Goal: Task Accomplishment & Management: Manage account settings

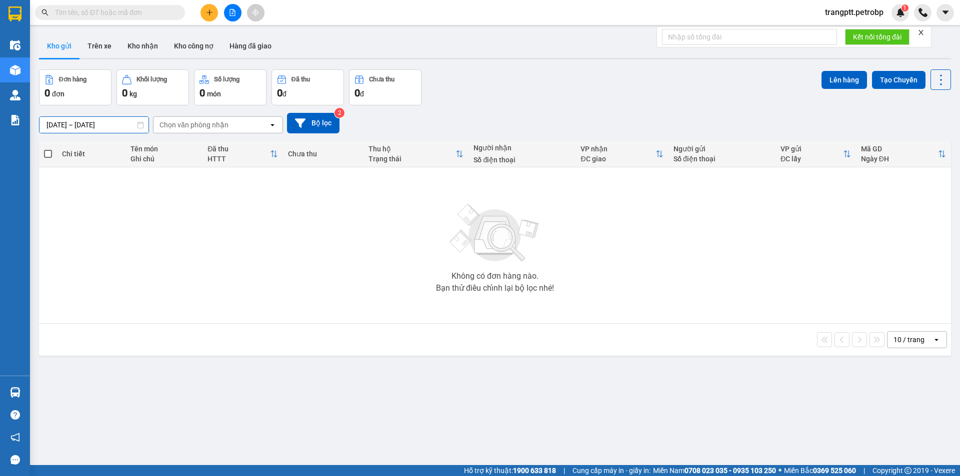
click at [133, 124] on input "12/10/2025 – 13/10/2025" at bounding box center [93, 125] width 109 height 16
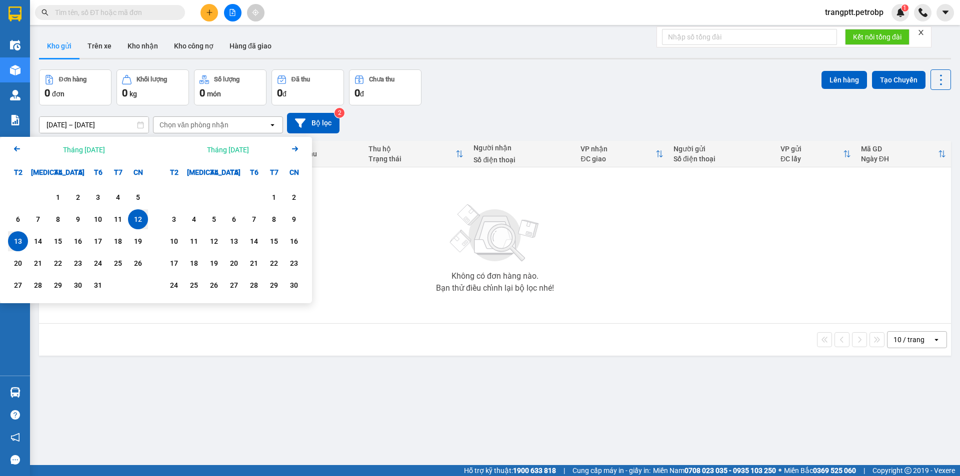
click at [18, 238] on div "13" at bounding box center [18, 241] width 14 height 12
click at [236, 121] on div "Chọn văn phòng nhận" at bounding box center [210, 125] width 115 height 16
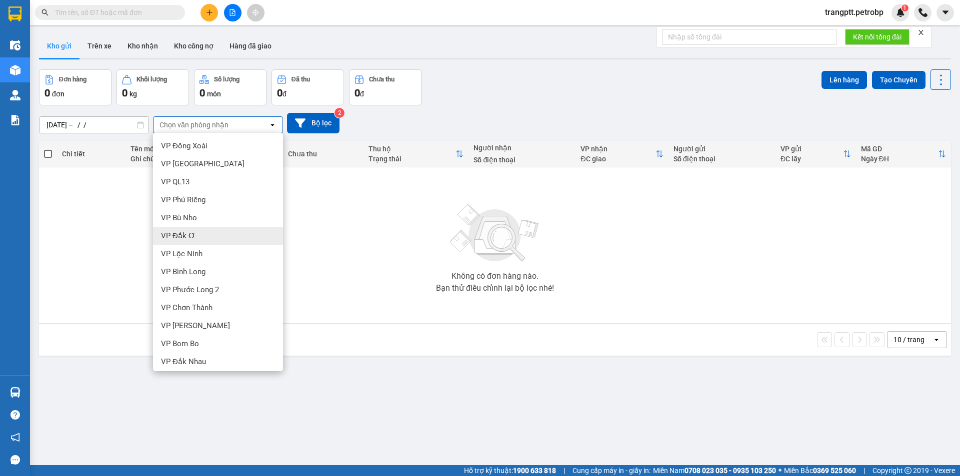
click at [194, 230] on div "VP Đắk Ơ" at bounding box center [218, 236] width 130 height 18
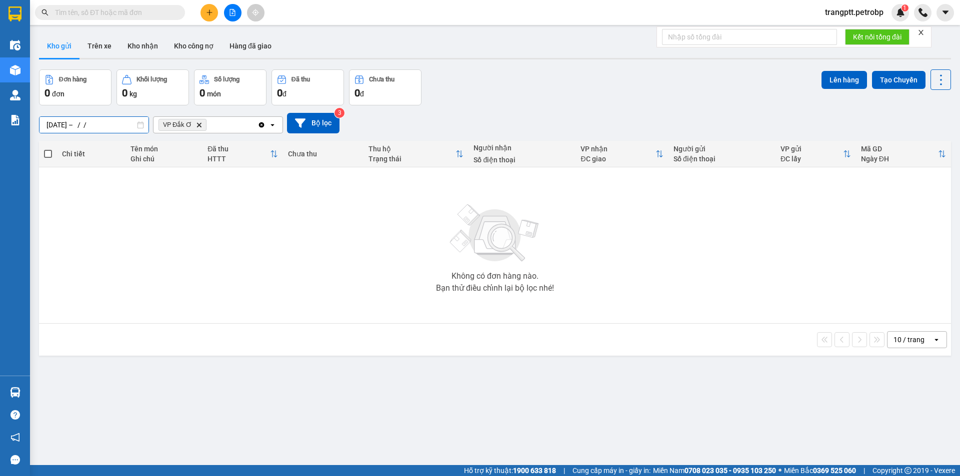
click at [126, 127] on input "13/10/2025 – / /" at bounding box center [93, 125] width 109 height 16
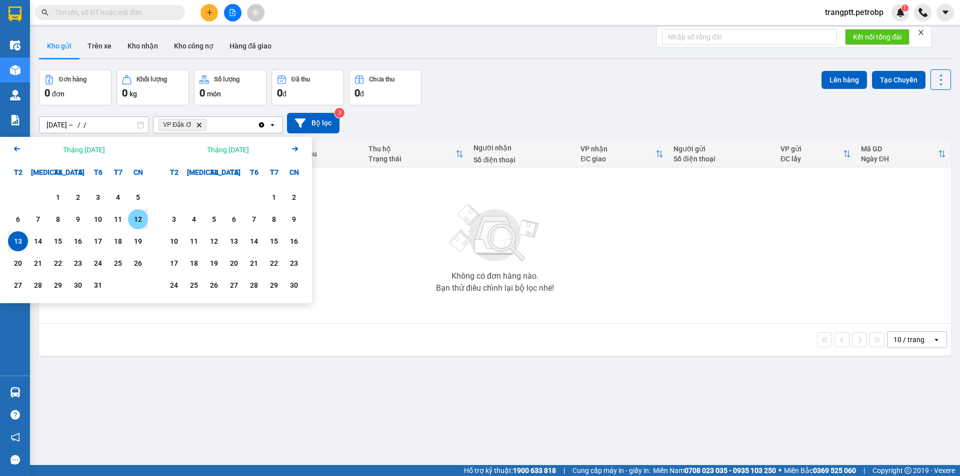
click at [138, 219] on div "12" at bounding box center [138, 219] width 14 height 12
type input "[DATE] – [DATE]"
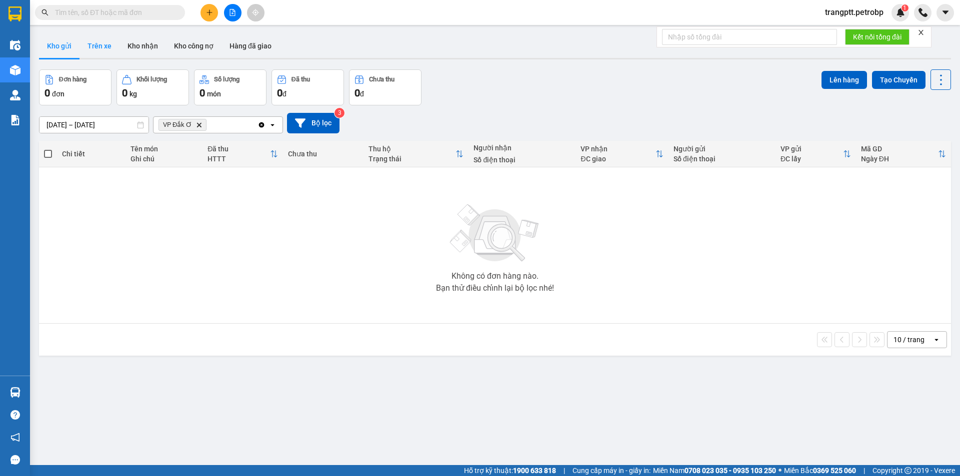
click at [105, 46] on button "Trên xe" at bounding box center [99, 46] width 40 height 24
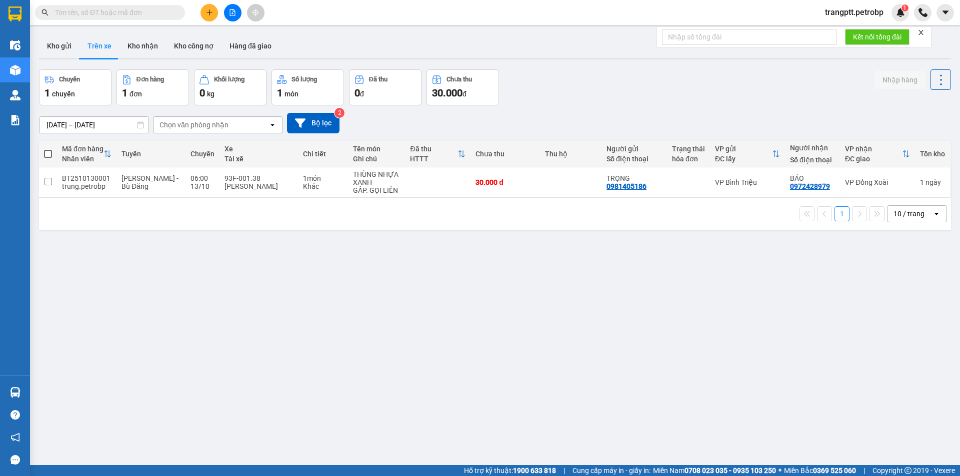
click at [128, 125] on input "13/10/2025 – 13/10/2025" at bounding box center [93, 125] width 109 height 16
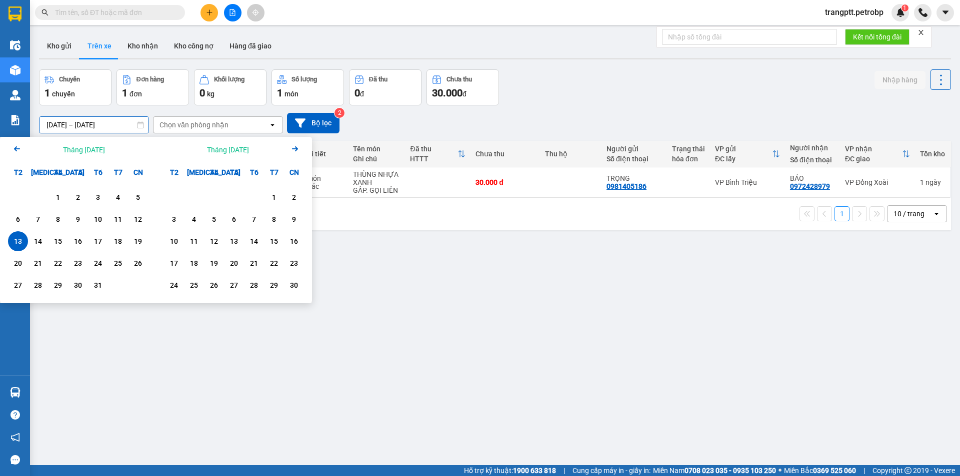
click at [79, 122] on input "13/10/2025 – 13/10/2025" at bounding box center [93, 125] width 109 height 16
click at [134, 218] on div "12" at bounding box center [138, 219] width 14 height 12
click at [132, 125] on input "12/10/2025 – / /" at bounding box center [93, 125] width 109 height 16
click at [19, 237] on div "13" at bounding box center [18, 241] width 14 height 12
type input "[DATE] – [DATE]"
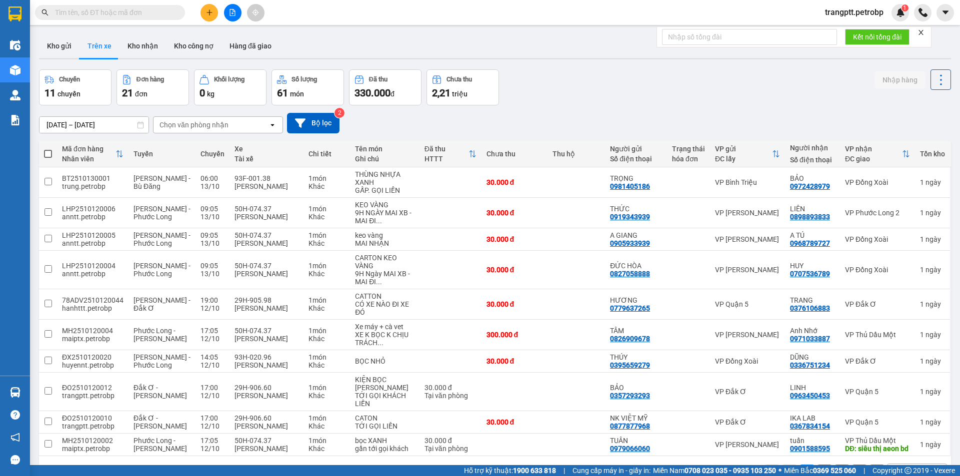
click at [237, 121] on div "Chọn văn phòng nhận" at bounding box center [210, 125] width 115 height 16
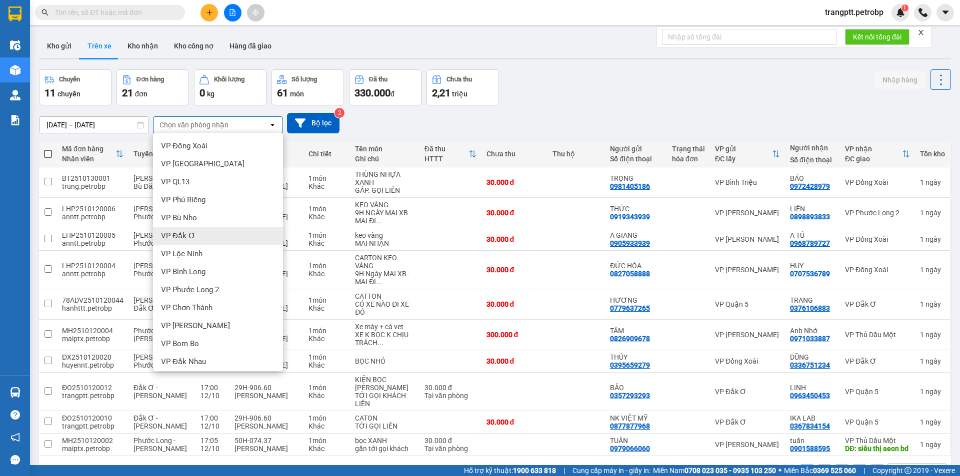
click at [203, 229] on div "VP Đắk Ơ" at bounding box center [218, 236] width 130 height 18
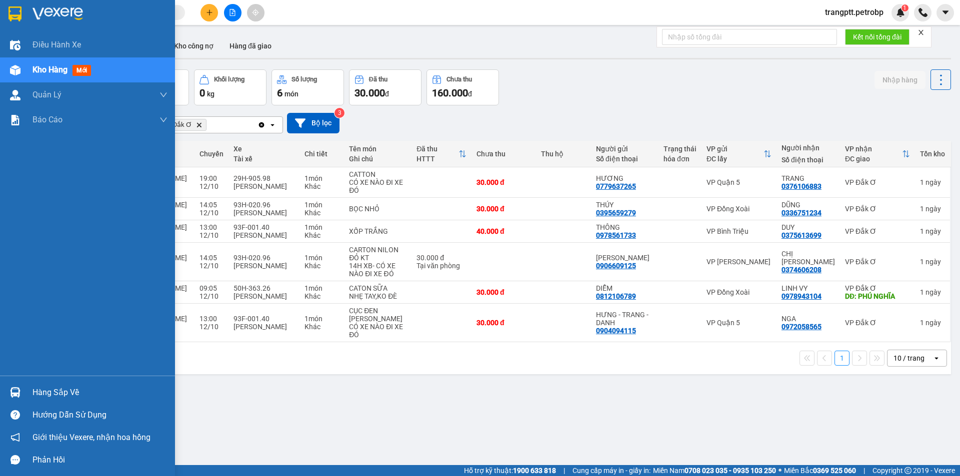
click at [54, 388] on div "Hàng sắp về" at bounding box center [99, 392] width 135 height 15
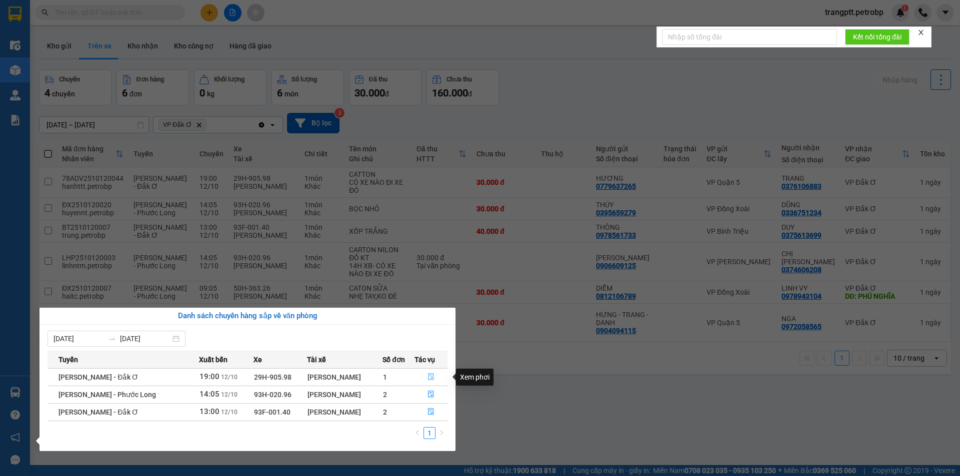
click at [429, 377] on icon "file-done" at bounding box center [430, 376] width 7 height 7
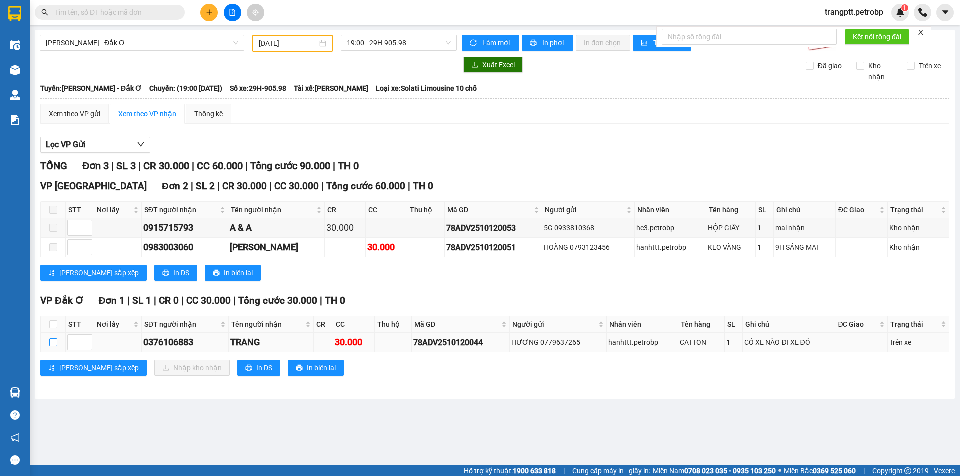
click at [50, 341] on input "checkbox" at bounding box center [53, 342] width 8 height 8
checkbox input "true"
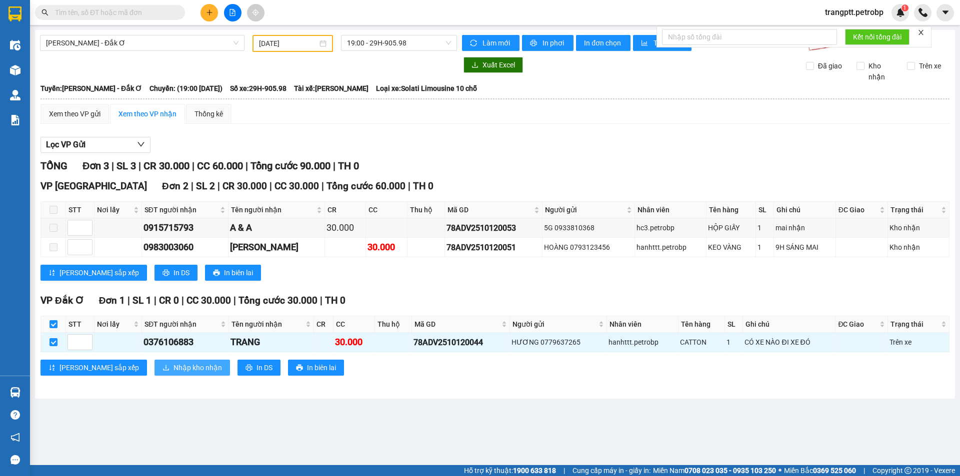
click at [173, 369] on span "Nhập kho nhận" at bounding box center [197, 367] width 48 height 11
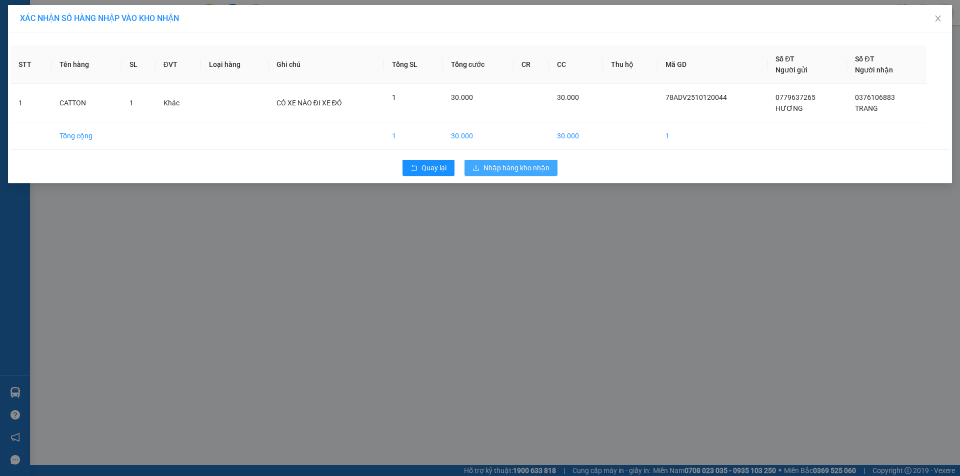
click at [508, 167] on span "Nhập hàng kho nhận" at bounding box center [516, 167] width 66 height 11
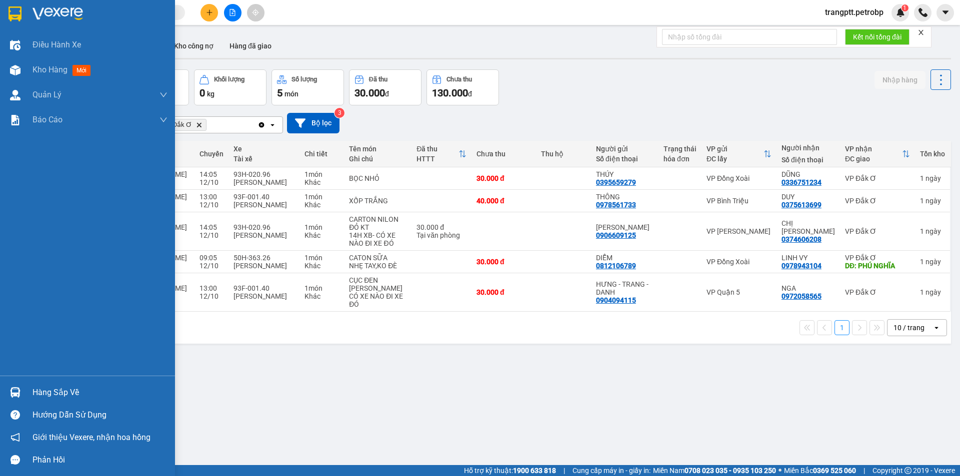
click at [64, 388] on div "Hàng sắp về" at bounding box center [99, 392] width 135 height 15
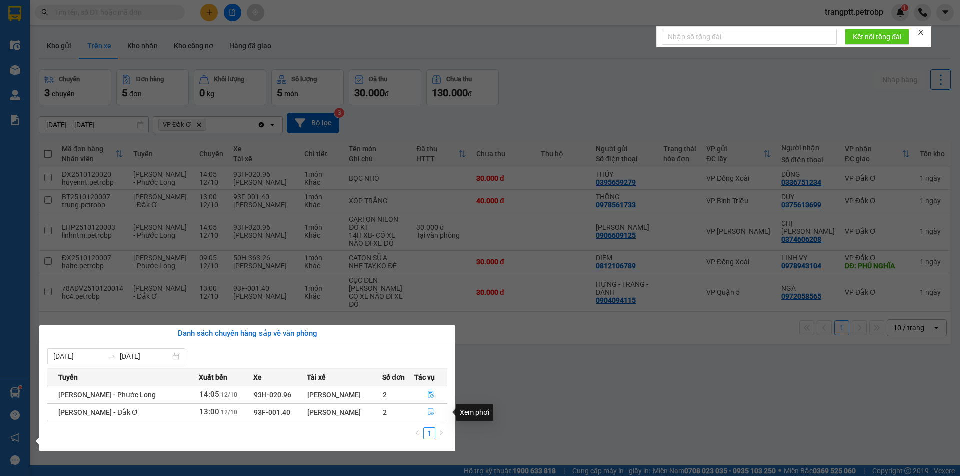
click at [431, 408] on icon "file-done" at bounding box center [430, 411] width 7 height 7
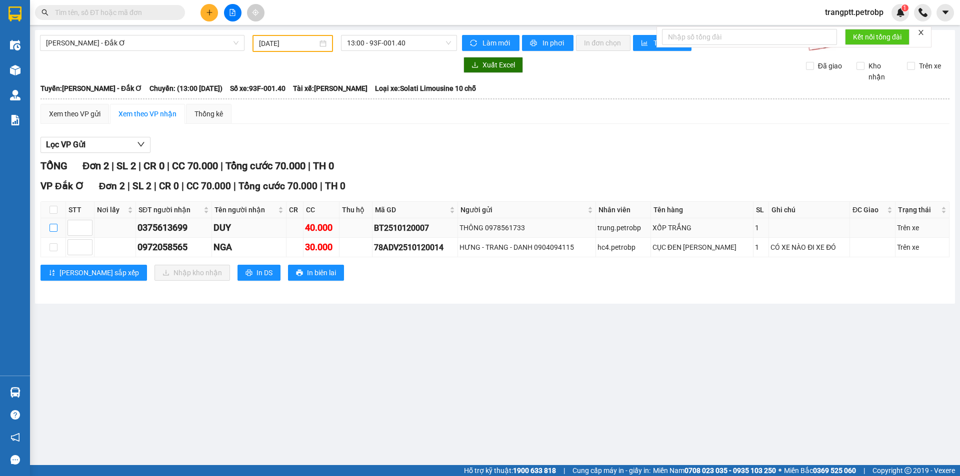
click at [54, 226] on input "checkbox" at bounding box center [53, 228] width 8 height 8
checkbox input "true"
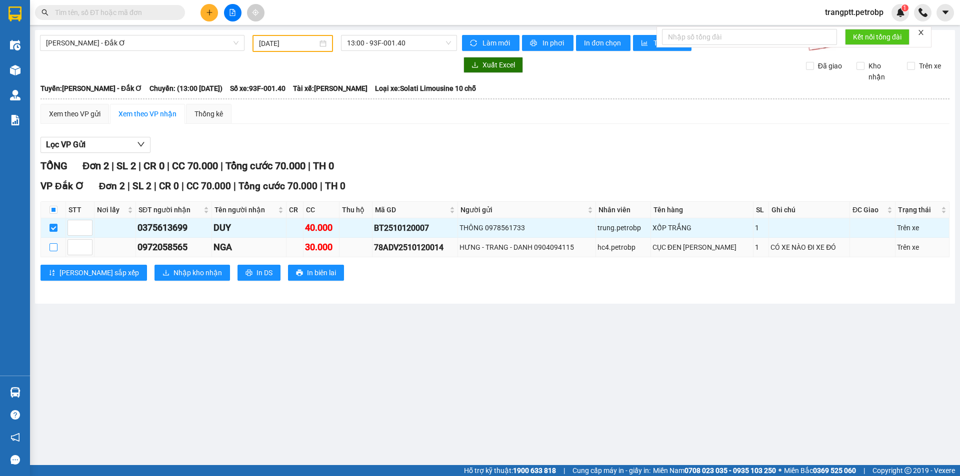
click at [52, 248] on input "checkbox" at bounding box center [53, 247] width 8 height 8
checkbox input "true"
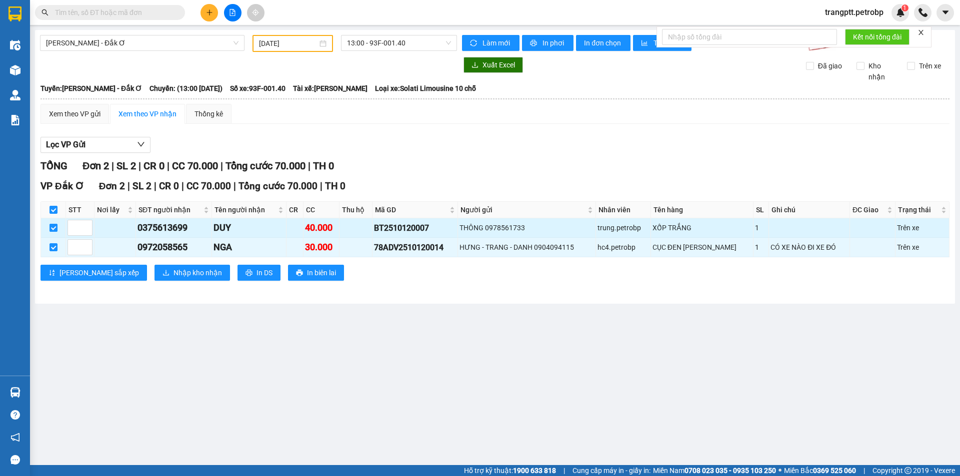
click at [52, 227] on input "checkbox" at bounding box center [53, 228] width 8 height 8
checkbox input "false"
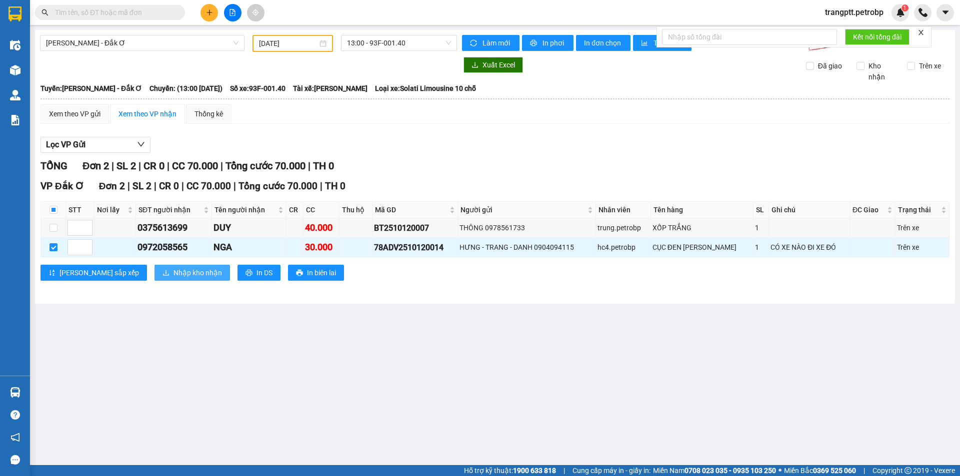
click at [173, 268] on span "Nhập kho nhận" at bounding box center [197, 272] width 48 height 11
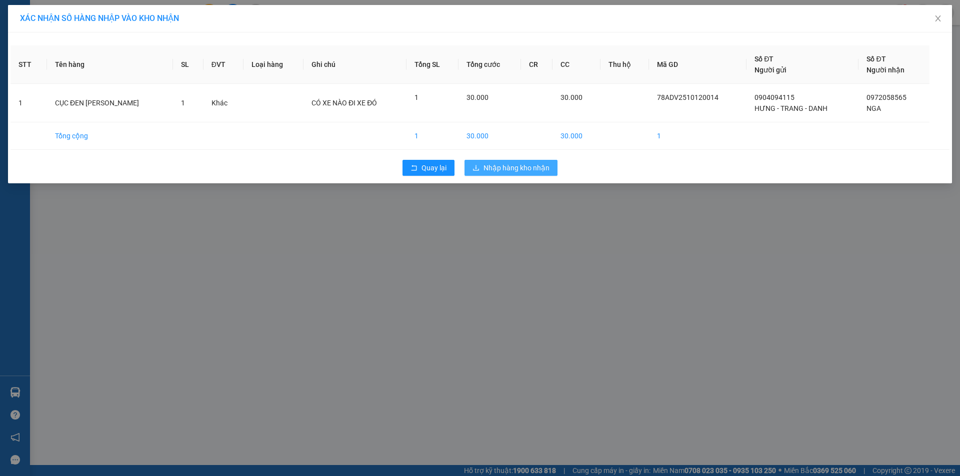
click at [519, 164] on span "Nhập hàng kho nhận" at bounding box center [516, 167] width 66 height 11
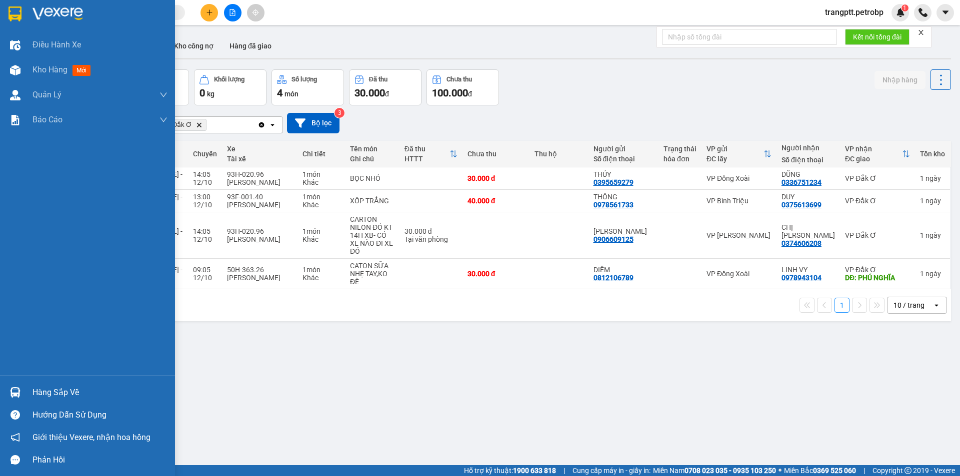
click at [16, 388] on img at bounding box center [15, 392] width 10 height 10
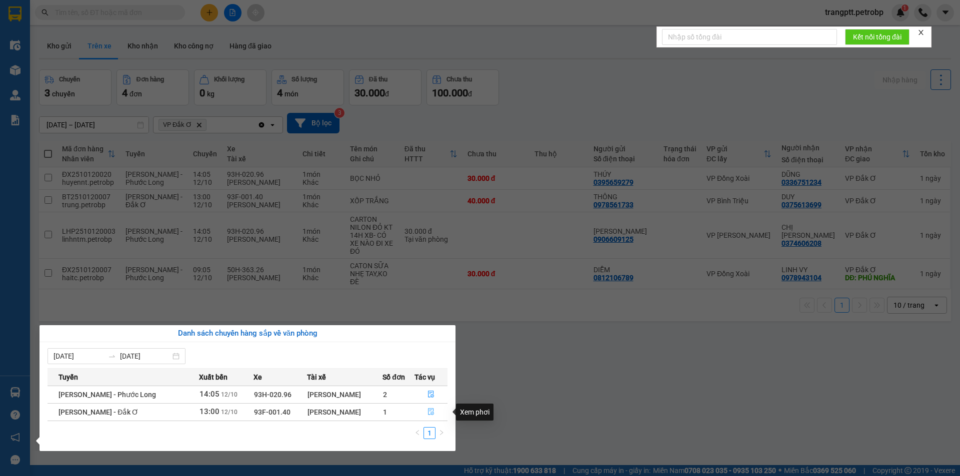
click at [429, 409] on icon "file-done" at bounding box center [431, 412] width 6 height 7
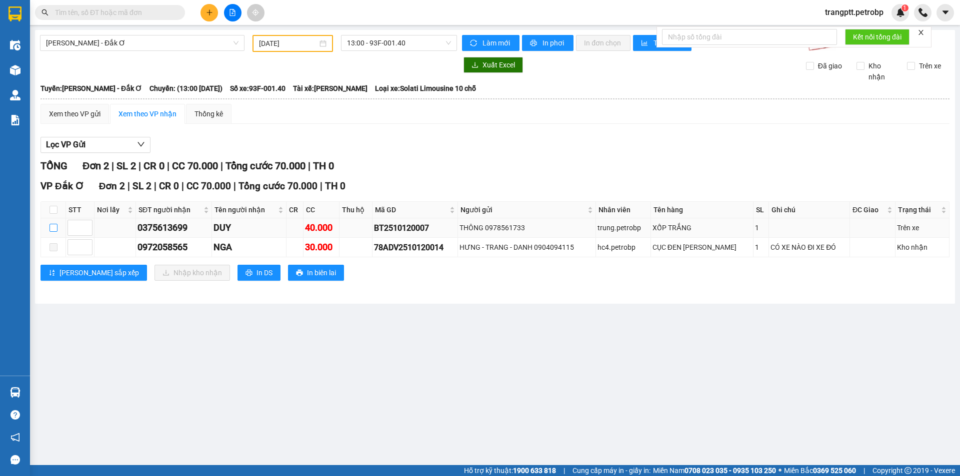
click at [54, 229] on input "checkbox" at bounding box center [53, 228] width 8 height 8
checkbox input "true"
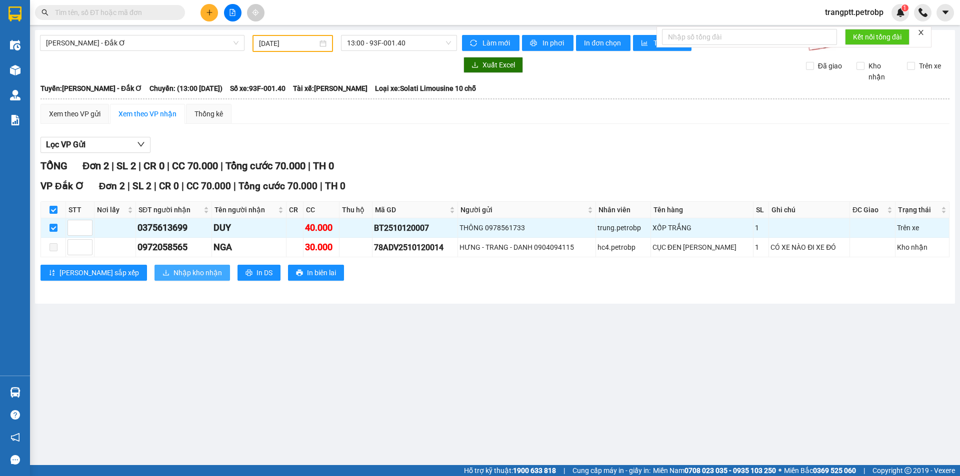
click at [173, 274] on span "Nhập kho nhận" at bounding box center [197, 272] width 48 height 11
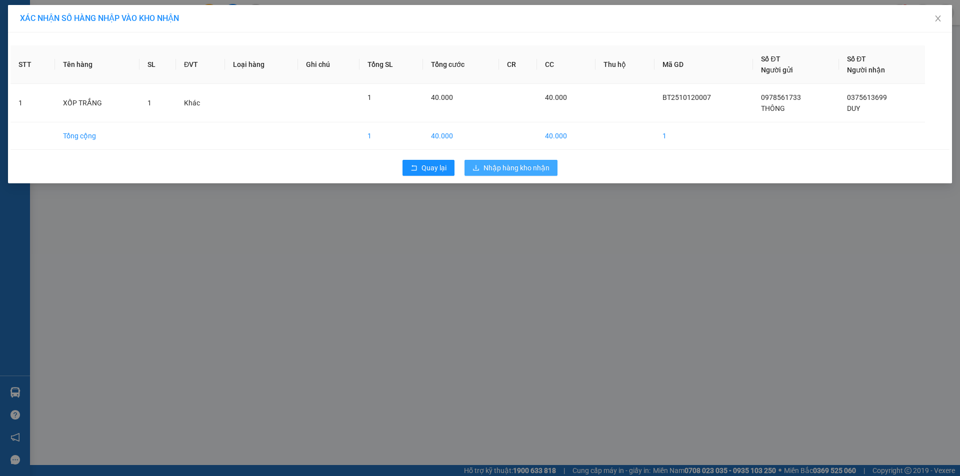
click at [534, 166] on span "Nhập hàng kho nhận" at bounding box center [516, 167] width 66 height 11
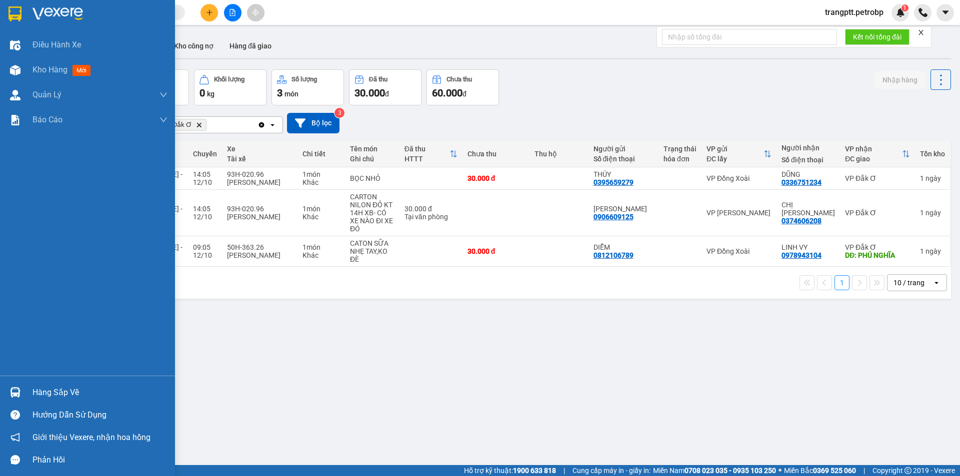
click at [83, 390] on div "Hàng sắp về" at bounding box center [99, 392] width 135 height 15
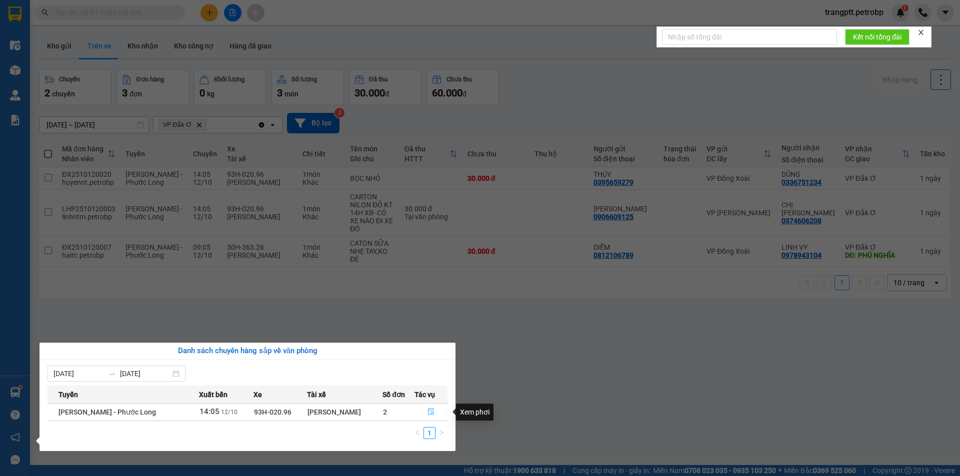
click at [427, 409] on icon "file-done" at bounding box center [430, 411] width 7 height 7
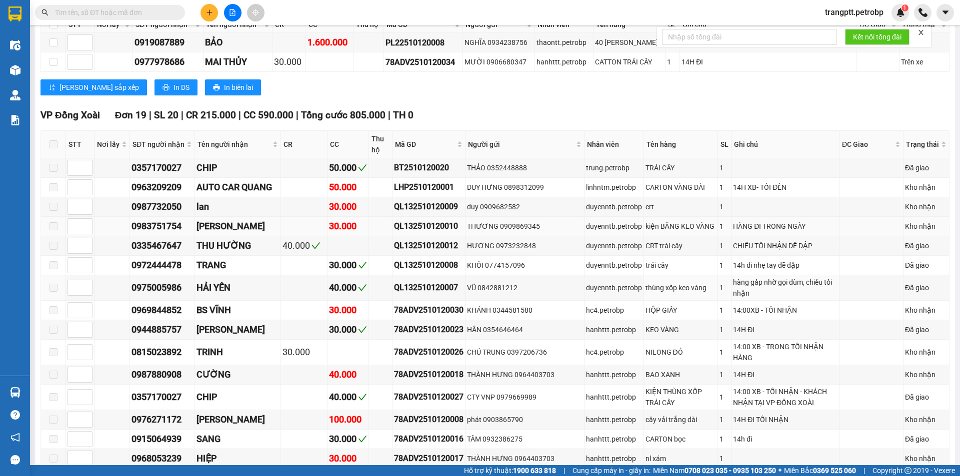
scroll to position [200, 0]
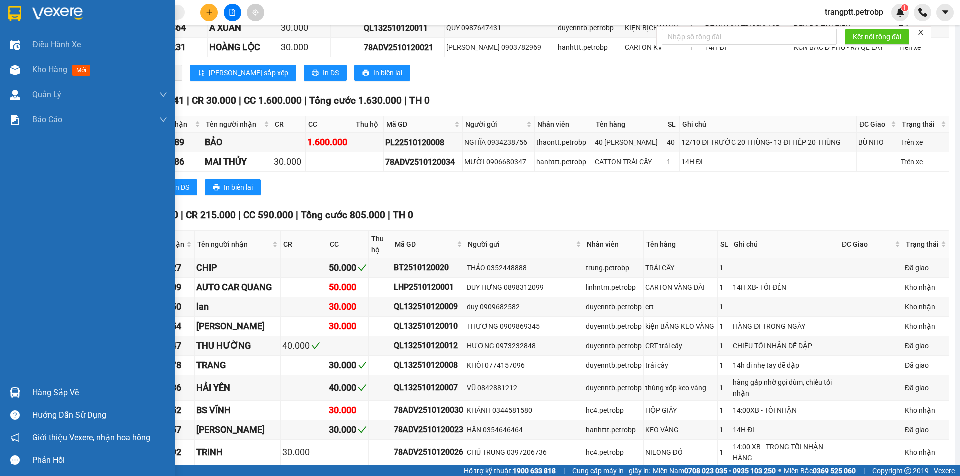
click at [49, 389] on div "Hàng sắp về" at bounding box center [99, 392] width 135 height 15
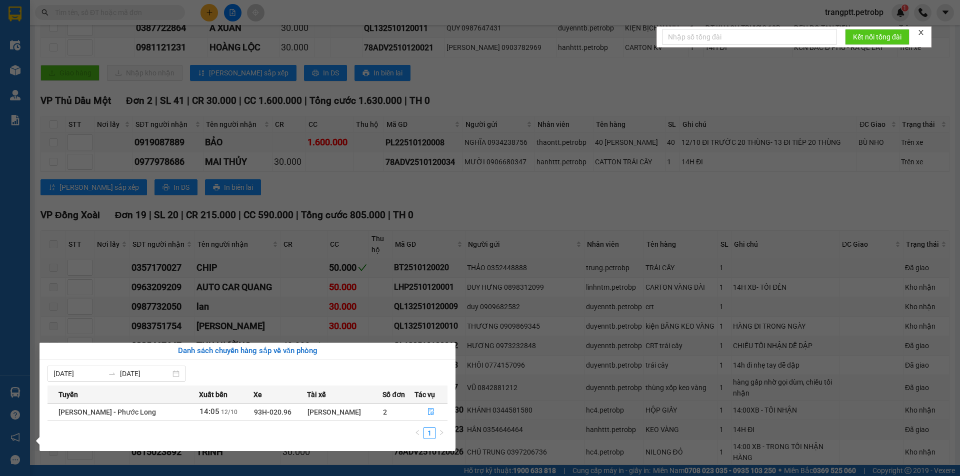
click at [514, 417] on section "Kết quả tìm kiếm ( 0 ) Bộ lọc No Data trangptt.petrobp 1 Điều hành xe Kho hàng …" at bounding box center [480, 238] width 960 height 476
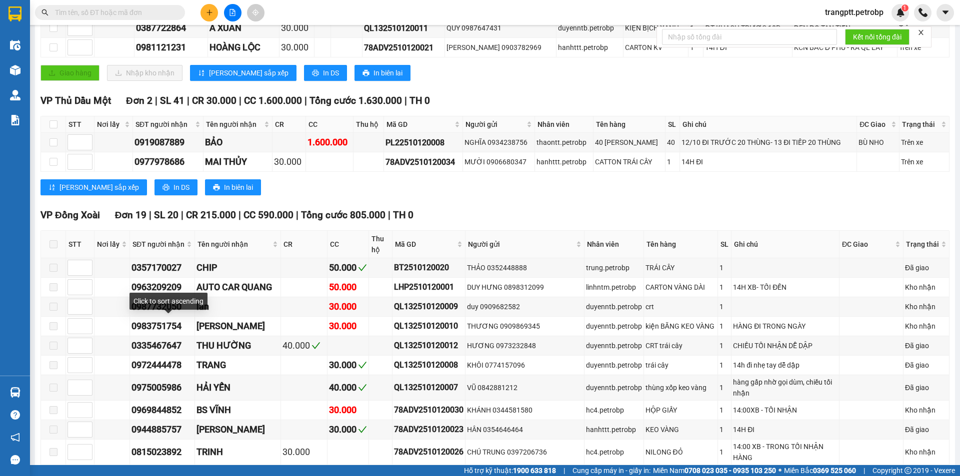
scroll to position [0, 0]
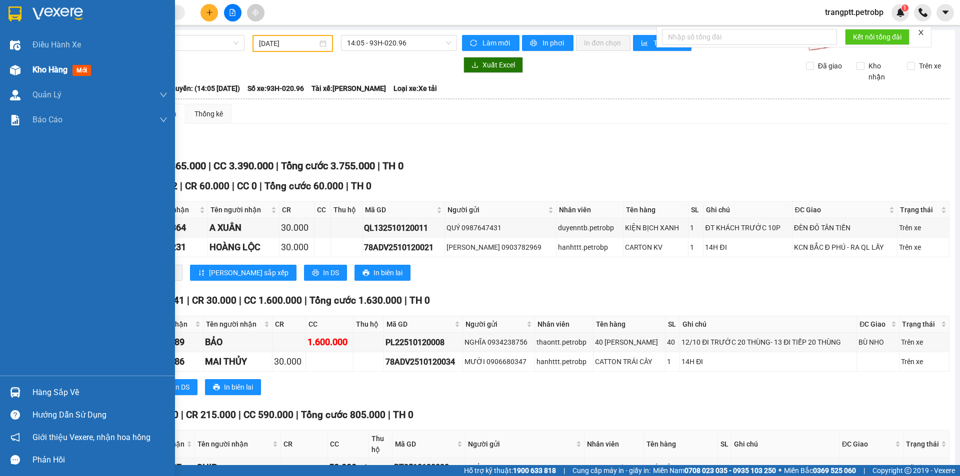
click at [29, 61] on div "Kho hàng mới" at bounding box center [87, 69] width 175 height 25
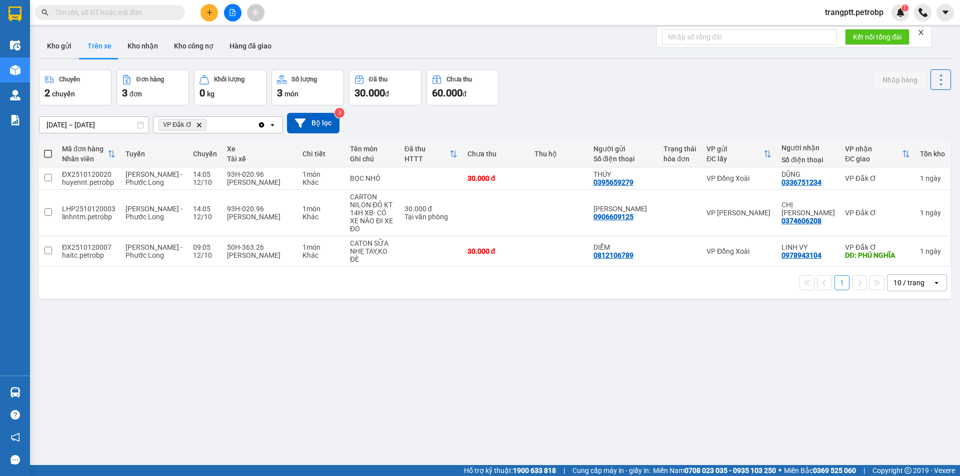
click at [102, 44] on button "Trên xe" at bounding box center [99, 46] width 40 height 24
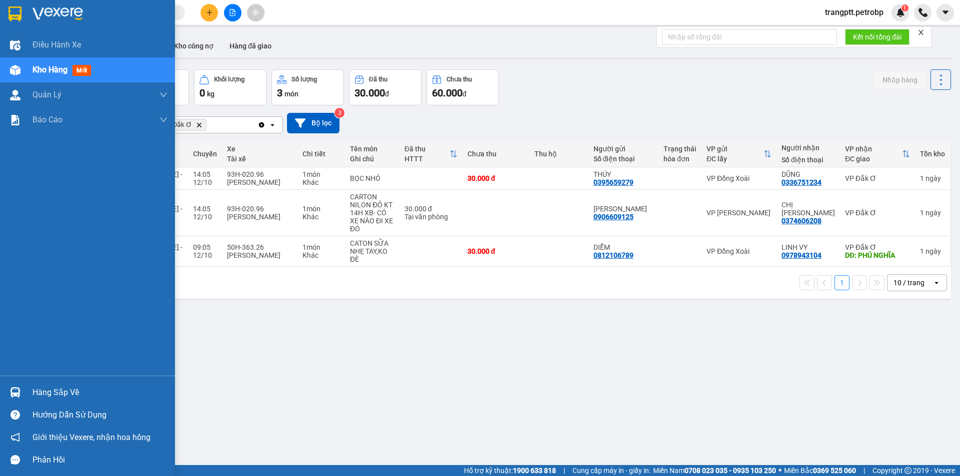
drag, startPoint x: 56, startPoint y: 388, endPoint x: 72, endPoint y: 389, distance: 16.0
click at [58, 388] on div "Hàng sắp về" at bounding box center [99, 392] width 135 height 15
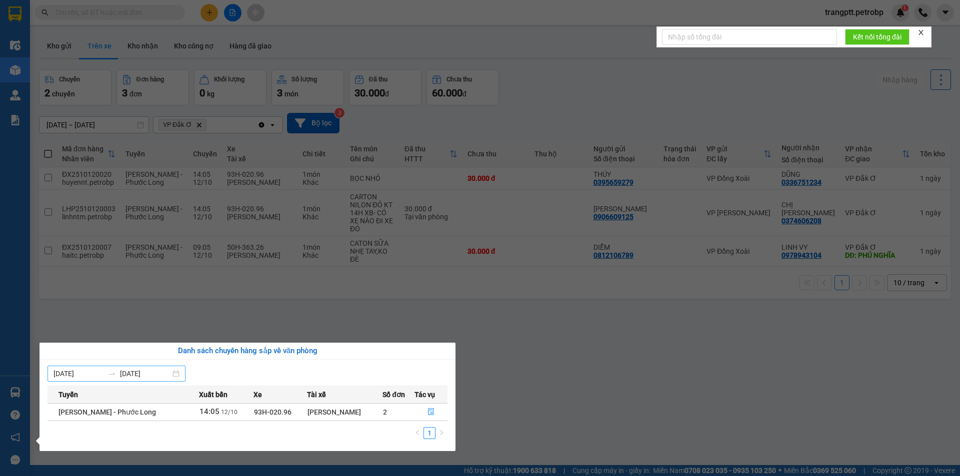
click at [90, 375] on input "07/10/2025" at bounding box center [78, 373] width 50 height 11
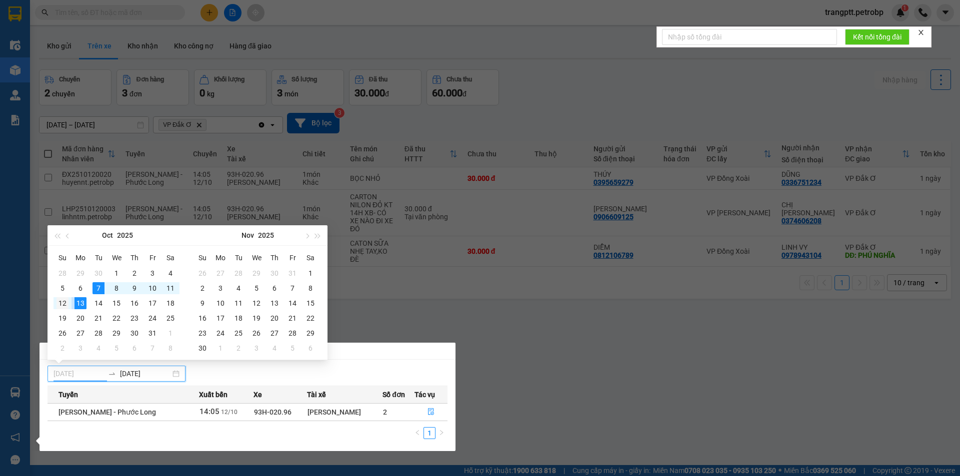
type input "[DATE]"
click at [63, 300] on div "12" at bounding box center [62, 303] width 12 height 12
click at [68, 375] on input "[DATE]" at bounding box center [78, 373] width 50 height 11
type input "[DATE]"
click at [59, 303] on div "12" at bounding box center [62, 303] width 12 height 12
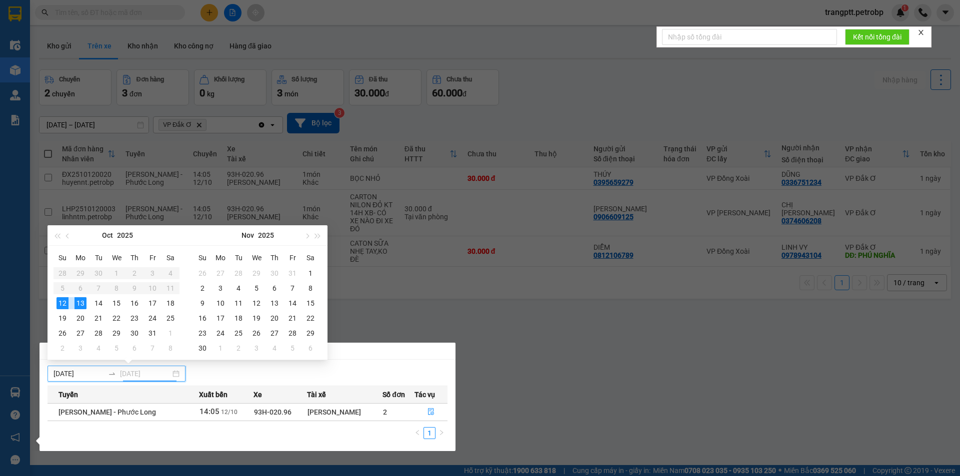
click at [79, 302] on div "13" at bounding box center [80, 303] width 12 height 12
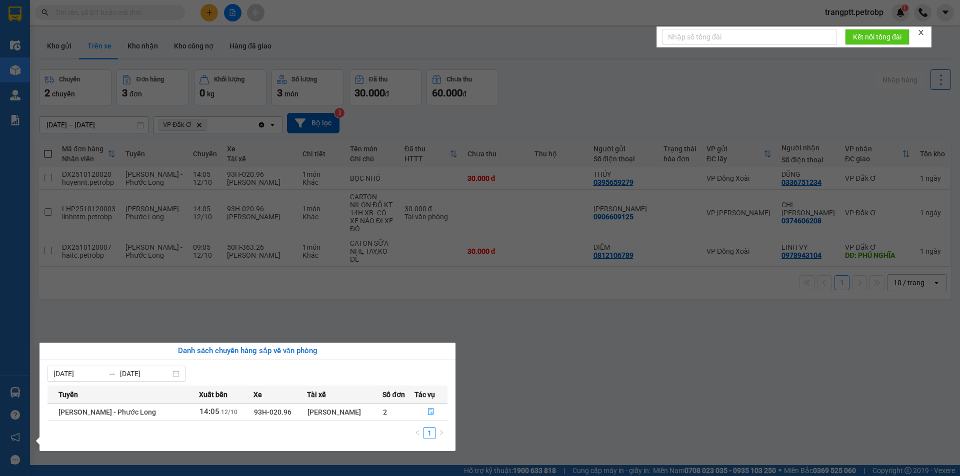
click at [562, 380] on section "Kết quả tìm kiếm ( 0 ) Bộ lọc No Data trangptt.petrobp 1 Điều hành xe Kho hàng …" at bounding box center [480, 238] width 960 height 476
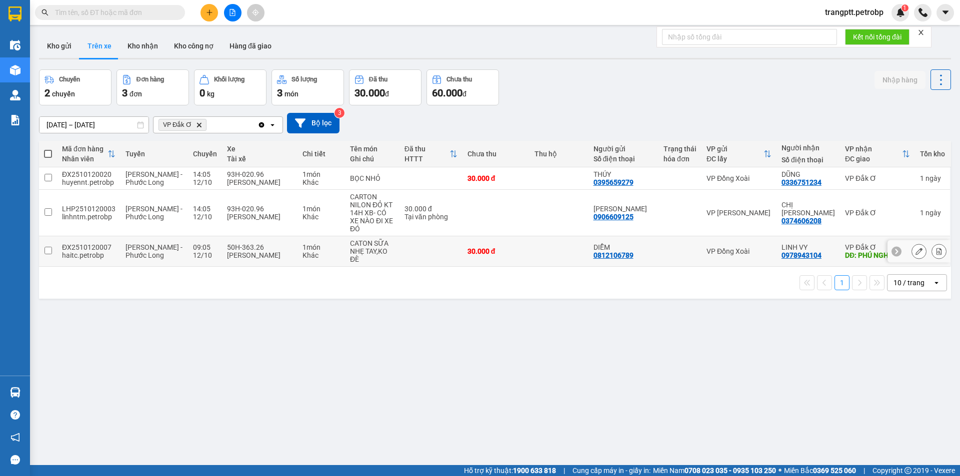
click at [46, 247] on input "checkbox" at bounding box center [47, 250] width 7 height 7
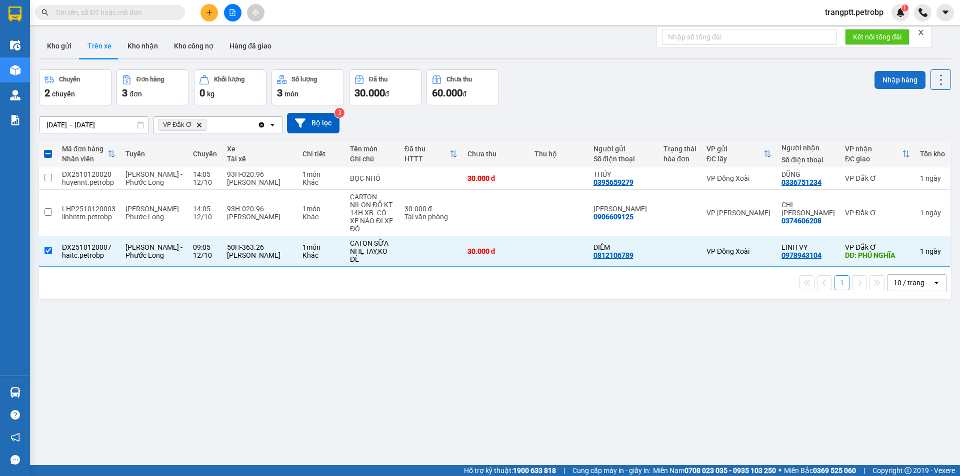
click at [889, 78] on button "Nhập hàng" at bounding box center [899, 80] width 51 height 18
checkbox input "false"
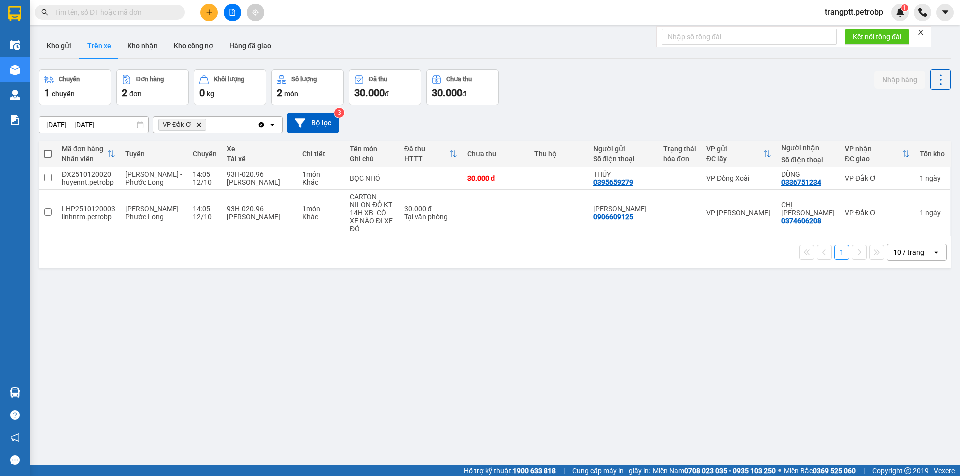
drag, startPoint x: 147, startPoint y: 41, endPoint x: 187, endPoint y: 64, distance: 46.6
click at [146, 41] on button "Kho nhận" at bounding box center [142, 46] width 46 height 24
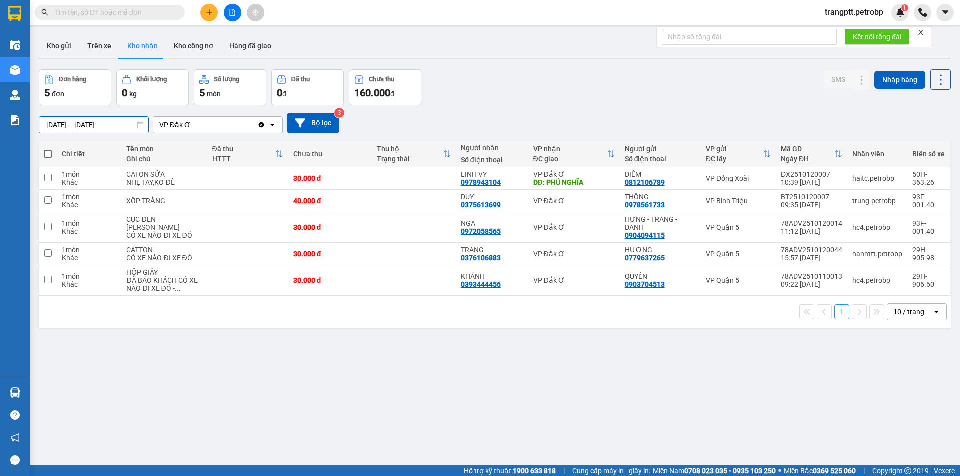
click at [85, 122] on input "11/10/2025 – 13/10/2025" at bounding box center [93, 125] width 109 height 16
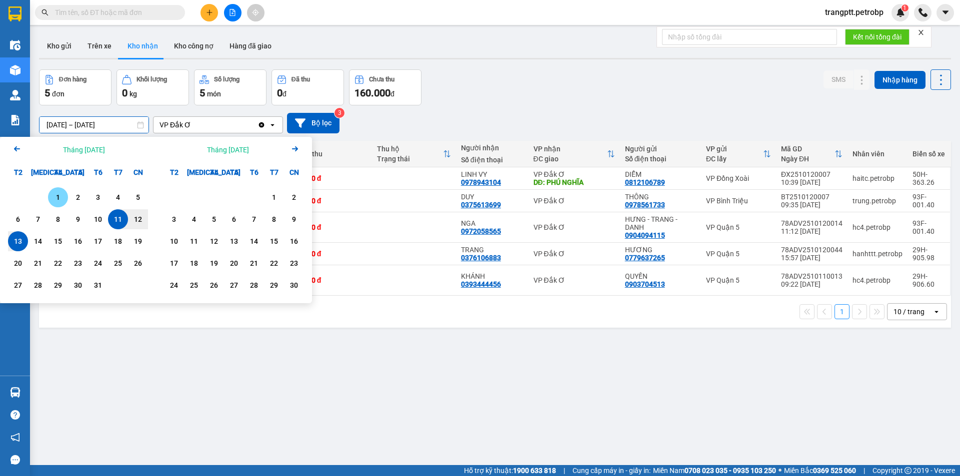
click at [58, 195] on div "1" at bounding box center [58, 197] width 14 height 12
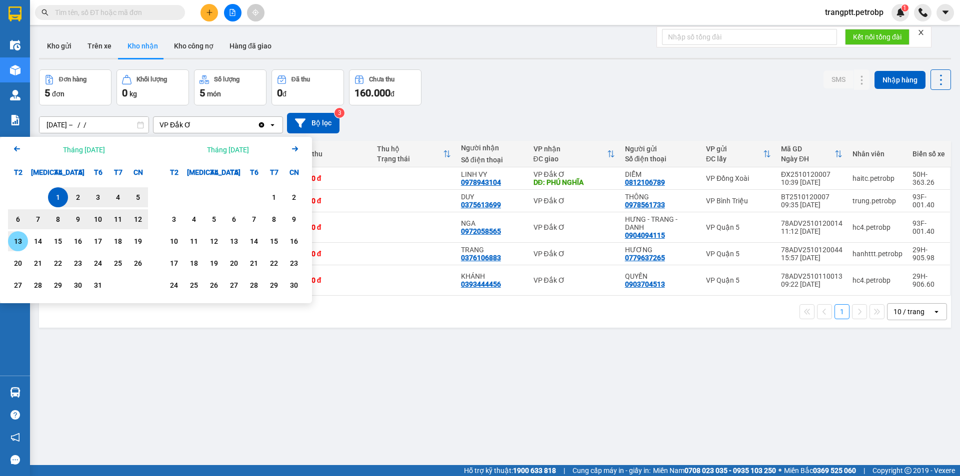
click at [20, 241] on div "13" at bounding box center [18, 241] width 14 height 12
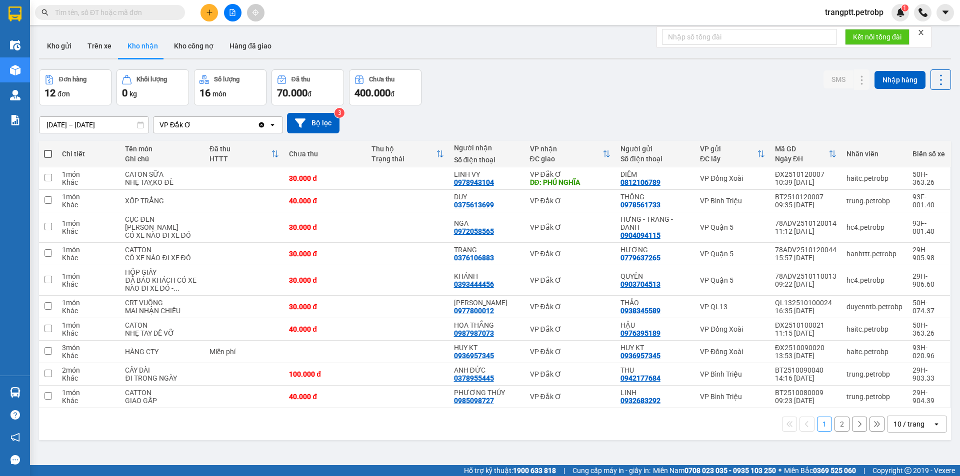
drag, startPoint x: 94, startPoint y: 46, endPoint x: 210, endPoint y: 107, distance: 130.6
click at [100, 51] on button "Trên xe" at bounding box center [99, 46] width 40 height 24
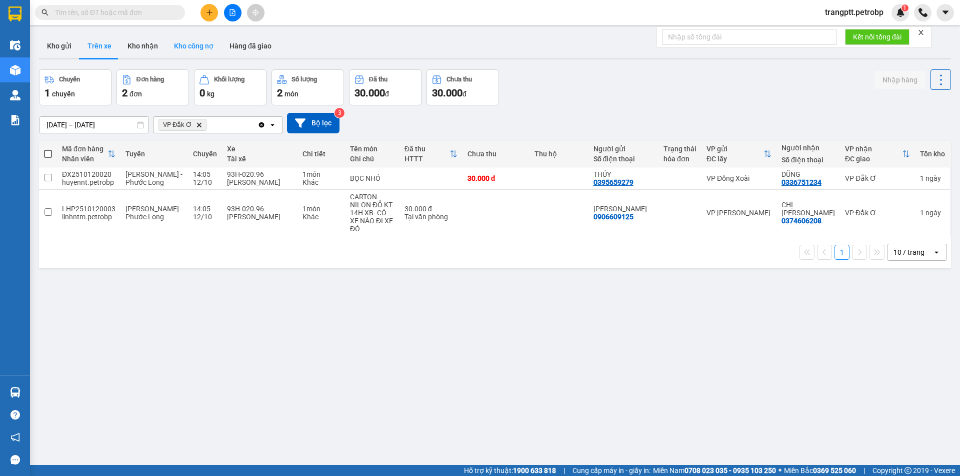
click at [283, 79] on icon at bounding box center [281, 79] width 9 height 9
drag, startPoint x: 136, startPoint y: 39, endPoint x: 287, endPoint y: 81, distance: 157.1
click at [139, 41] on button "Kho nhận" at bounding box center [142, 46] width 46 height 24
type input "[DATE] – [DATE]"
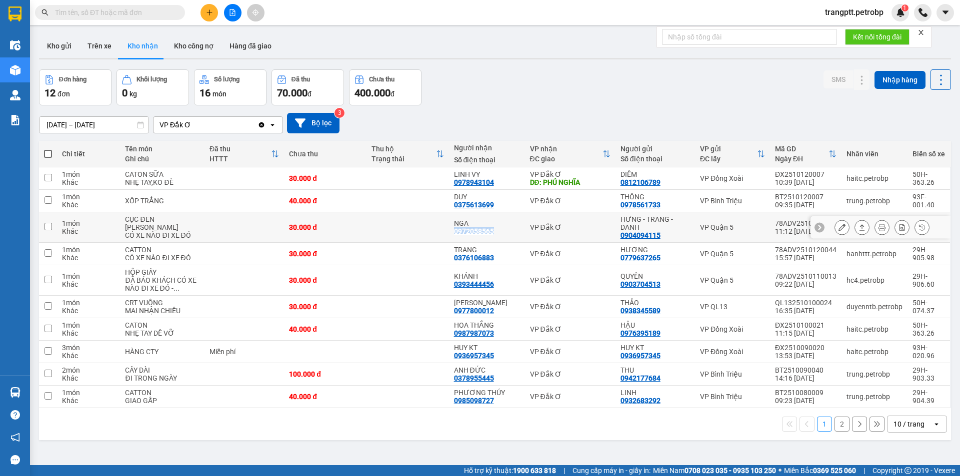
drag, startPoint x: 448, startPoint y: 235, endPoint x: 506, endPoint y: 234, distance: 58.0
click at [499, 235] on td "NGA 0972058565" at bounding box center [487, 227] width 76 height 30
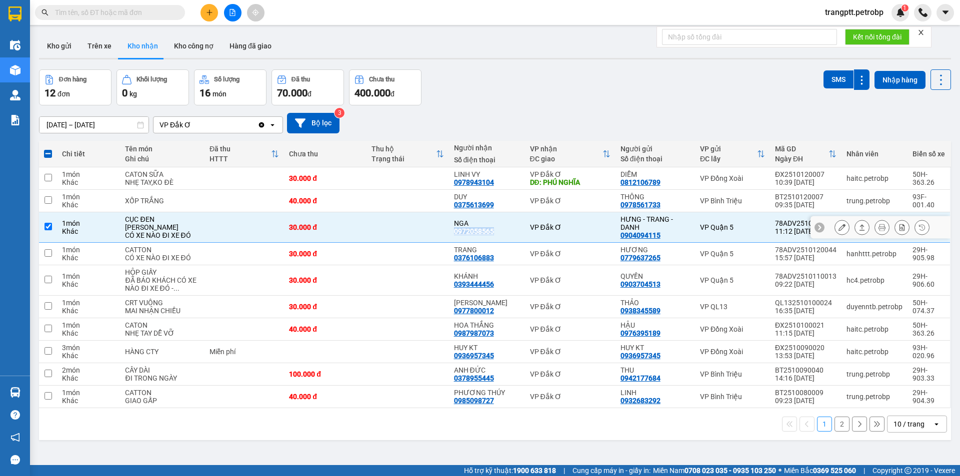
copy div "0972058565"
drag, startPoint x: 46, startPoint y: 229, endPoint x: 71, endPoint y: 402, distance: 174.8
click at [48, 243] on td at bounding box center [48, 227] width 18 height 30
checkbox input "false"
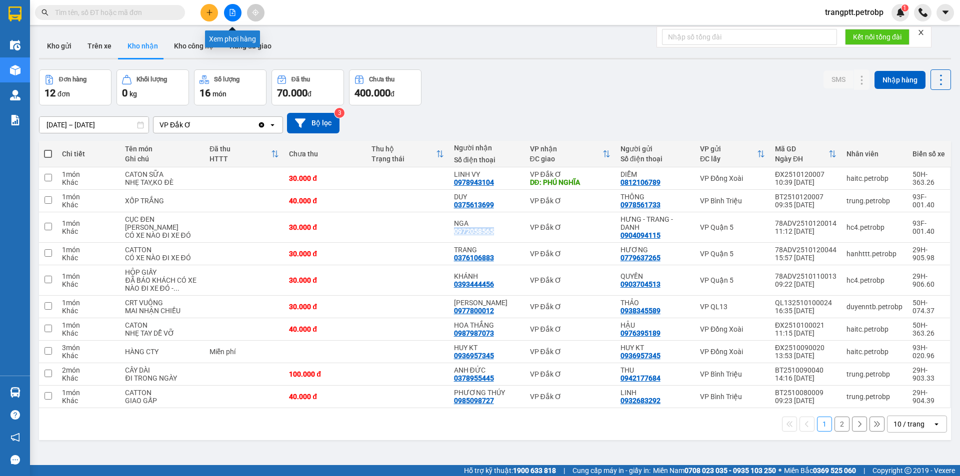
click at [234, 13] on icon "file-add" at bounding box center [232, 12] width 7 height 7
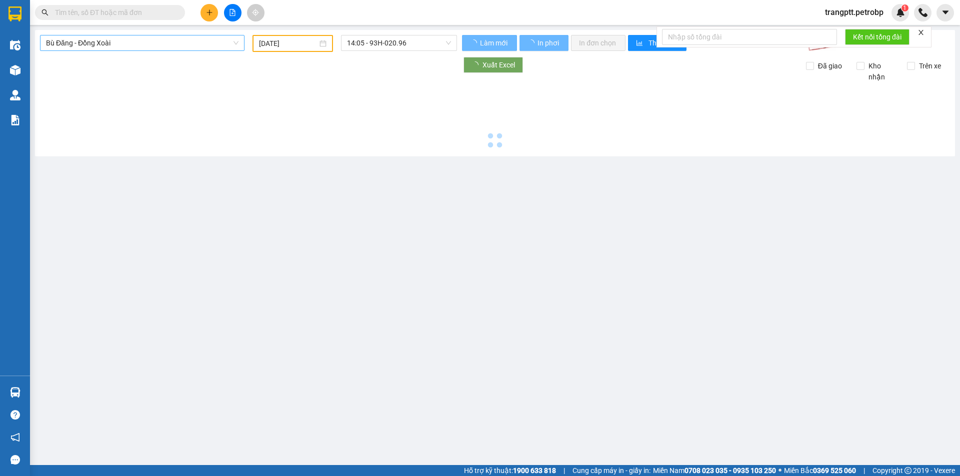
click at [138, 45] on span "Bù Đăng - Đồng Xoài" at bounding box center [142, 42] width 192 height 15
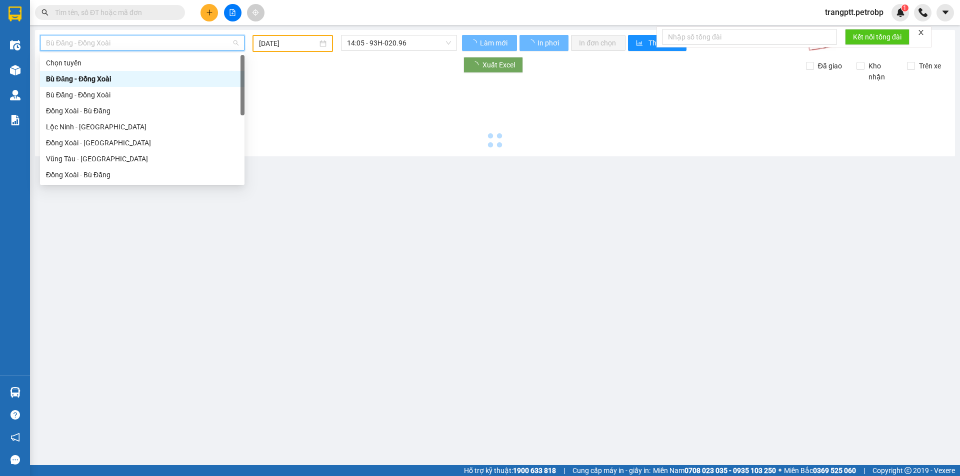
type input "[DATE]"
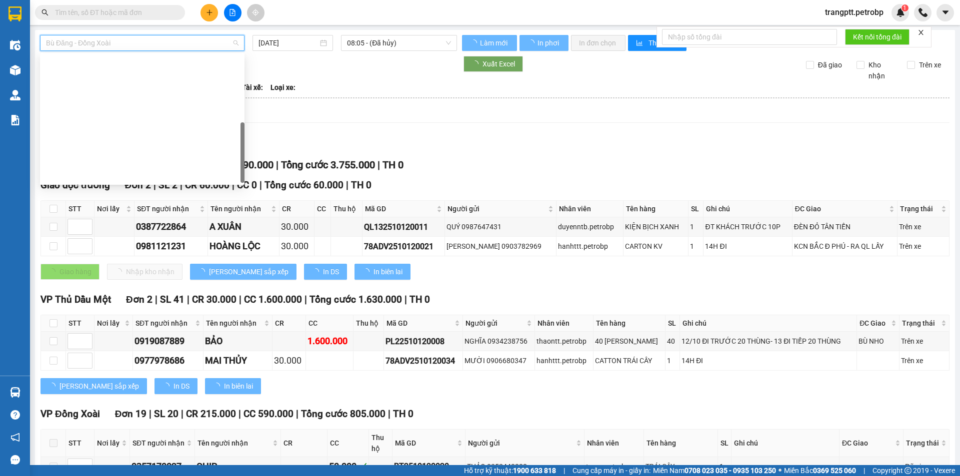
scroll to position [208, 0]
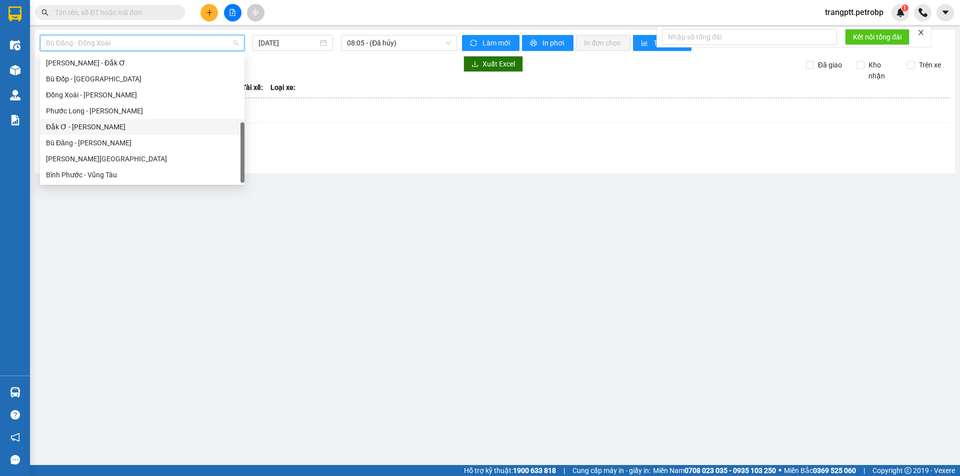
click at [78, 129] on div "Đắk Ơ - Hồ Chí Minh" at bounding box center [142, 126] width 192 height 11
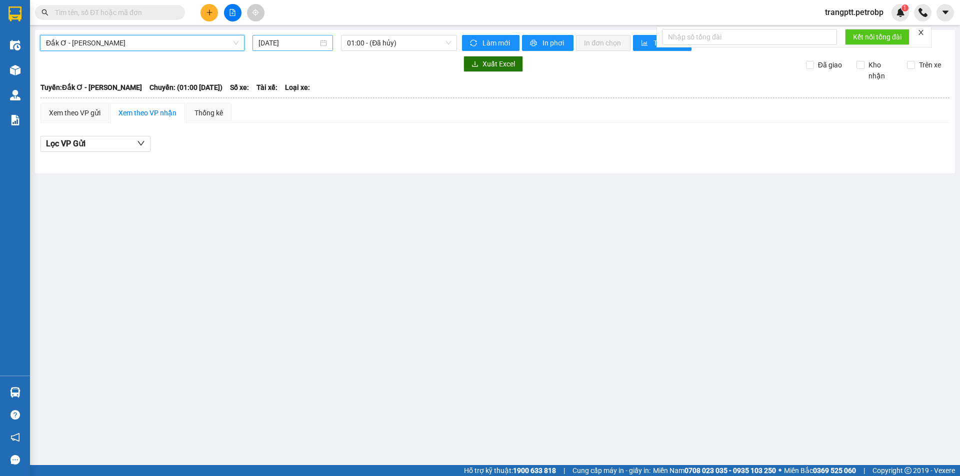
click at [298, 45] on input "[DATE]" at bounding box center [287, 42] width 59 height 11
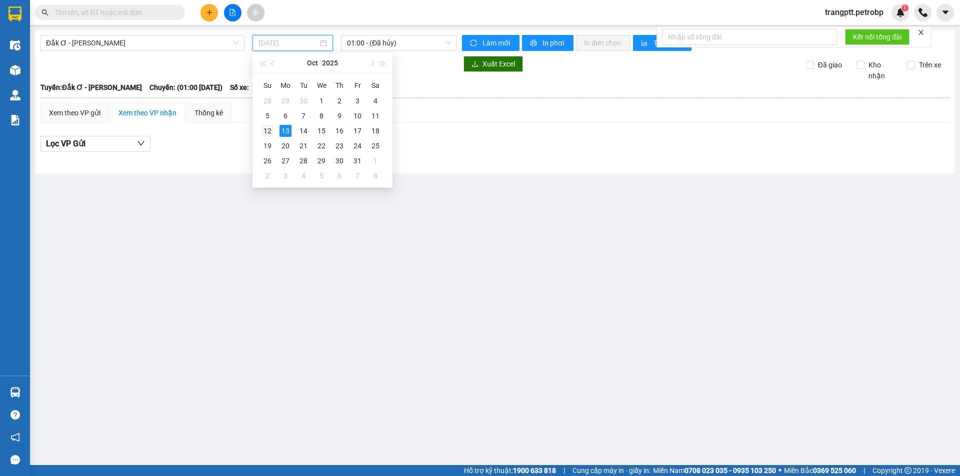
click at [265, 129] on div "12" at bounding box center [267, 131] width 12 height 12
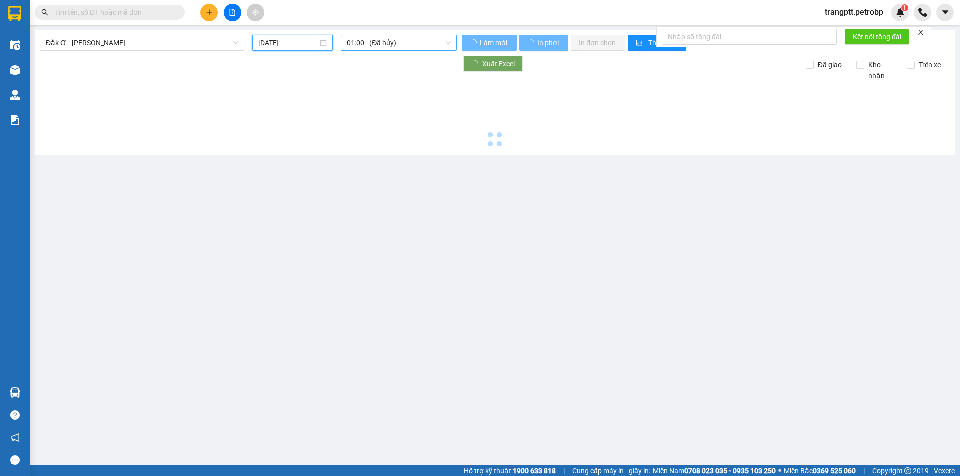
drag, startPoint x: 362, startPoint y: 40, endPoint x: 368, endPoint y: 49, distance: 10.5
click at [363, 41] on span "01:00 - (Đã hủy)" at bounding box center [399, 42] width 104 height 15
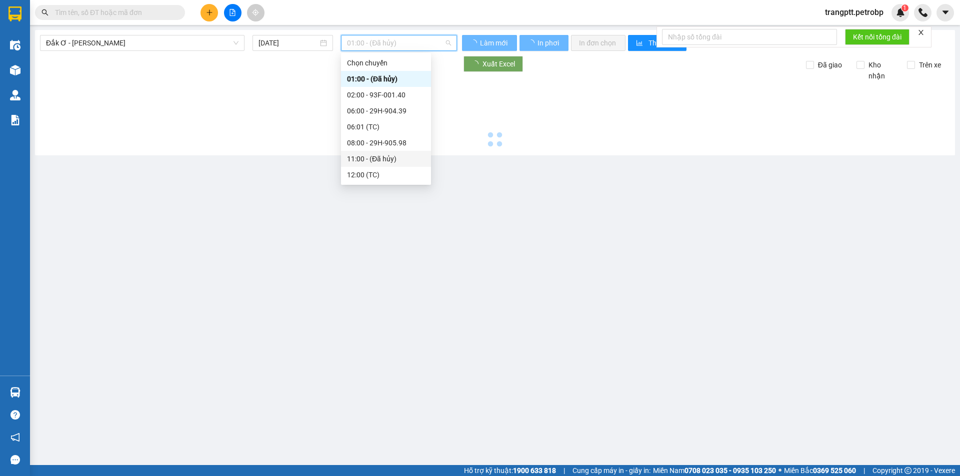
scroll to position [48, 0]
type input "[DATE]"
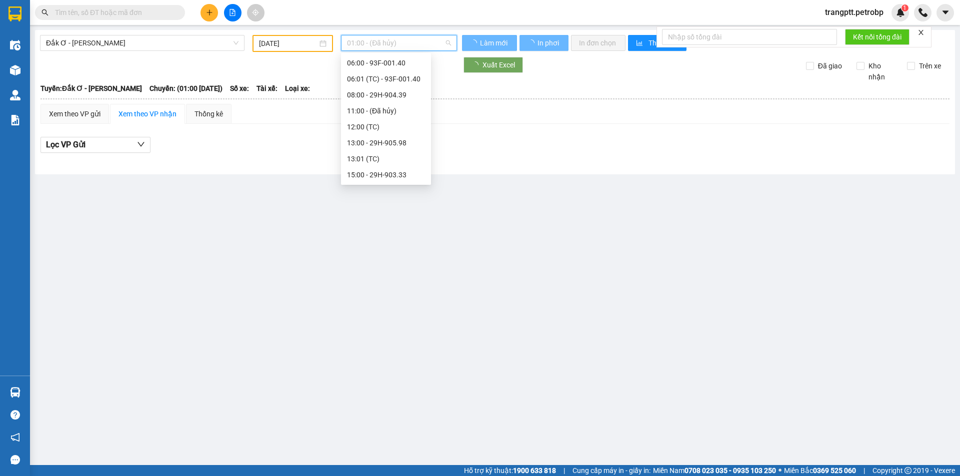
scroll to position [96, 0]
click at [373, 169] on div "17:01 (TC) - 29H-906.60" at bounding box center [386, 174] width 78 height 11
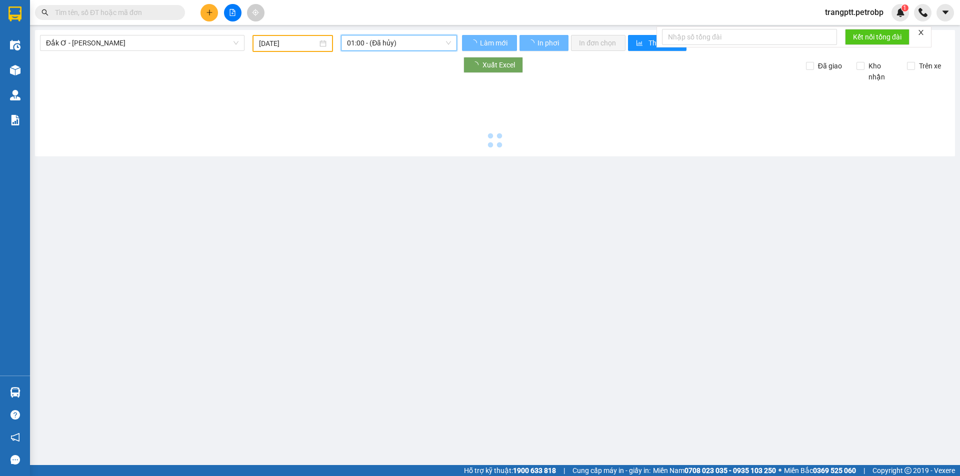
click at [362, 42] on span "01:00 - (Đã hủy)" at bounding box center [399, 42] width 104 height 15
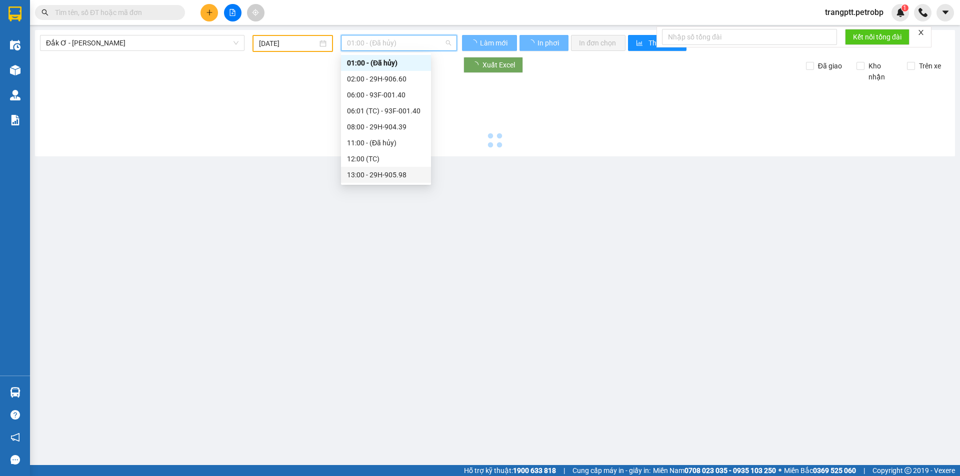
scroll to position [96, 0]
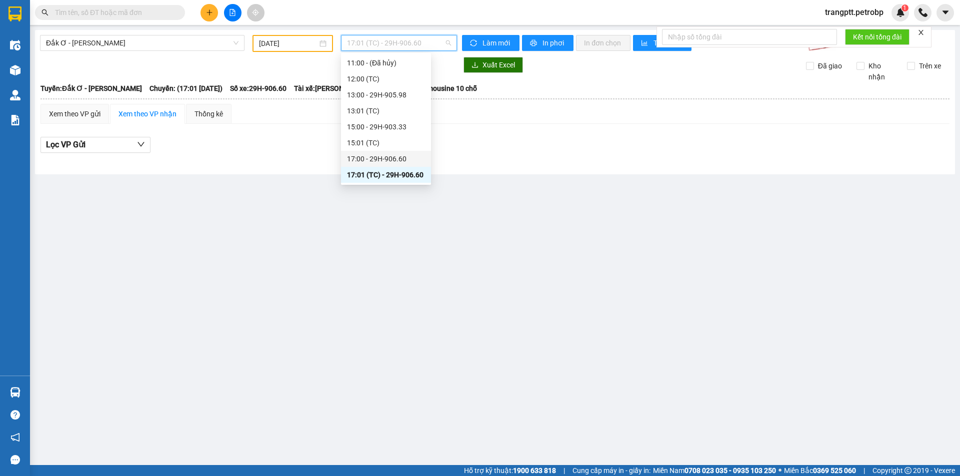
click at [378, 158] on div "17:00 - 29H-906.60" at bounding box center [386, 158] width 78 height 11
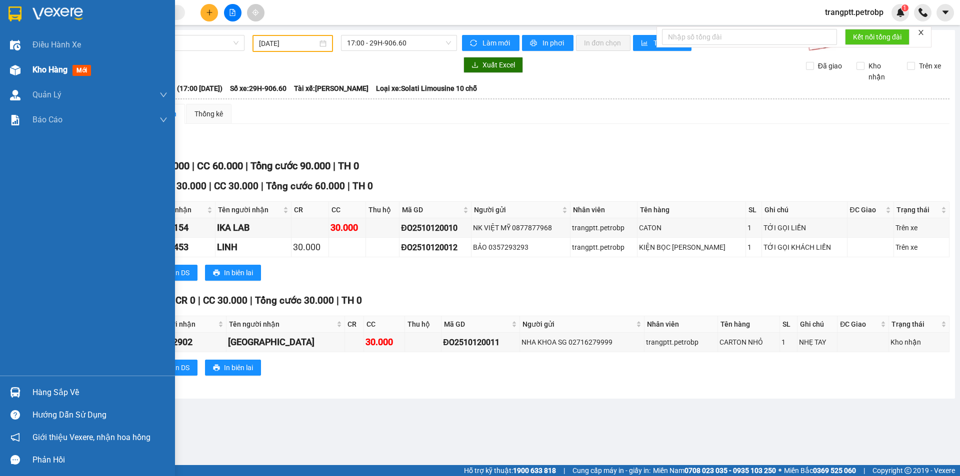
click at [57, 74] on span "Kho hàng" at bounding box center [49, 69] width 35 height 9
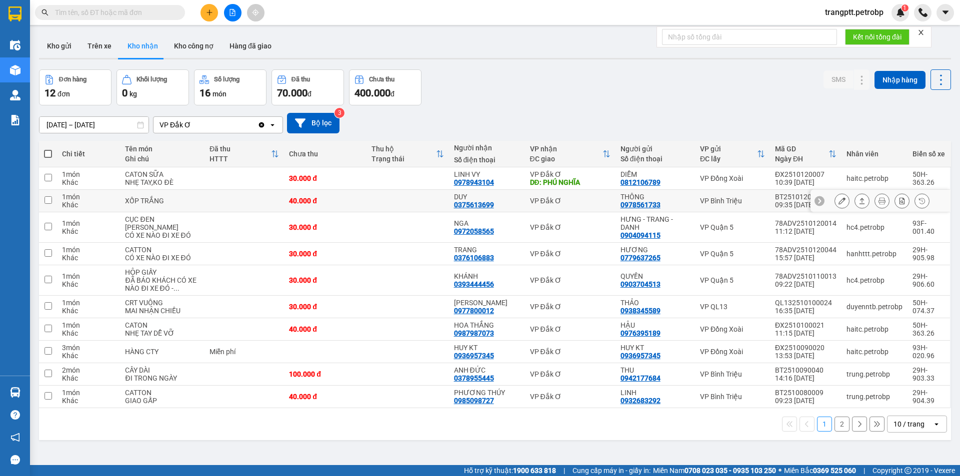
click at [838, 204] on icon at bounding box center [841, 200] width 7 height 7
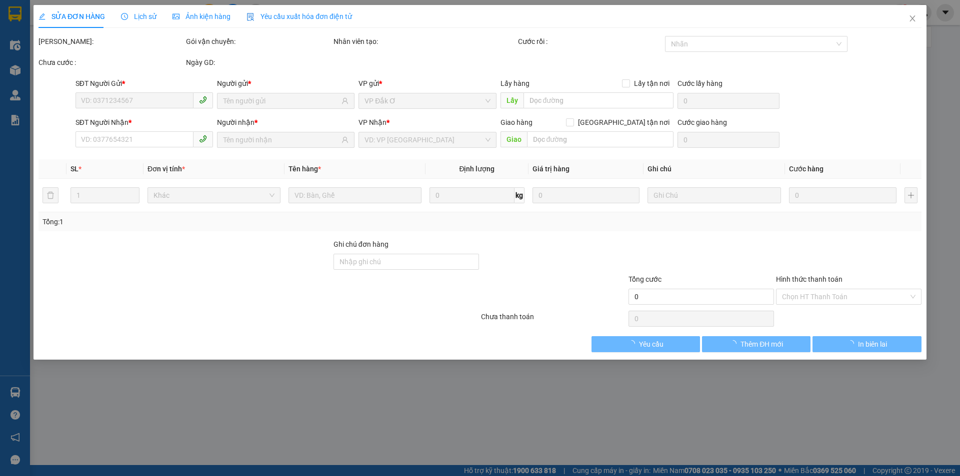
type input "0978561733"
type input "THÔNG"
type input "0375613699"
type input "DUY"
type input "40.000"
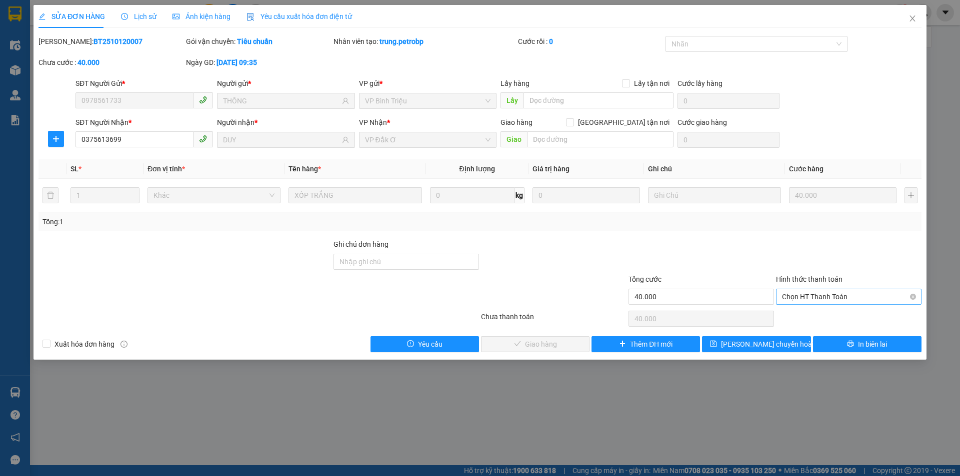
click at [818, 295] on span "Chọn HT Thanh Toán" at bounding box center [848, 296] width 133 height 15
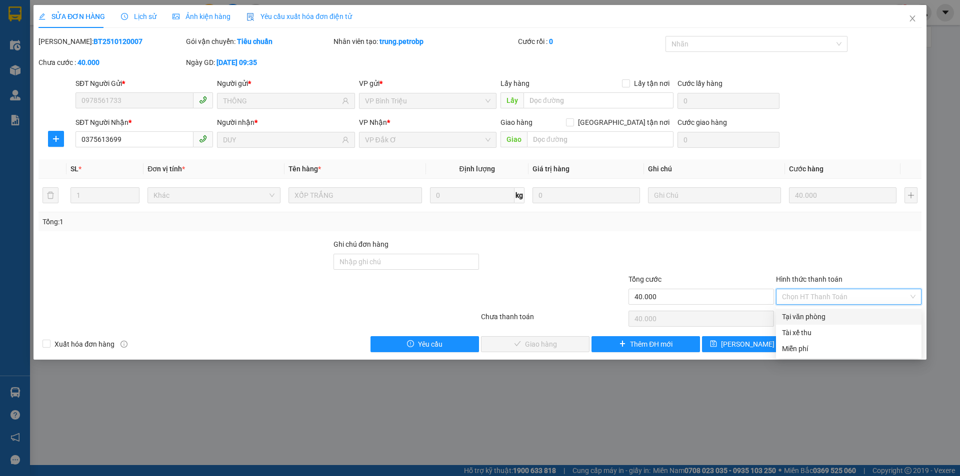
drag, startPoint x: 816, startPoint y: 315, endPoint x: 696, endPoint y: 325, distance: 120.4
click at [815, 314] on div "Tại văn phòng" at bounding box center [848, 316] width 133 height 11
type input "0"
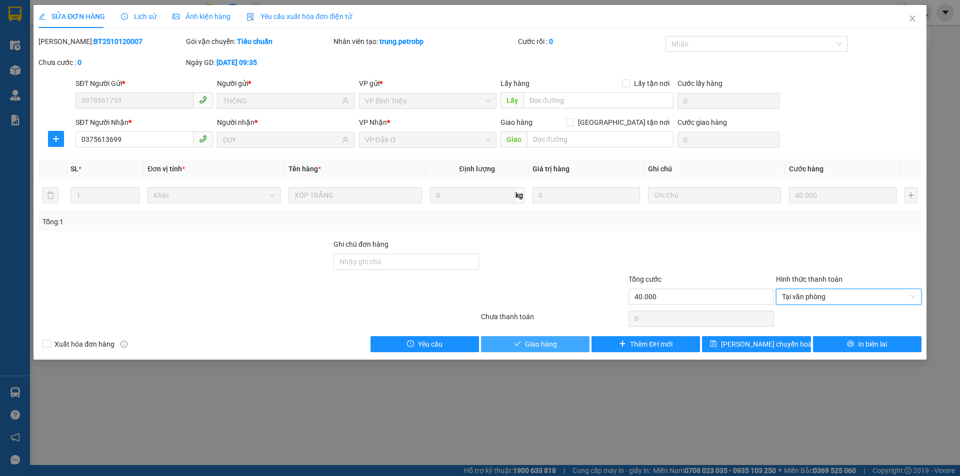
click at [570, 342] on button "Giao hàng" at bounding box center [535, 344] width 108 height 16
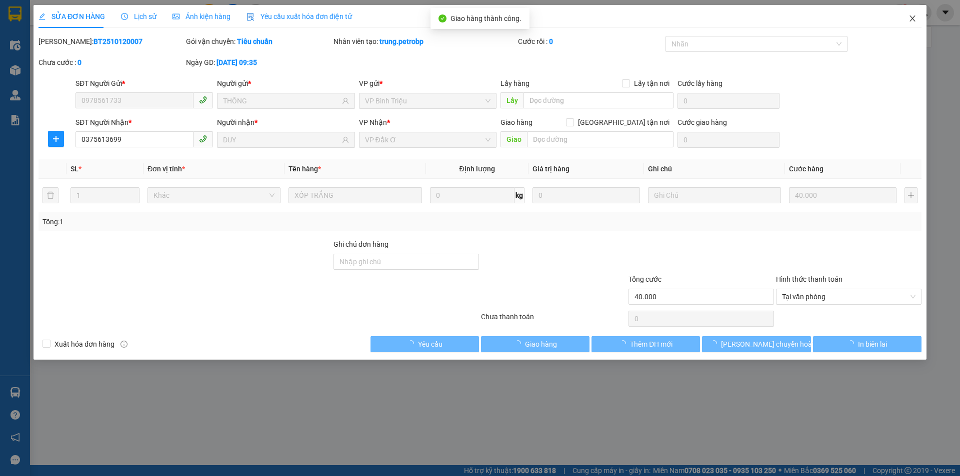
click at [913, 17] on icon "close" at bounding box center [911, 18] width 5 height 6
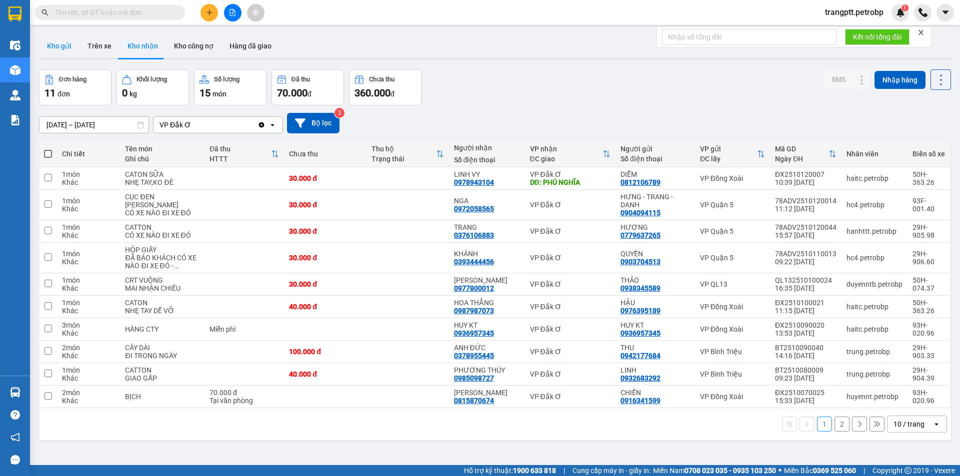
click at [57, 41] on button "Kho gửi" at bounding box center [59, 46] width 40 height 24
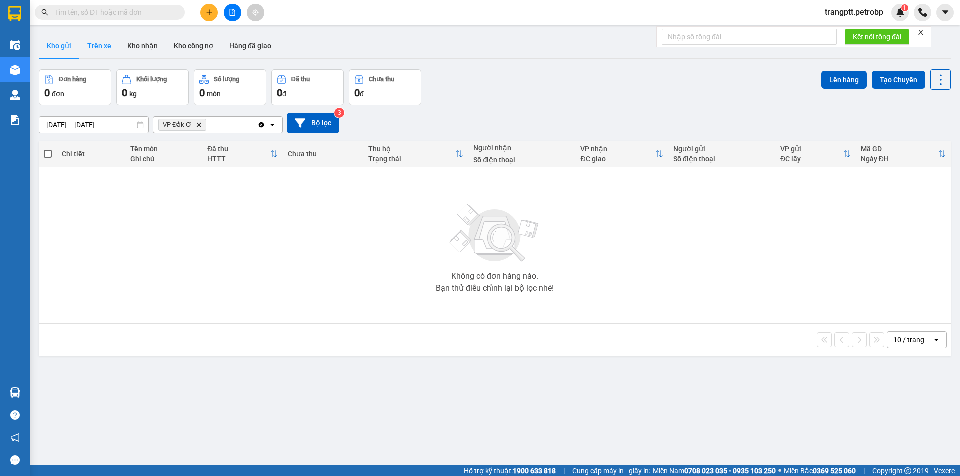
drag, startPoint x: 90, startPoint y: 39, endPoint x: 154, endPoint y: 119, distance: 102.3
click at [96, 46] on button "Trên xe" at bounding box center [99, 46] width 40 height 24
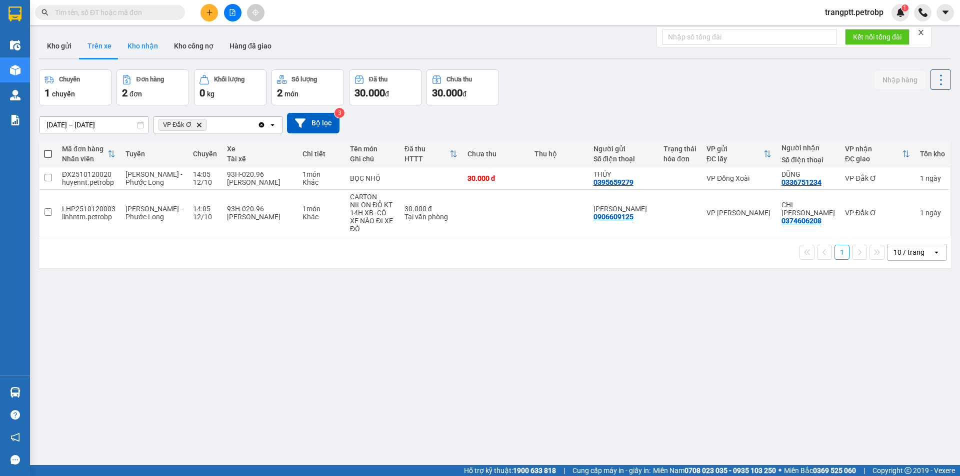
click at [136, 45] on button "Kho nhận" at bounding box center [142, 46] width 46 height 24
type input "[DATE] – [DATE]"
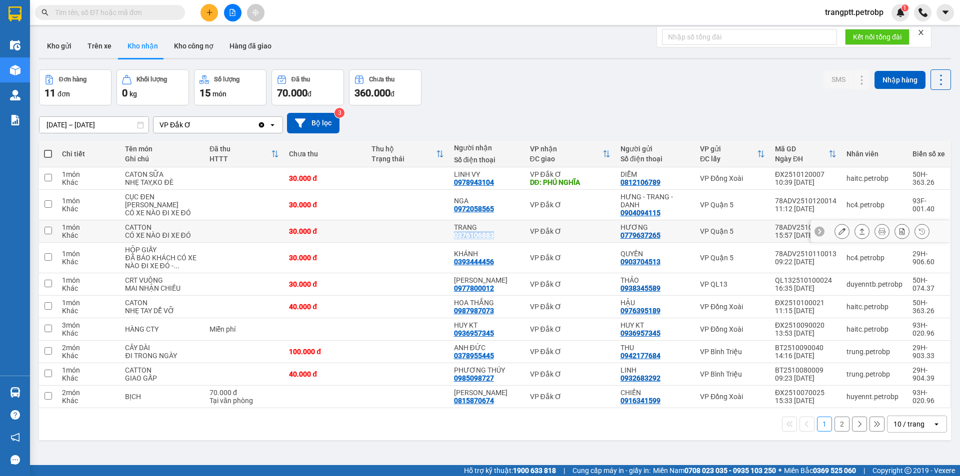
drag, startPoint x: 447, startPoint y: 245, endPoint x: 496, endPoint y: 251, distance: 49.3
click at [496, 243] on td "TRANG 0376106883" at bounding box center [487, 231] width 76 height 22
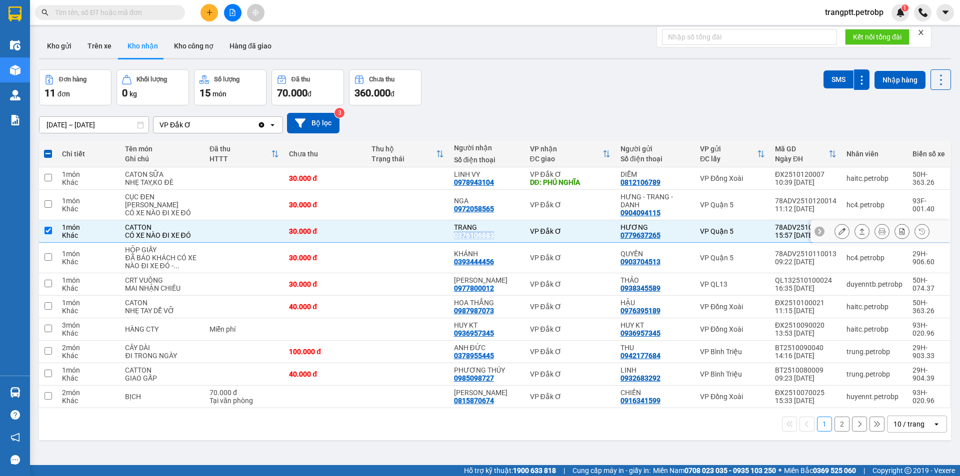
copy div "0376106883"
click at [520, 92] on div "Đơn hàng 11 đơn Khối lượng 0 kg Số lượng 15 món Đã thu 70.000 đ Chưa thu 360.00…" at bounding box center [495, 87] width 912 height 36
click at [48, 234] on input "checkbox" at bounding box center [47, 230] width 7 height 7
checkbox input "false"
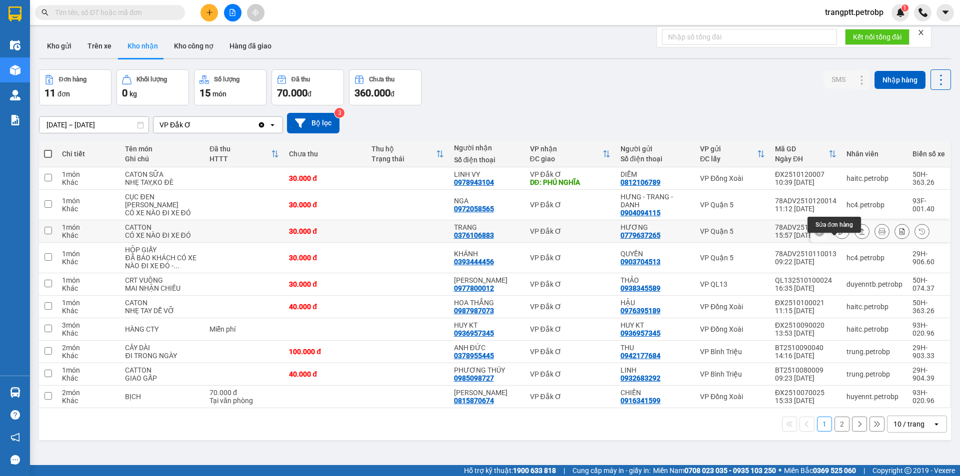
click at [838, 235] on icon at bounding box center [841, 231] width 7 height 7
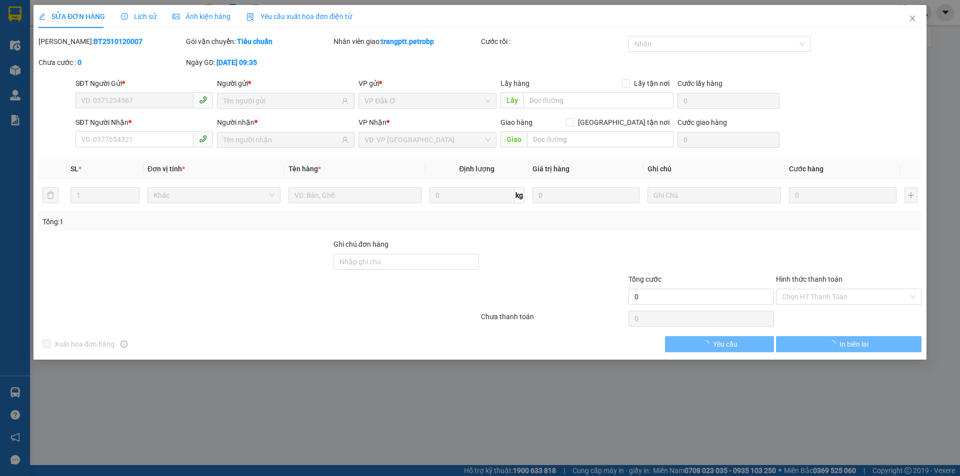
type input "0779637265"
type input "HƯƠNG"
type input "0376106883"
type input "TRANG"
type input "30.000"
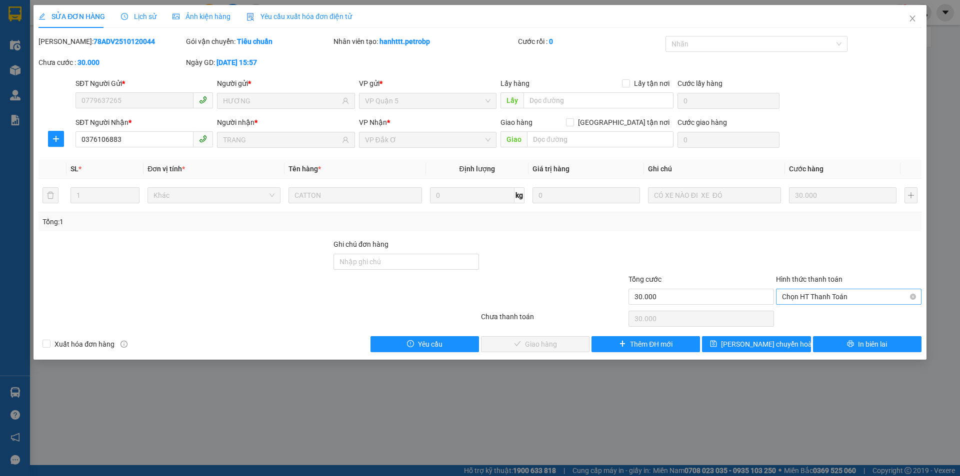
click at [848, 296] on span "Chọn HT Thanh Toán" at bounding box center [848, 296] width 133 height 15
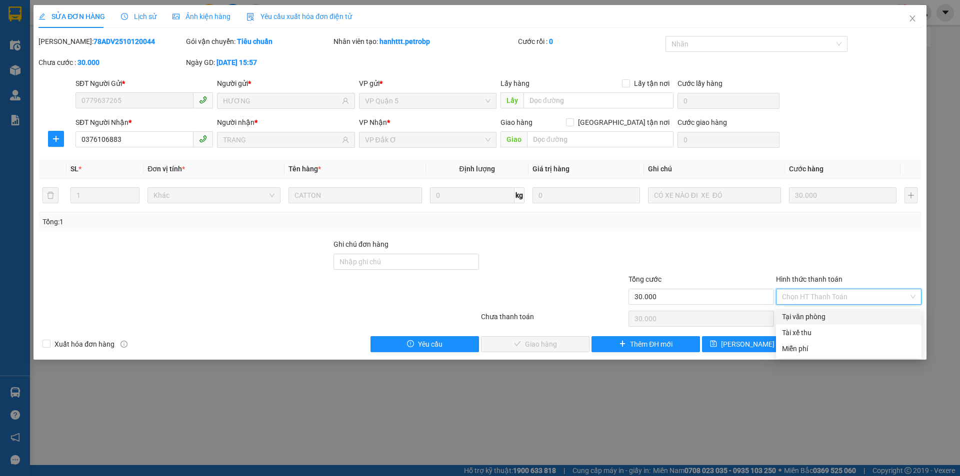
click at [830, 320] on div "Tại văn phòng" at bounding box center [848, 316] width 133 height 11
type input "0"
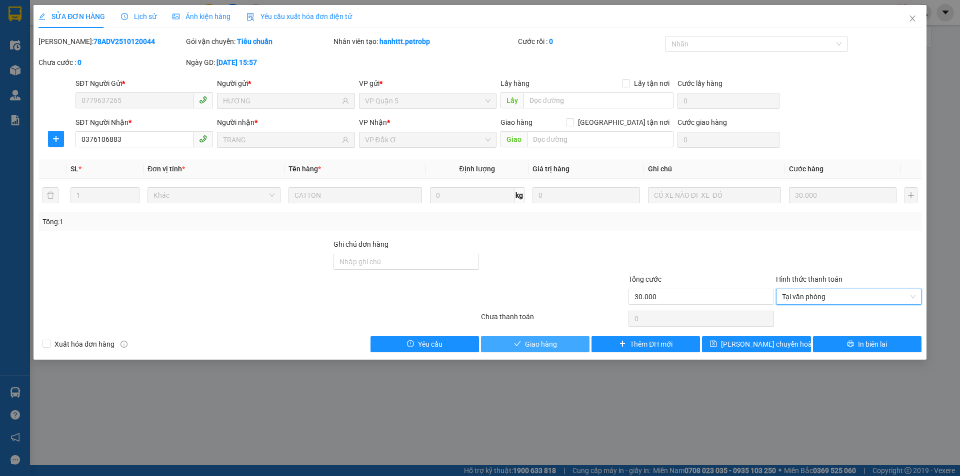
click at [566, 340] on button "Giao hàng" at bounding box center [535, 344] width 108 height 16
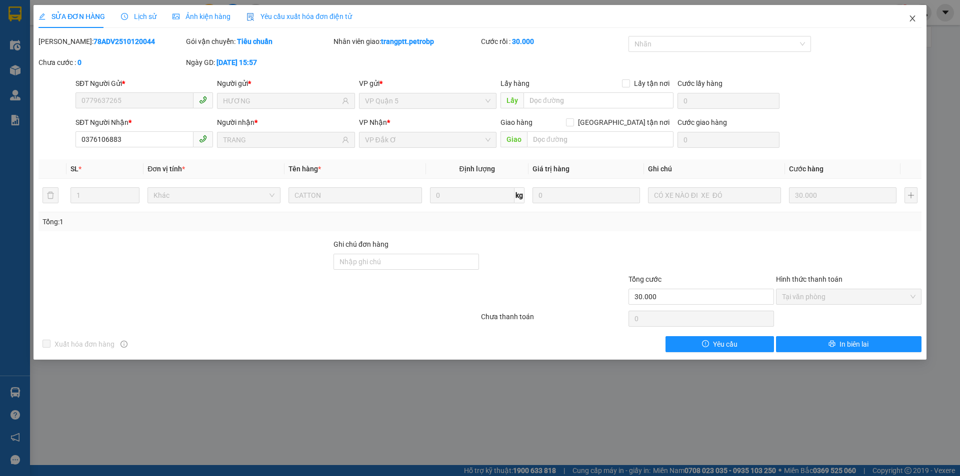
click at [913, 19] on icon "close" at bounding box center [912, 18] width 8 height 8
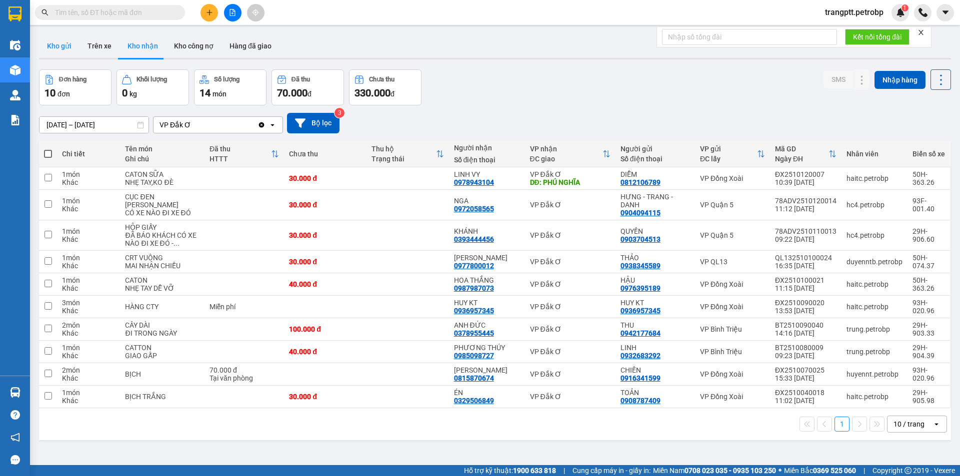
click at [59, 45] on button "Kho gửi" at bounding box center [59, 46] width 40 height 24
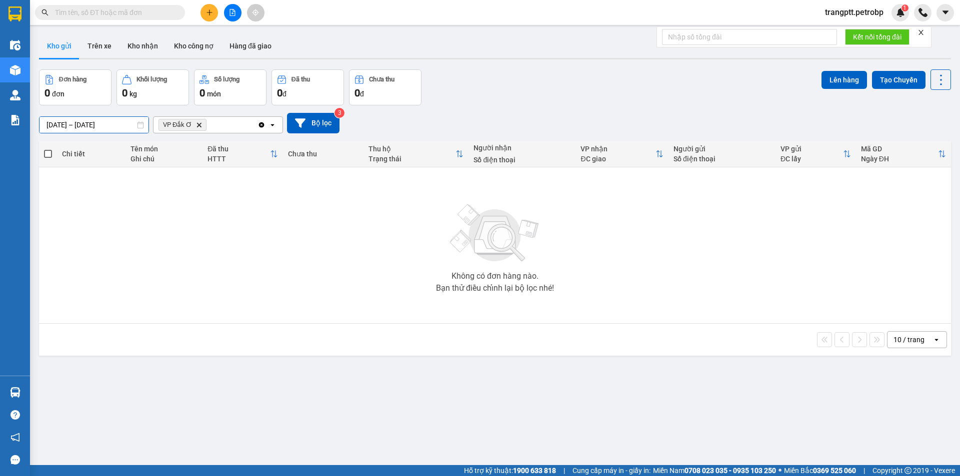
click at [65, 125] on input "[DATE] – [DATE]" at bounding box center [93, 125] width 109 height 16
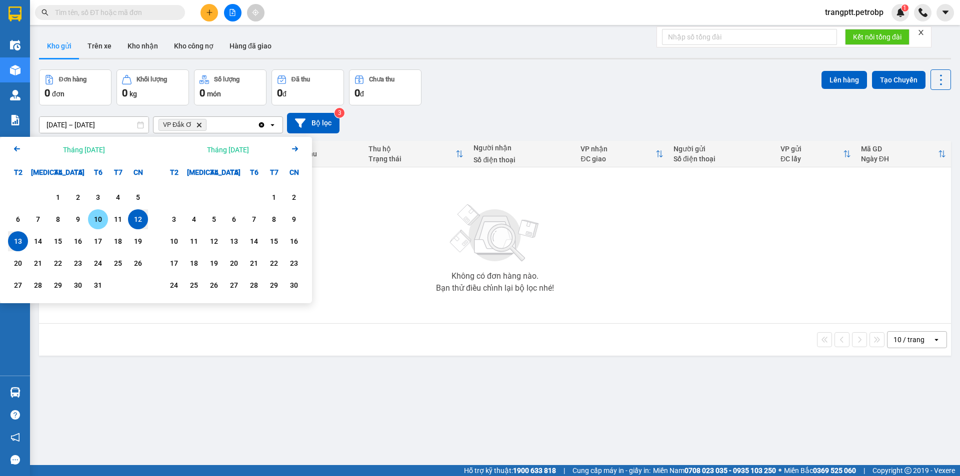
click at [99, 219] on div "10" at bounding box center [98, 219] width 14 height 12
click at [15, 241] on div "13" at bounding box center [18, 241] width 14 height 12
type input "10/10/2025 – 13/10/2025"
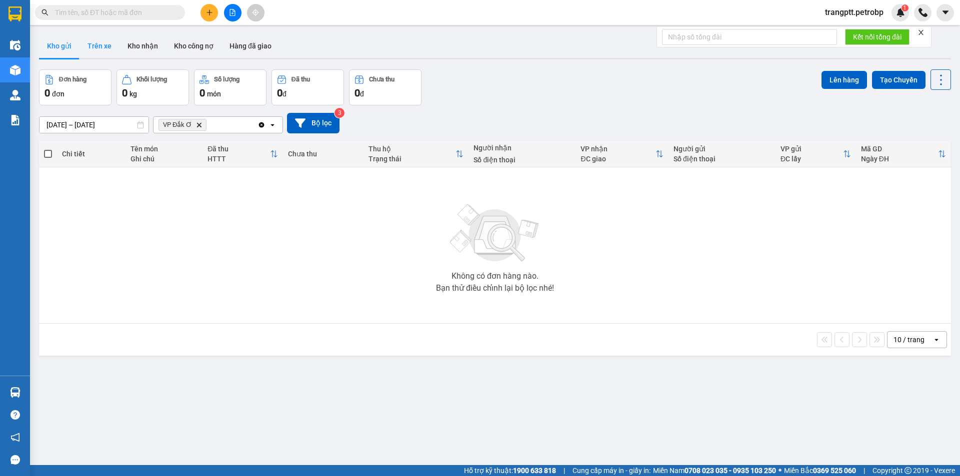
click at [105, 42] on button "Trên xe" at bounding box center [99, 46] width 40 height 24
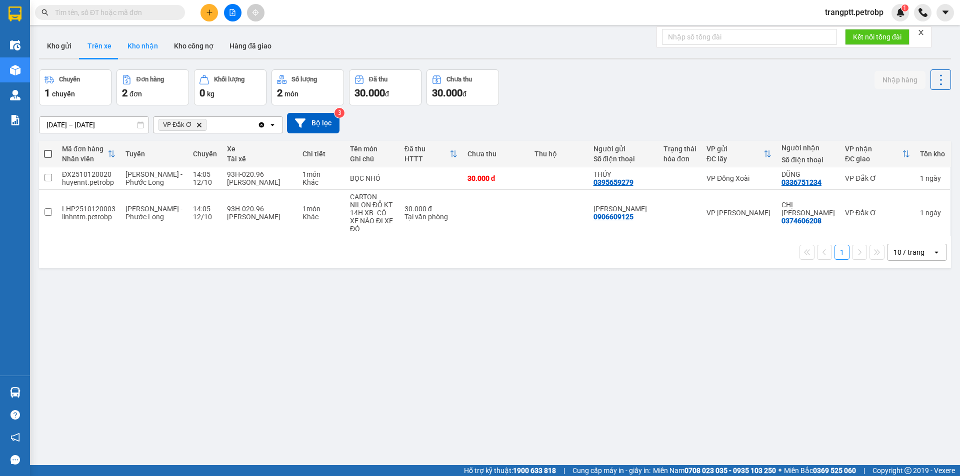
click at [145, 38] on button "Kho nhận" at bounding box center [142, 46] width 46 height 24
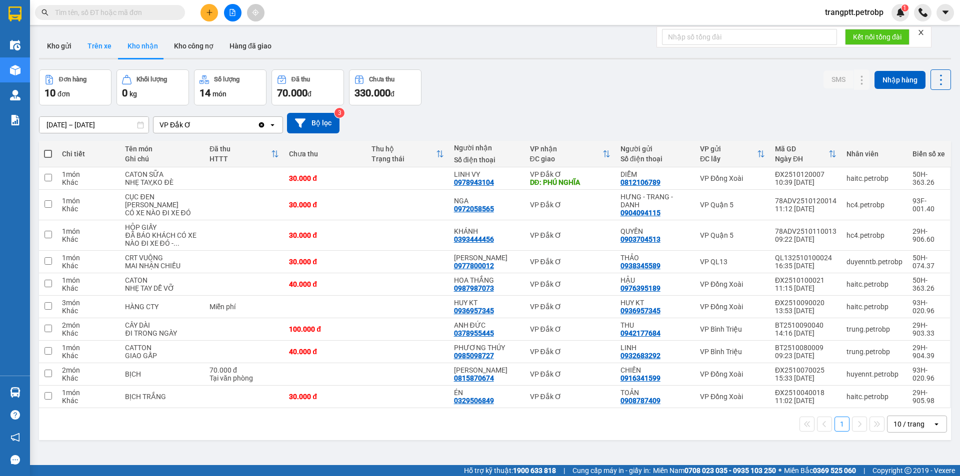
click at [103, 45] on button "Trên xe" at bounding box center [99, 46] width 40 height 24
type input "[DATE] – [DATE]"
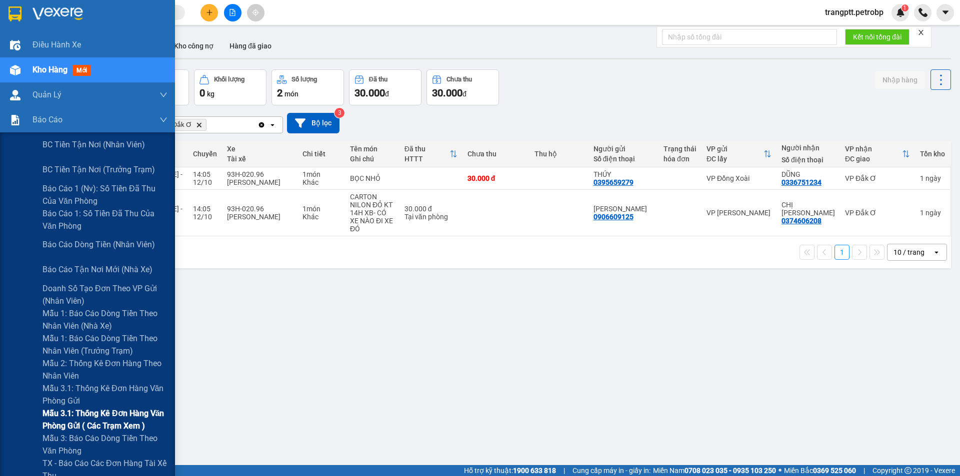
click at [84, 409] on span "Mẫu 3.1: Thống kê đơn hàng văn phòng gửi ( các trạm xem )" at bounding box center [104, 419] width 125 height 25
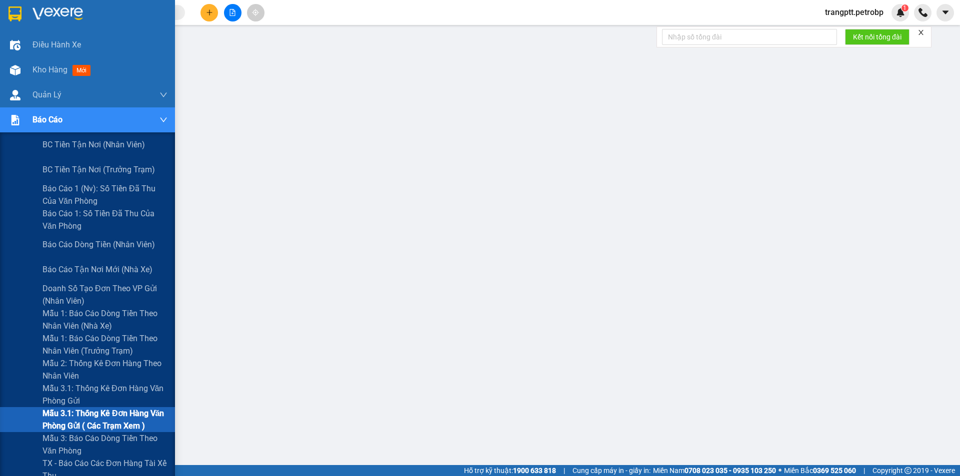
click at [110, 189] on span "Báo cáo 1 (nv): Số tiền đã thu của văn phòng" at bounding box center [104, 194] width 125 height 25
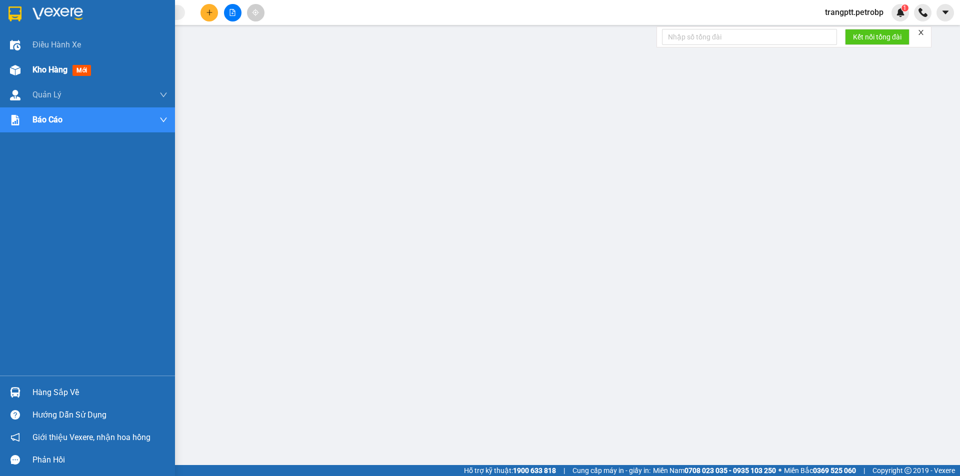
click at [25, 66] on div "Kho hàng mới" at bounding box center [87, 69] width 175 height 25
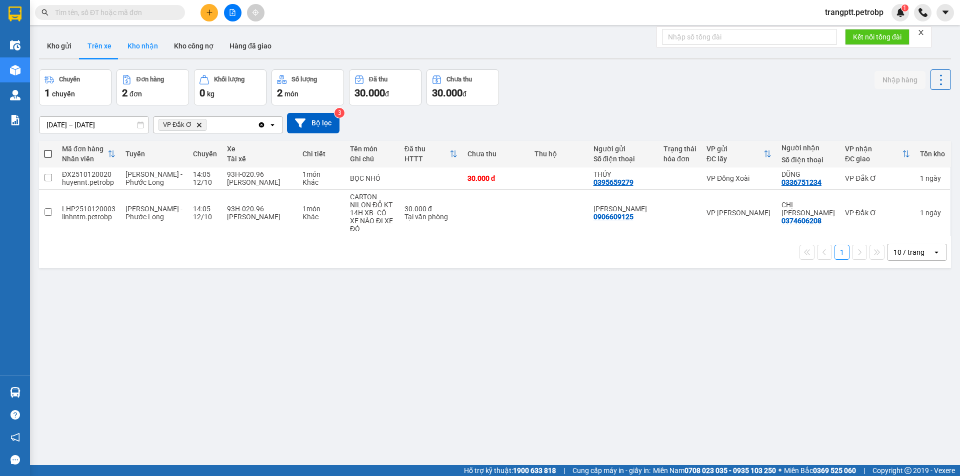
click at [145, 42] on button "Kho nhận" at bounding box center [142, 46] width 46 height 24
type input "[DATE] – [DATE]"
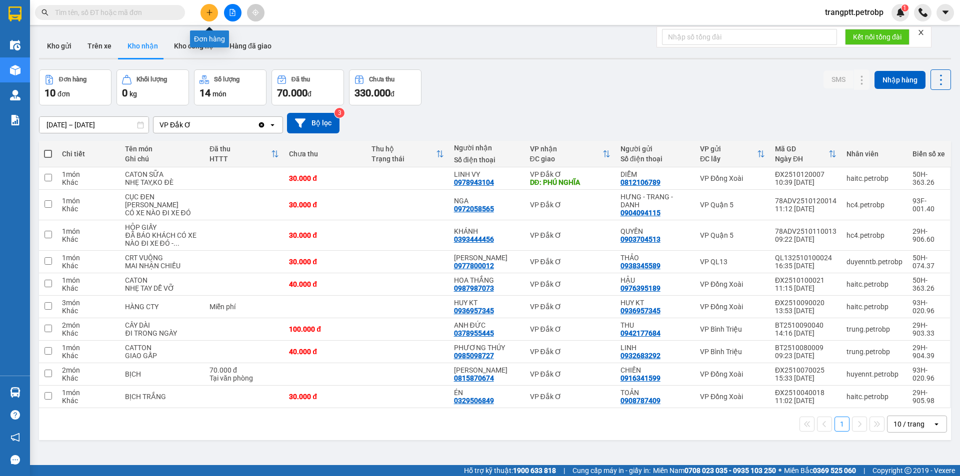
click at [207, 11] on icon "plus" at bounding box center [209, 12] width 7 height 7
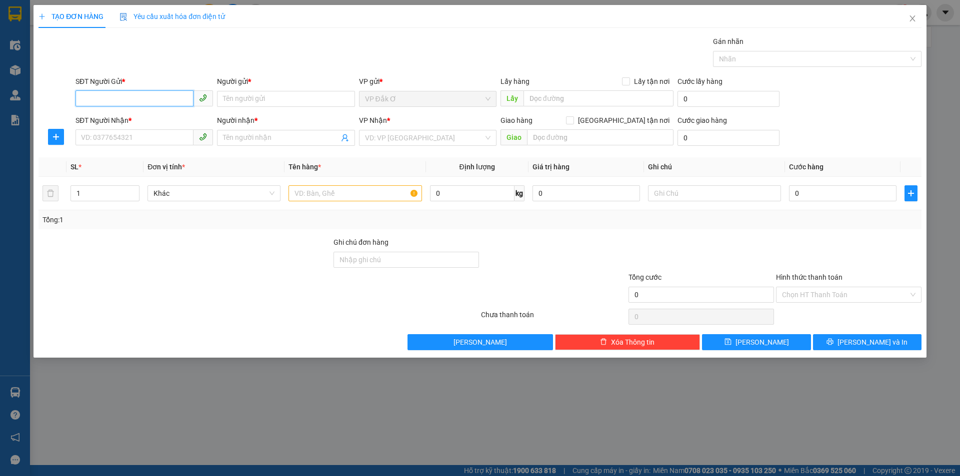
click at [164, 101] on input "SĐT Người Gửi *" at bounding box center [134, 98] width 118 height 16
click at [174, 118] on div "0398239780 - CỬA HÀNG XE ĐẠP ĐĂK Ơ" at bounding box center [146, 118] width 130 height 11
type input "0398239780"
type input "CỬA HÀNG XE ĐẠP ĐĂK Ơ"
type input "0387004978"
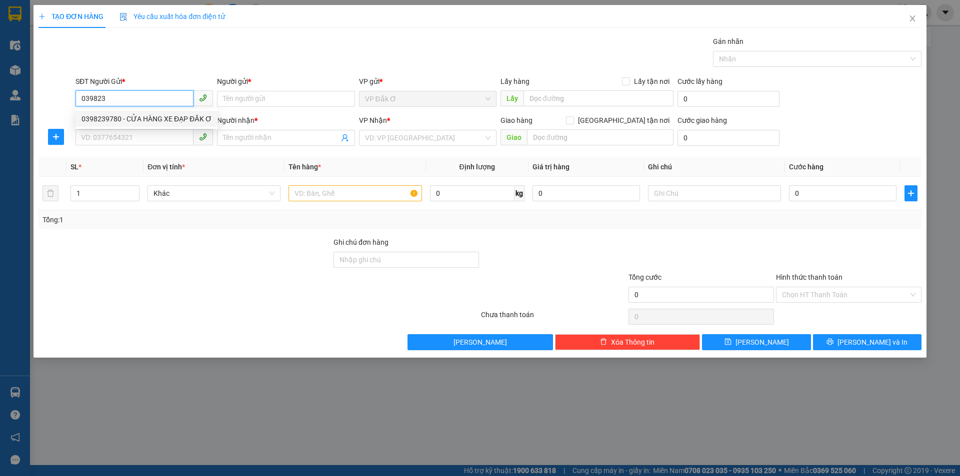
type input "BI BI"
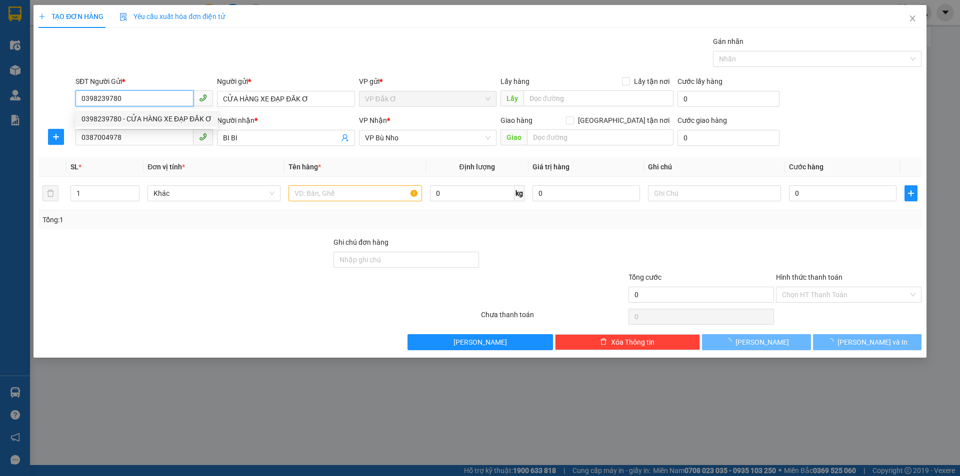
type input "100.000"
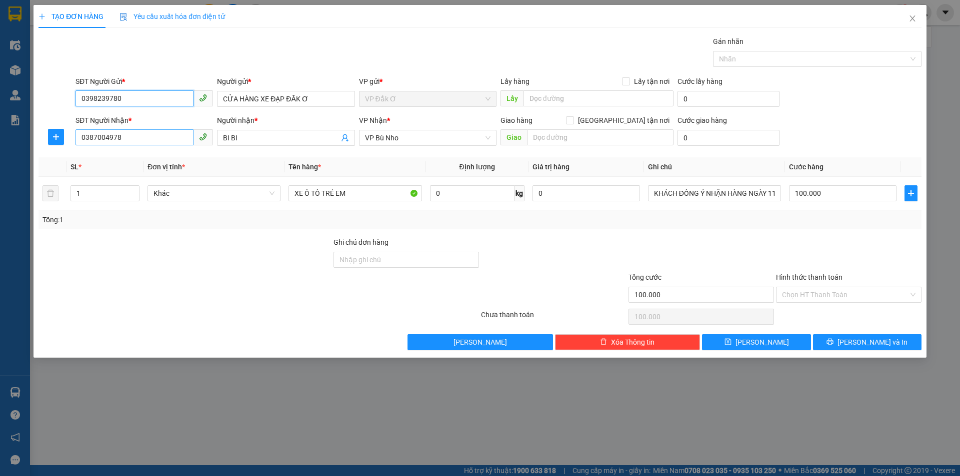
type input "0398239780"
click at [157, 134] on input "0387004978" at bounding box center [134, 137] width 118 height 16
type input "0"
click at [142, 158] on div "0398983684 - DIỆU" at bounding box center [143, 157] width 125 height 11
type input "0398983684"
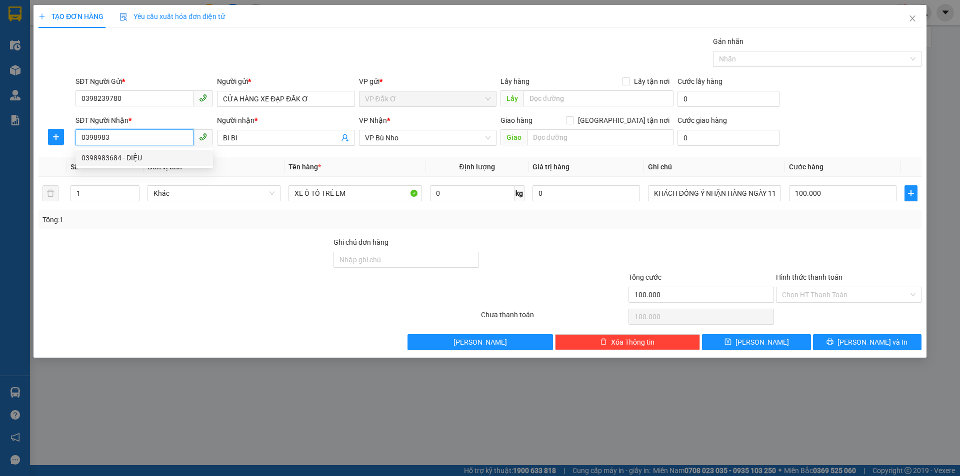
type input "DIỆU"
type input "40.000"
type input "0398983684"
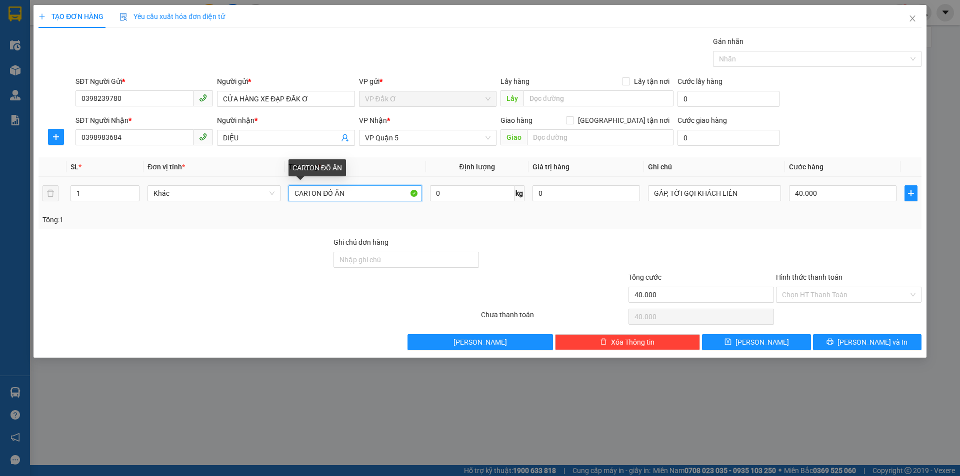
click at [321, 192] on input "CARTON ĐỒ ĂN" at bounding box center [354, 193] width 133 height 16
click at [332, 192] on input "THÙNG XỐP BĂNG KEO VÀNG ĐỒ ĂN" at bounding box center [354, 193] width 133 height 16
click at [394, 191] on input "THÙNG XỐP TRẮNG BĂNG KEO VÀNG ĐỒ ĂN" at bounding box center [354, 193] width 133 height 16
click at [376, 192] on input "THÙNG XỐP TRẮNG VÀNG ĐỒ ĂN" at bounding box center [354, 193] width 133 height 16
type input "THÙNG XỐP TRẮNG ĐỒ ĂN"
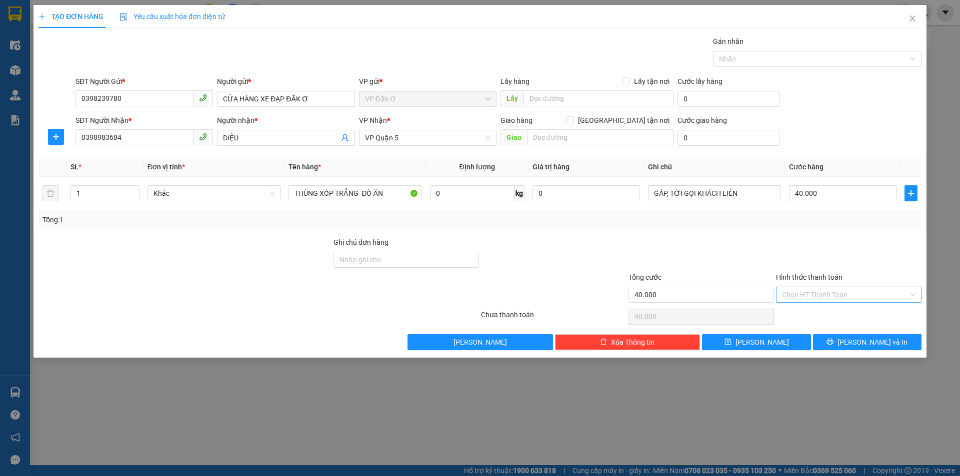
click at [805, 294] on input "Hình thức thanh toán" at bounding box center [845, 294] width 126 height 15
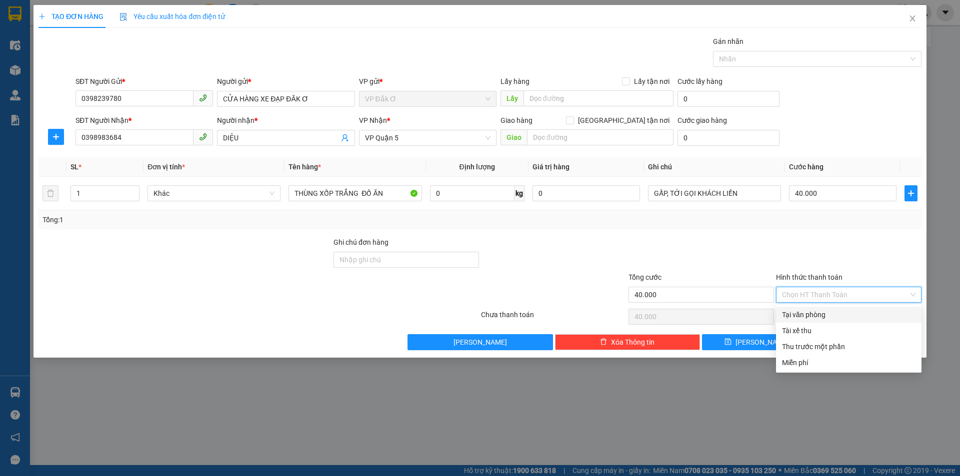
click at [806, 316] on div "Tại văn phòng" at bounding box center [848, 314] width 133 height 11
type input "0"
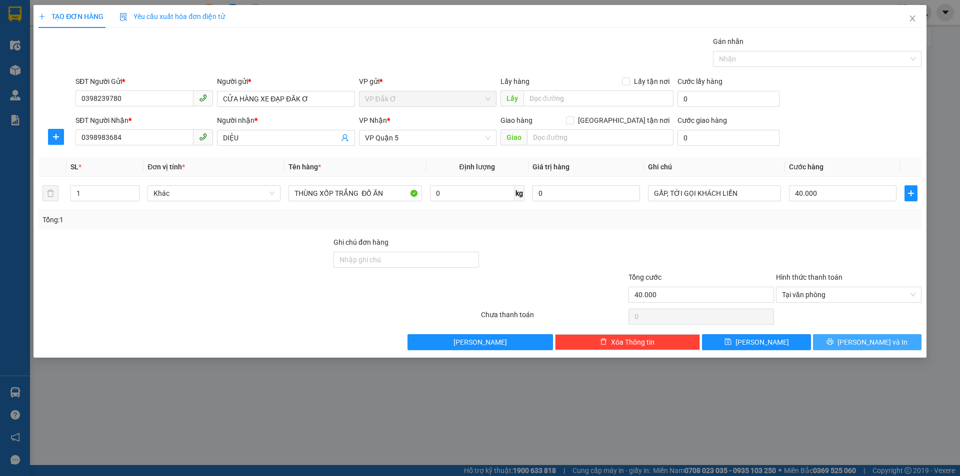
click at [844, 339] on button "[PERSON_NAME] và In" at bounding box center [867, 342] width 108 height 16
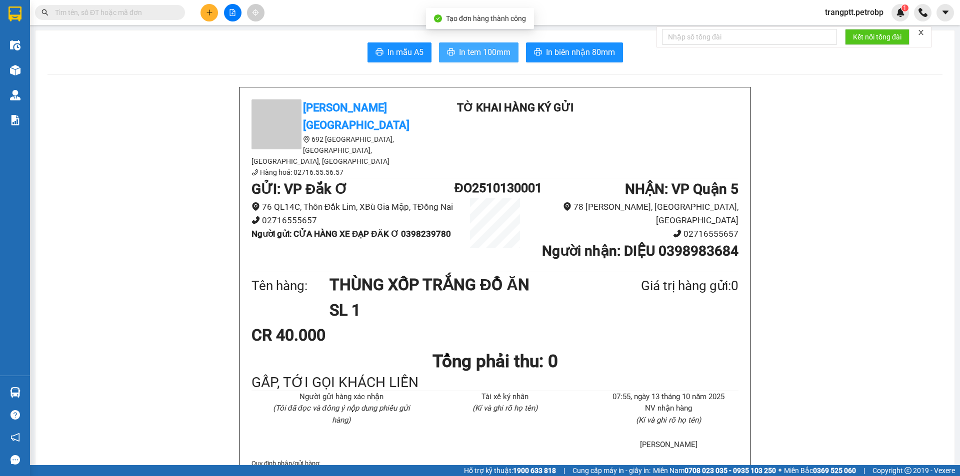
click at [480, 51] on span "In tem 100mm" at bounding box center [484, 52] width 51 height 12
drag, startPoint x: 957, startPoint y: 431, endPoint x: 15, endPoint y: 42, distance: 1018.4
click at [15, 42] on img at bounding box center [15, 45] width 10 height 10
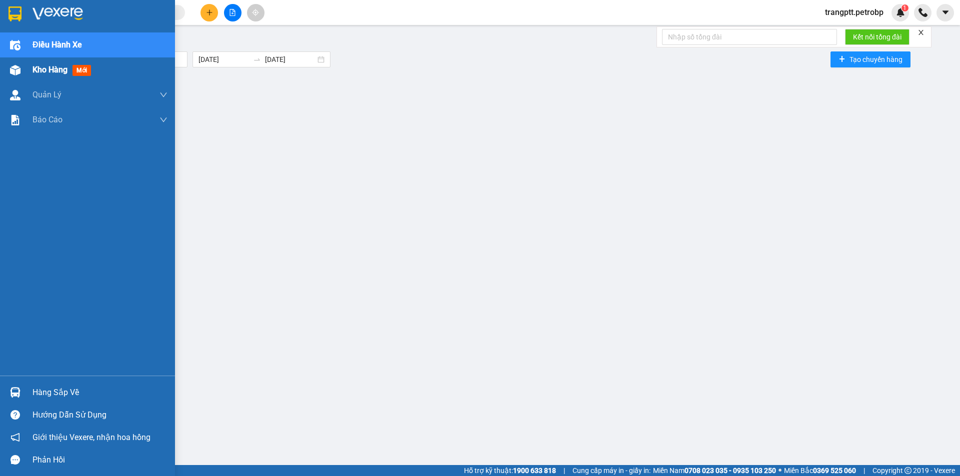
click at [68, 67] on div "Kho hàng mới" at bounding box center [63, 69] width 62 height 12
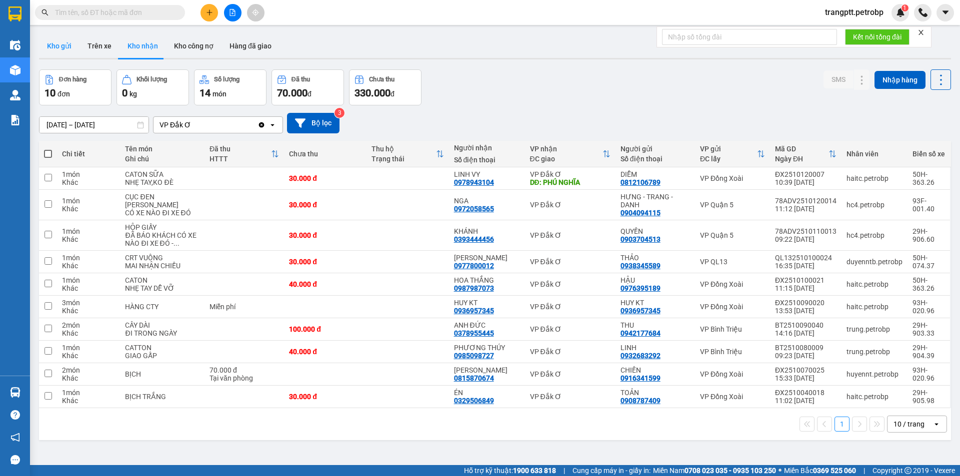
click at [64, 43] on button "Kho gửi" at bounding box center [59, 46] width 40 height 24
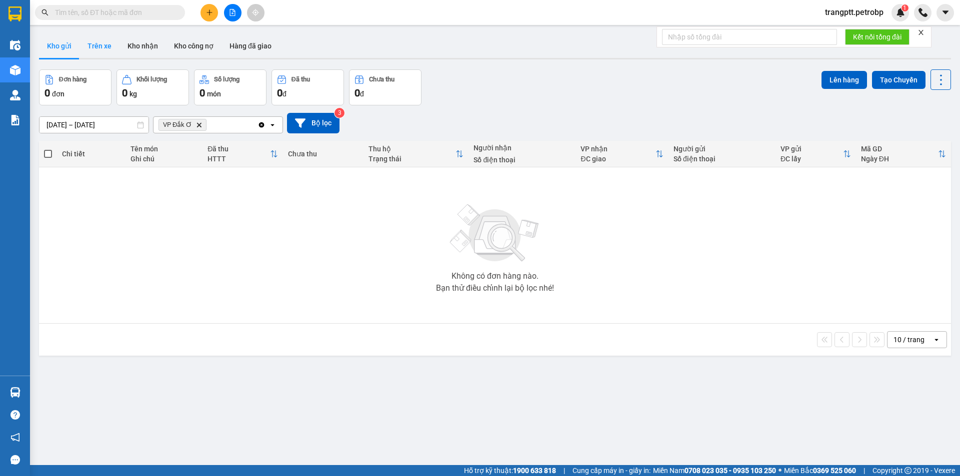
click at [103, 44] on button "Trên xe" at bounding box center [99, 46] width 40 height 24
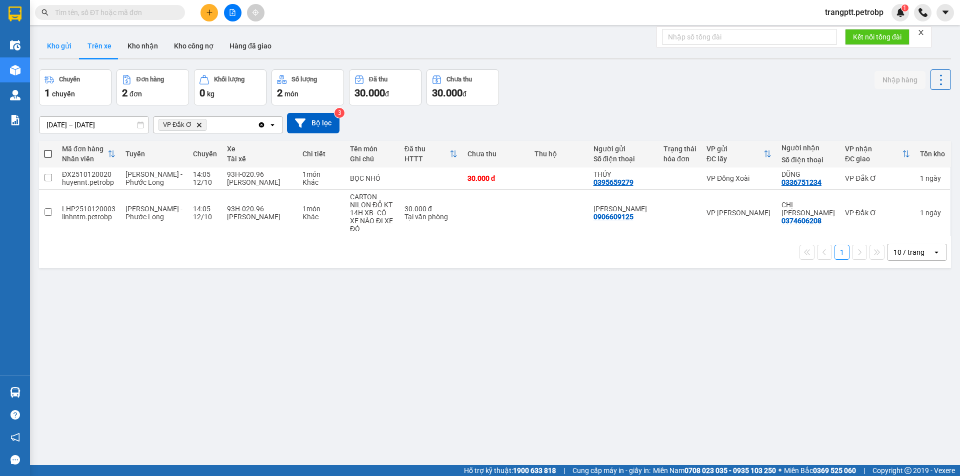
click at [55, 43] on button "Kho gửi" at bounding box center [59, 46] width 40 height 24
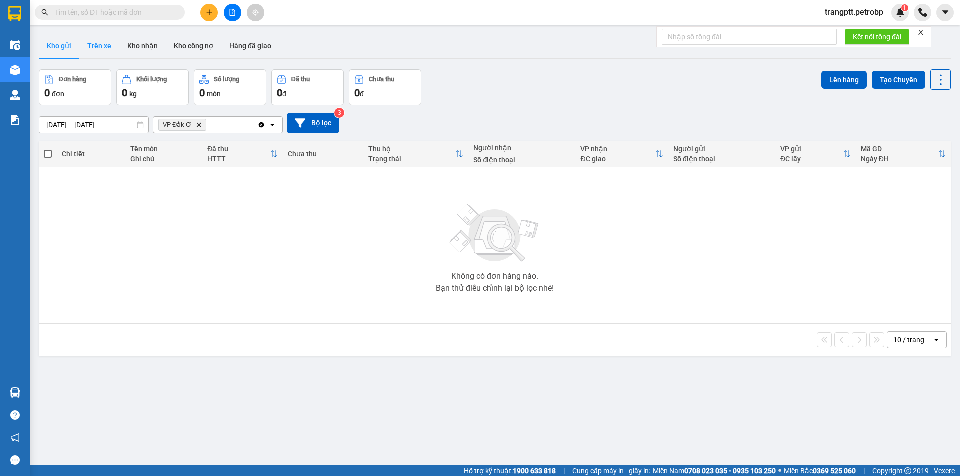
click at [93, 44] on button "Trên xe" at bounding box center [99, 46] width 40 height 24
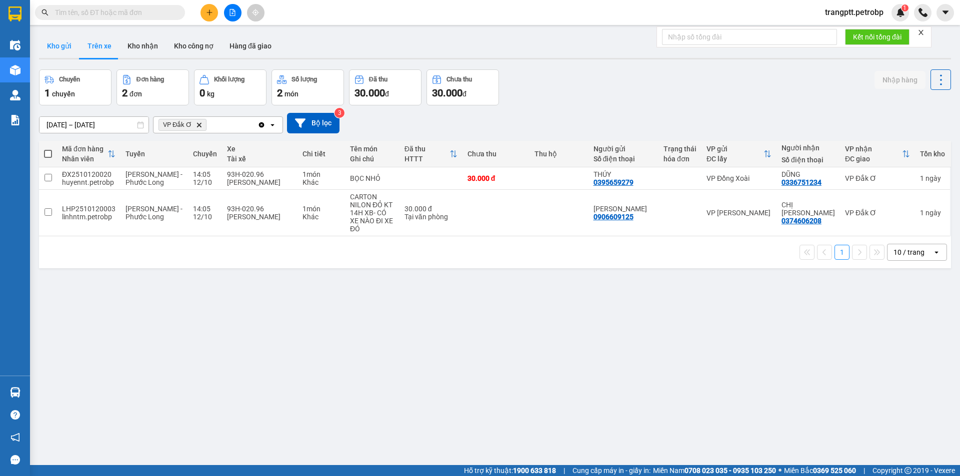
click at [67, 45] on button "Kho gửi" at bounding box center [59, 46] width 40 height 24
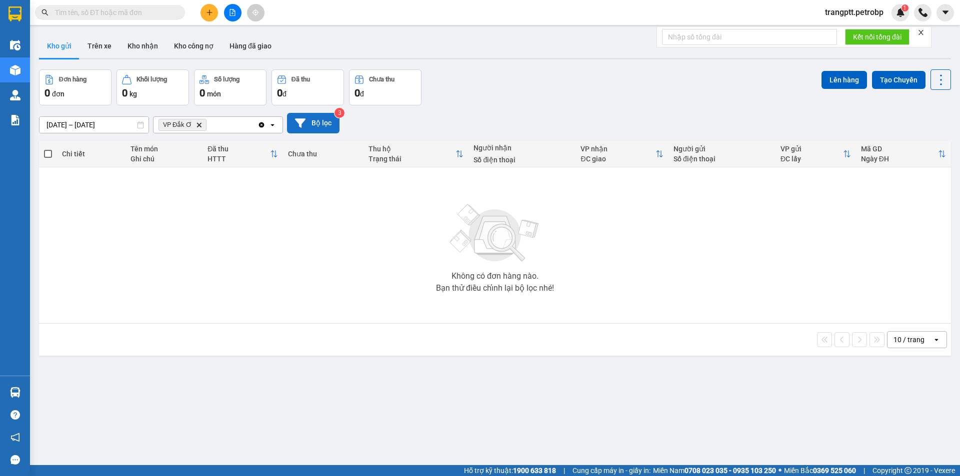
click at [308, 123] on button "Bộ lọc" at bounding box center [313, 123] width 52 height 20
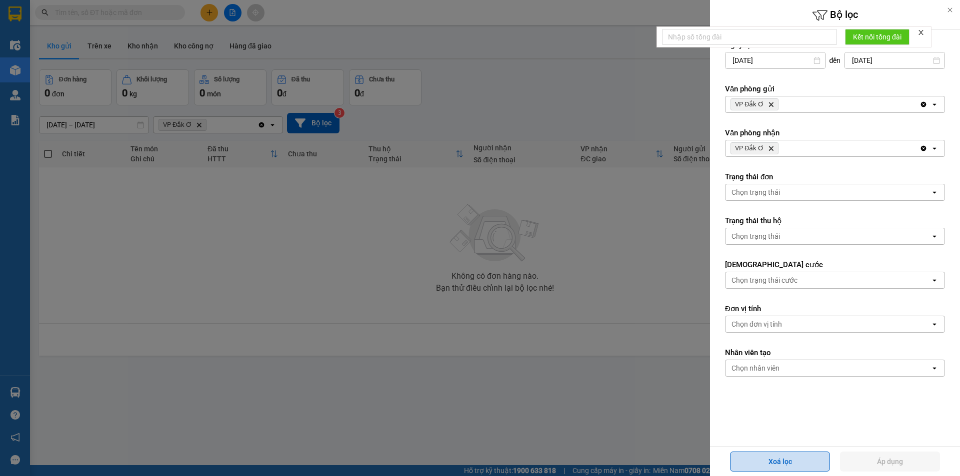
click at [772, 462] on button "Xoá lọc" at bounding box center [780, 462] width 100 height 20
type input "[DATE]"
type input "[DATE] – [DATE]"
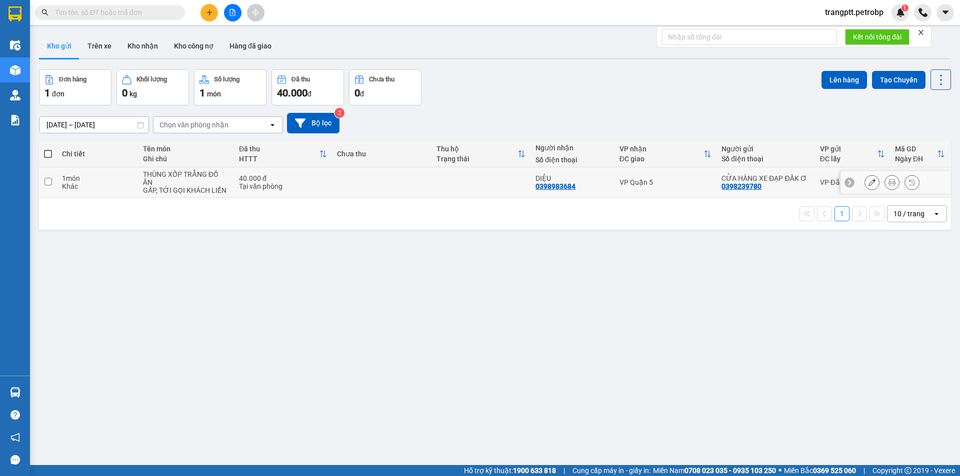
click at [46, 180] on input "checkbox" at bounding box center [47, 181] width 7 height 7
checkbox input "true"
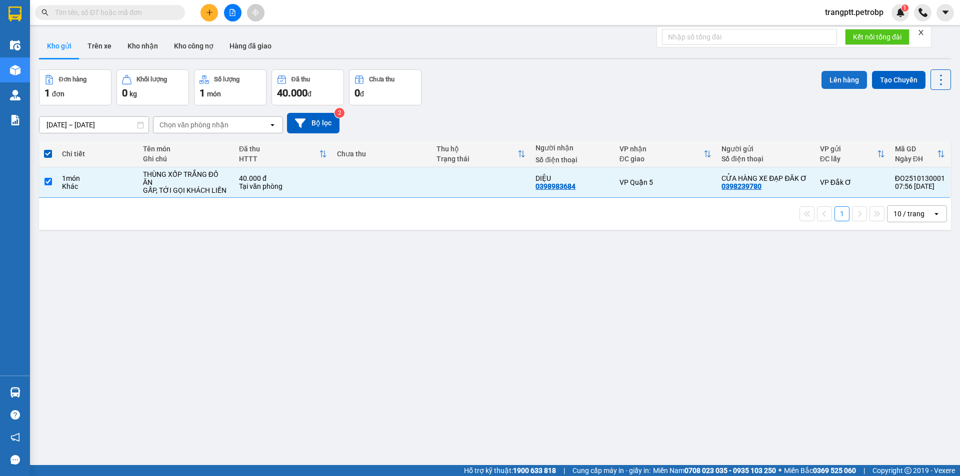
click at [835, 77] on button "Lên hàng" at bounding box center [843, 80] width 45 height 18
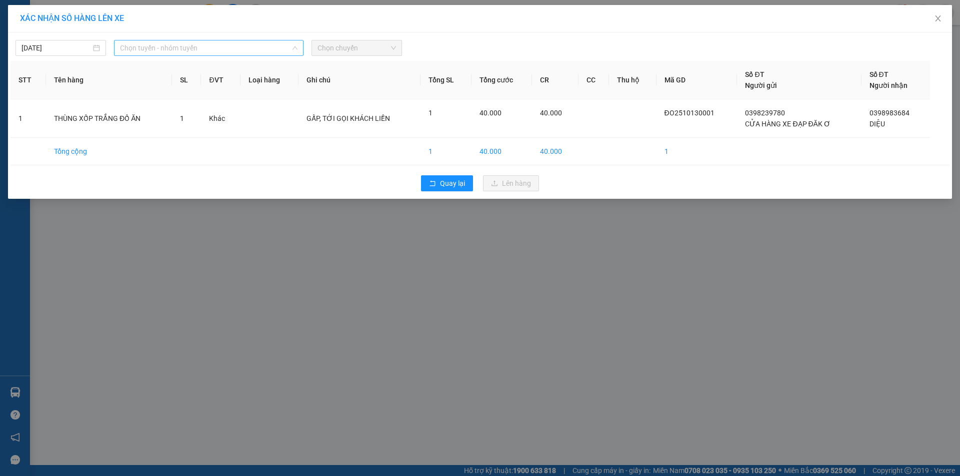
click at [224, 49] on span "Chọn tuyến - nhóm tuyến" at bounding box center [208, 47] width 177 height 15
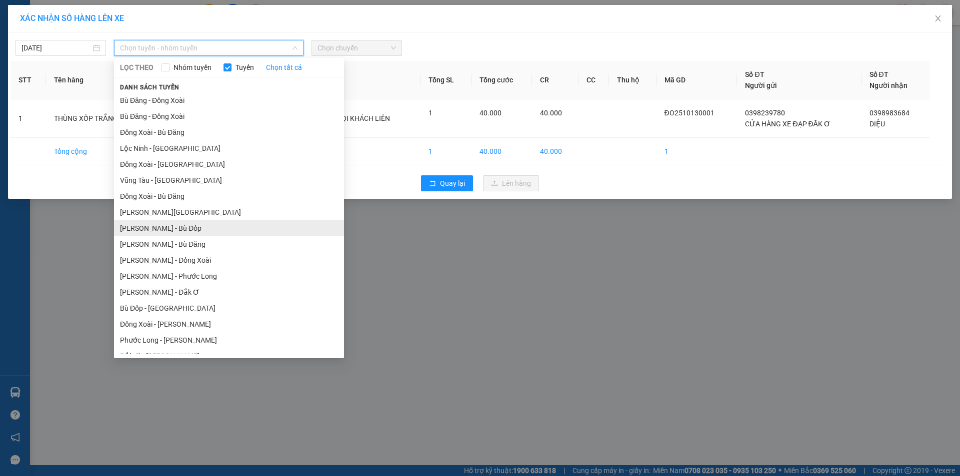
scroll to position [58, 0]
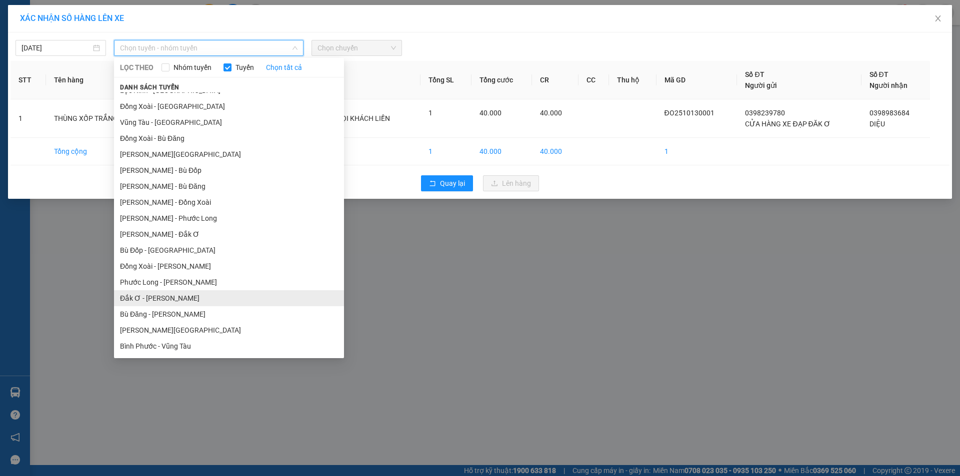
click at [191, 296] on li "Đắk Ơ - Hồ Chí Minh" at bounding box center [229, 298] width 230 height 16
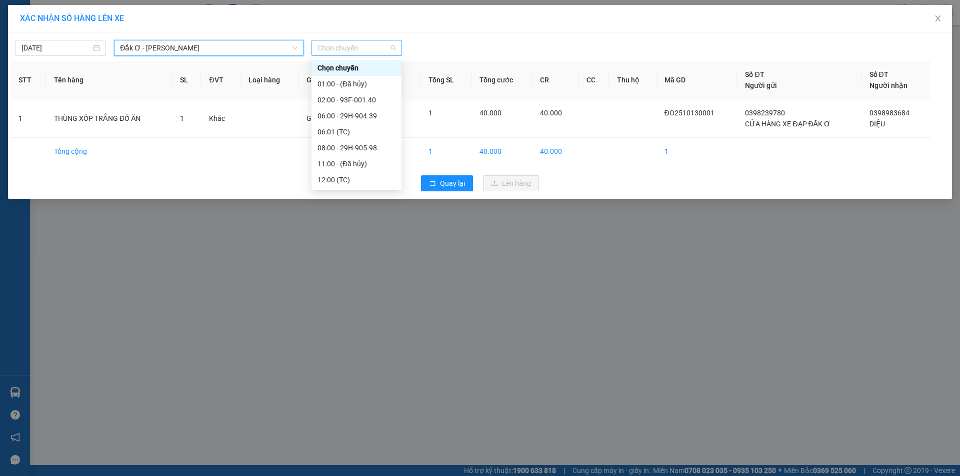
click at [369, 48] on span "Chọn chuyến" at bounding box center [356, 47] width 78 height 15
click at [360, 144] on div "08:00 - 29H-905.98" at bounding box center [356, 147] width 78 height 11
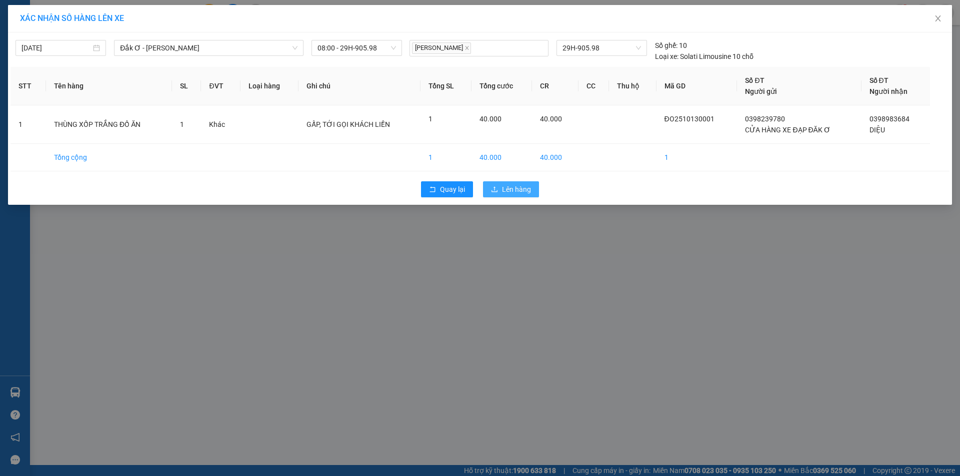
click at [516, 187] on span "Lên hàng" at bounding box center [516, 189] width 29 height 11
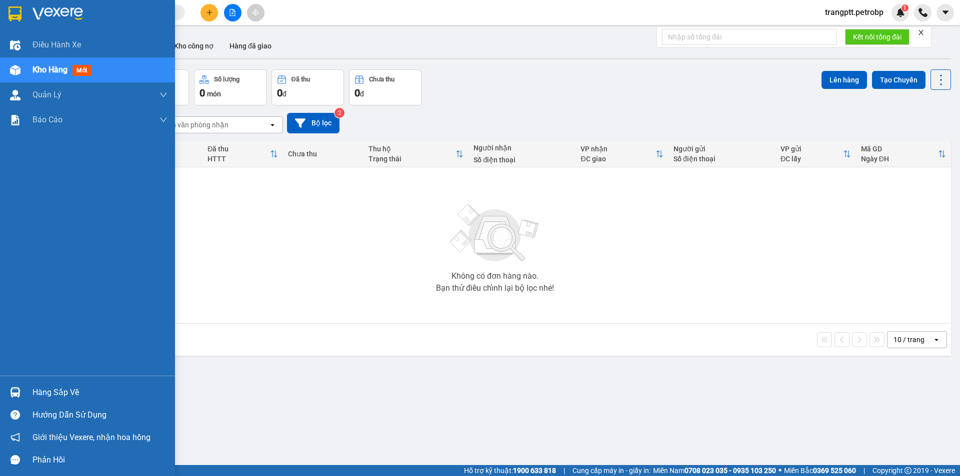
click at [58, 62] on div "Kho hàng mới" at bounding box center [99, 69] width 135 height 25
click at [83, 67] on span "mới" at bounding box center [81, 70] width 18 height 11
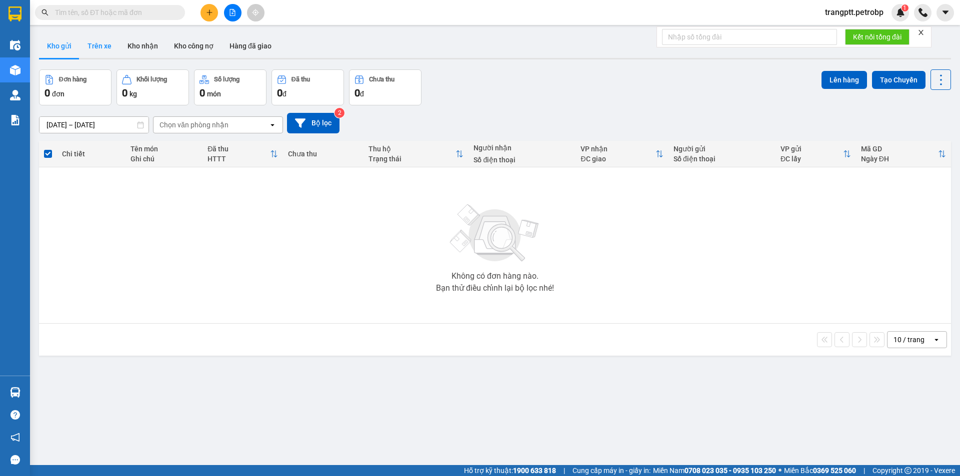
click at [104, 49] on button "Trên xe" at bounding box center [99, 46] width 40 height 24
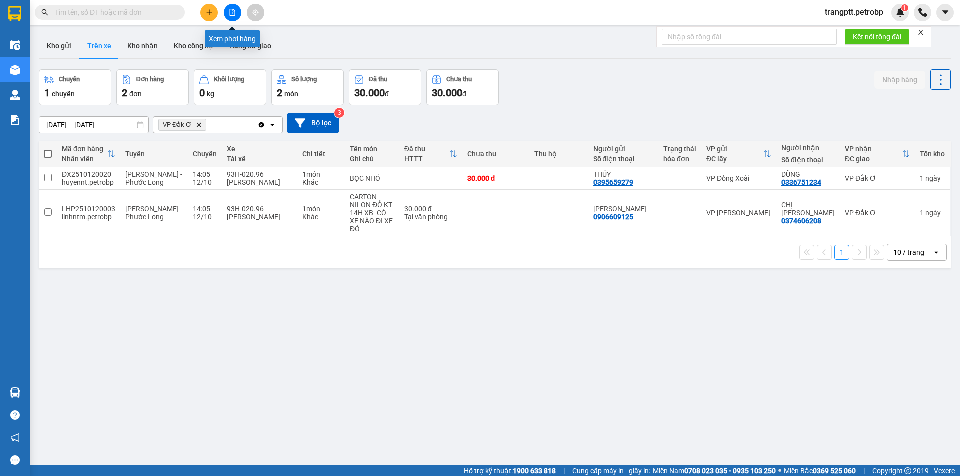
click at [233, 14] on icon "file-add" at bounding box center [232, 12] width 7 height 7
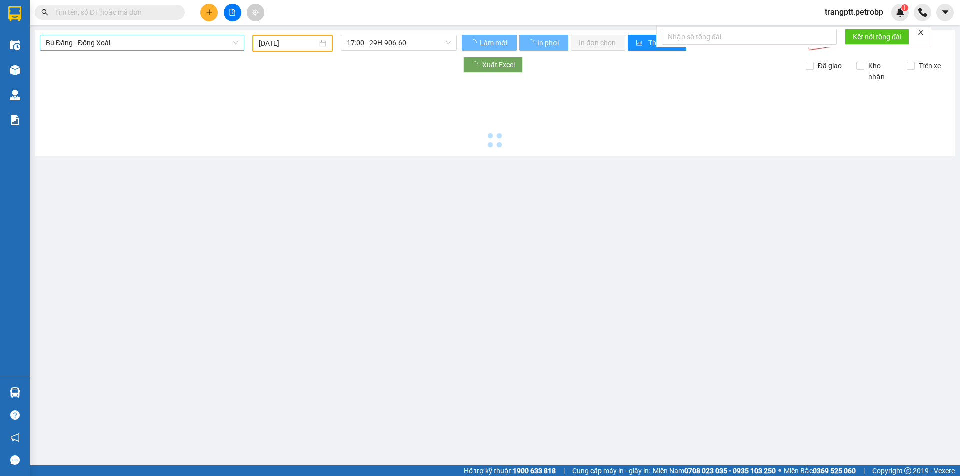
type input "[DATE]"
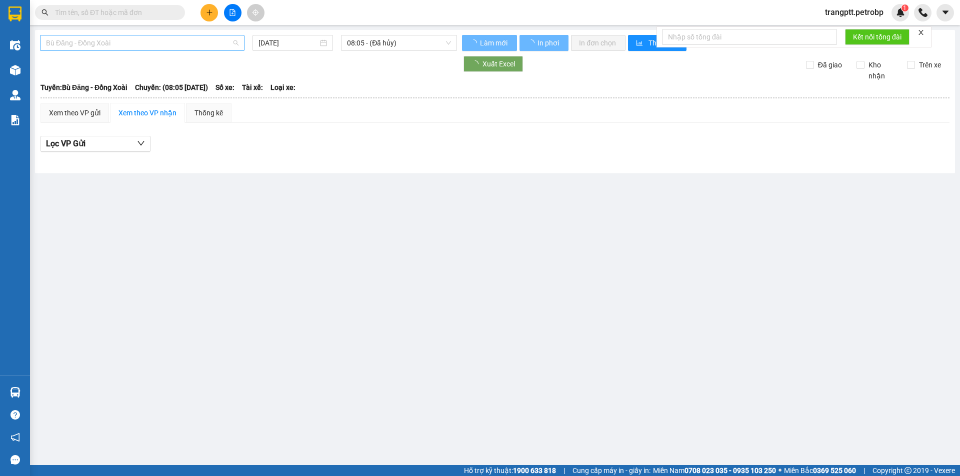
click at [157, 44] on span "Bù Đăng - Đồng Xoài" at bounding box center [142, 42] width 192 height 15
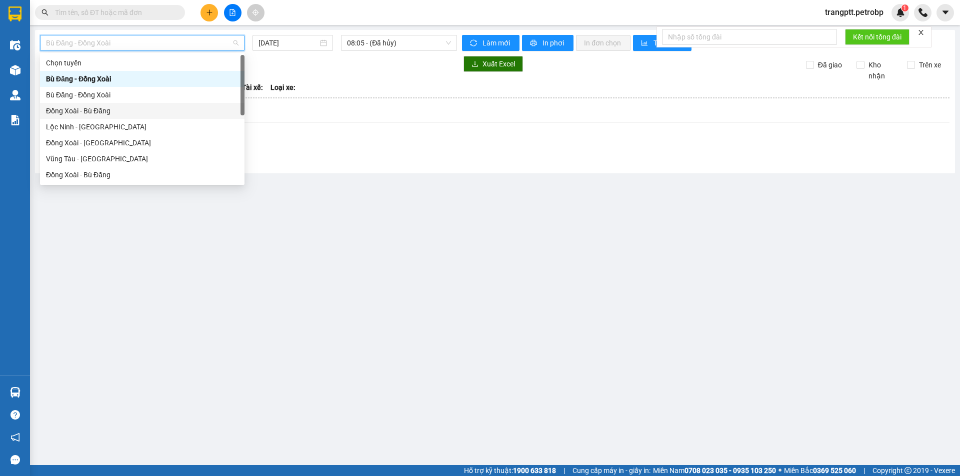
scroll to position [208, 0]
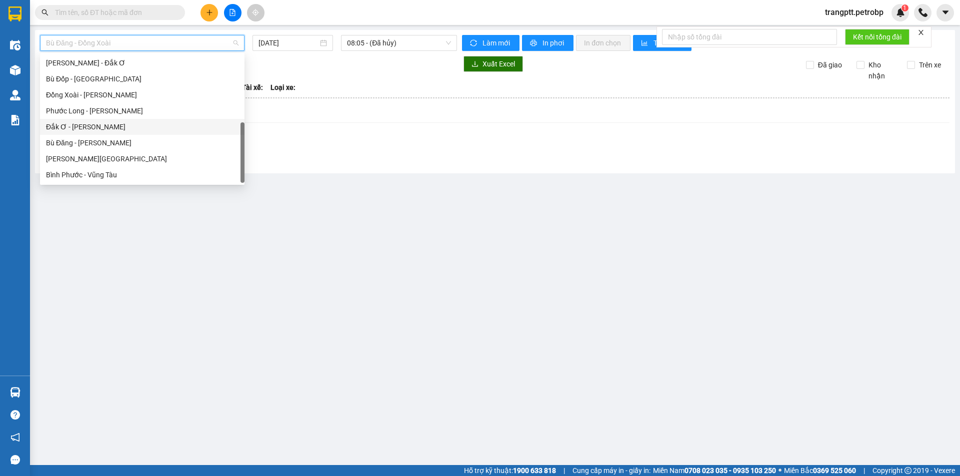
click at [101, 125] on div "Đắk Ơ - Hồ Chí Minh" at bounding box center [142, 126] width 192 height 11
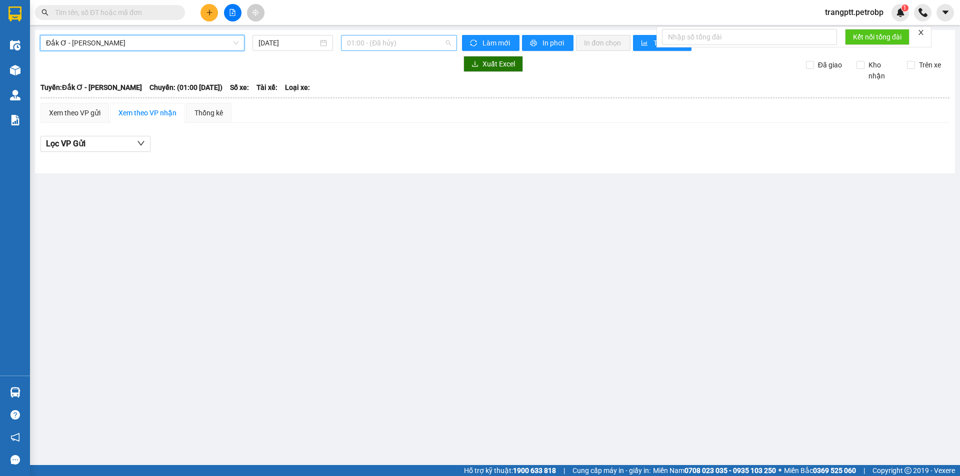
drag, startPoint x: 366, startPoint y: 41, endPoint x: 372, endPoint y: 48, distance: 9.5
click at [370, 45] on span "01:00 - (Đã hủy)" at bounding box center [399, 42] width 104 height 15
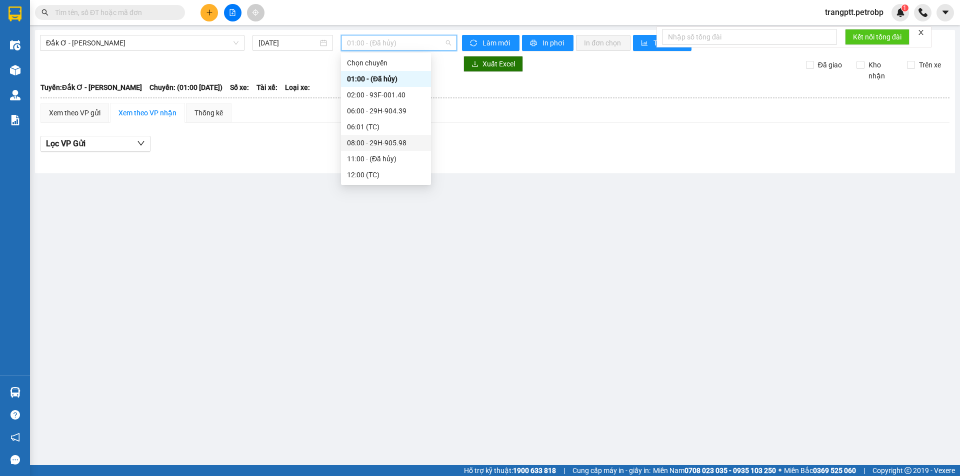
click at [374, 140] on div "08:00 - 29H-905.98" at bounding box center [386, 142] width 78 height 11
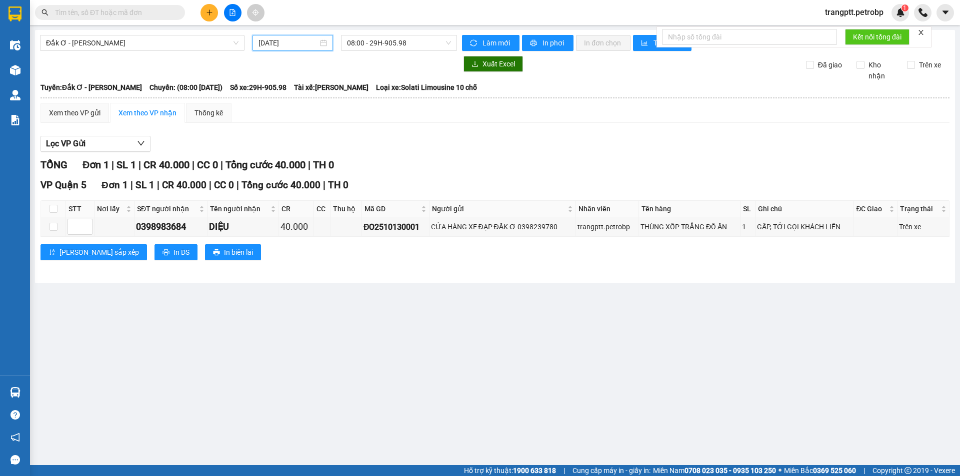
drag, startPoint x: 288, startPoint y: 43, endPoint x: 281, endPoint y: 50, distance: 10.3
click at [289, 43] on input "[DATE]" at bounding box center [287, 42] width 59 height 11
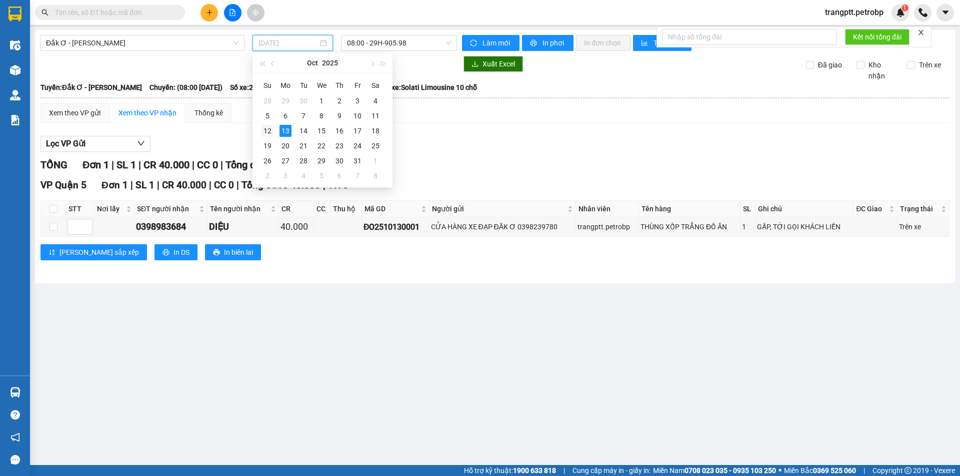
click at [267, 130] on div "12" at bounding box center [267, 131] width 12 height 12
type input "[DATE]"
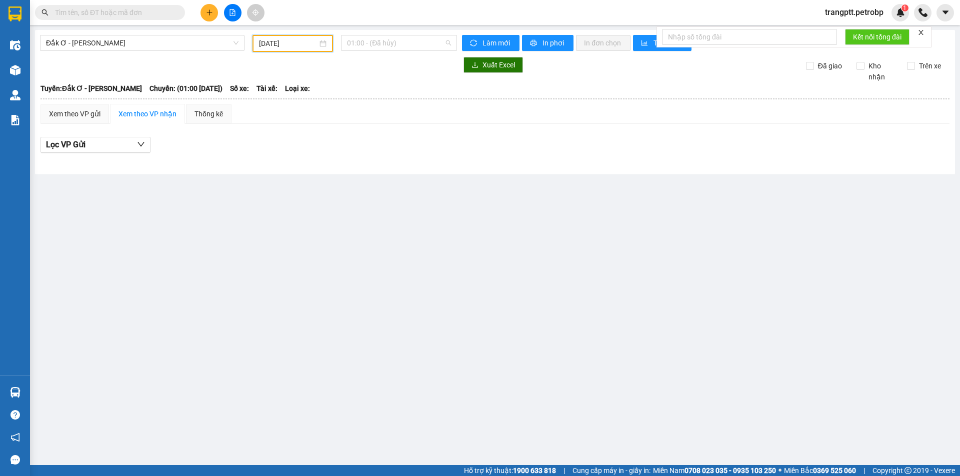
drag, startPoint x: 366, startPoint y: 42, endPoint x: 397, endPoint y: 63, distance: 37.7
click at [368, 45] on span "01:00 - (Đã hủy)" at bounding box center [399, 42] width 104 height 15
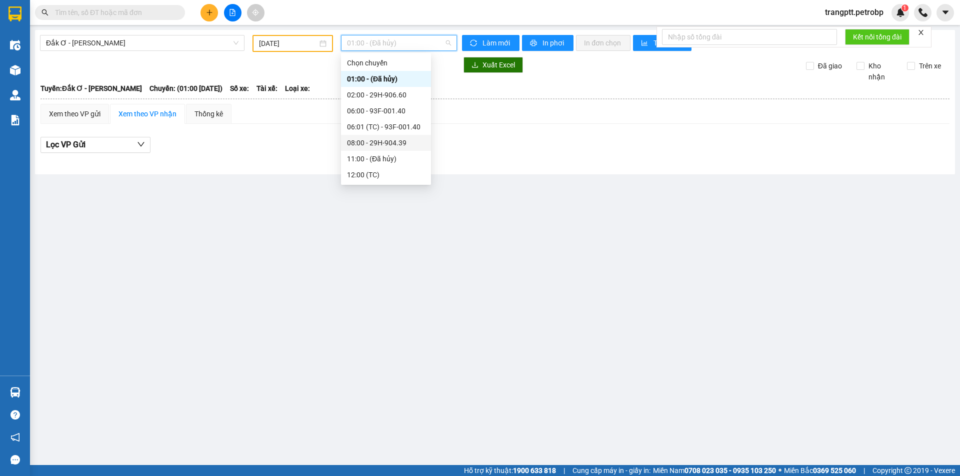
click at [379, 140] on div "08:00 - 29H-904.39" at bounding box center [386, 142] width 78 height 11
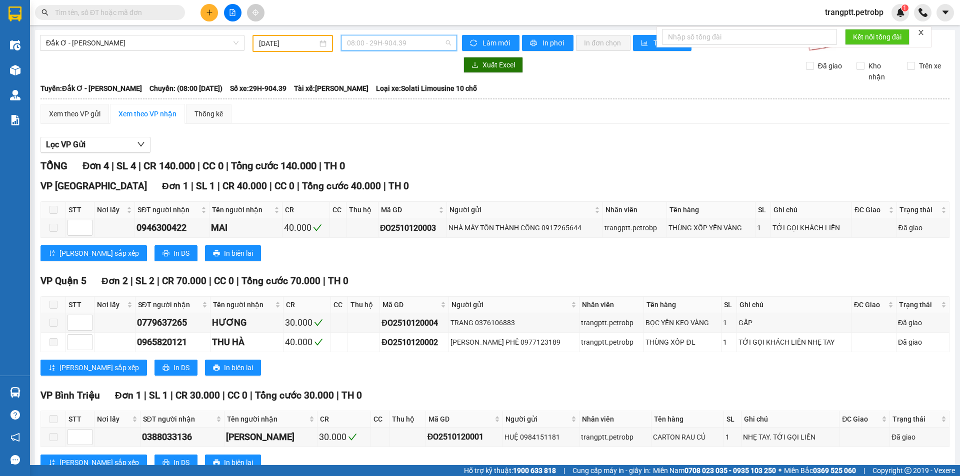
drag, startPoint x: 363, startPoint y: 40, endPoint x: 374, endPoint y: 64, distance: 25.7
click at [366, 47] on span "08:00 - 29H-904.39" at bounding box center [399, 42] width 104 height 15
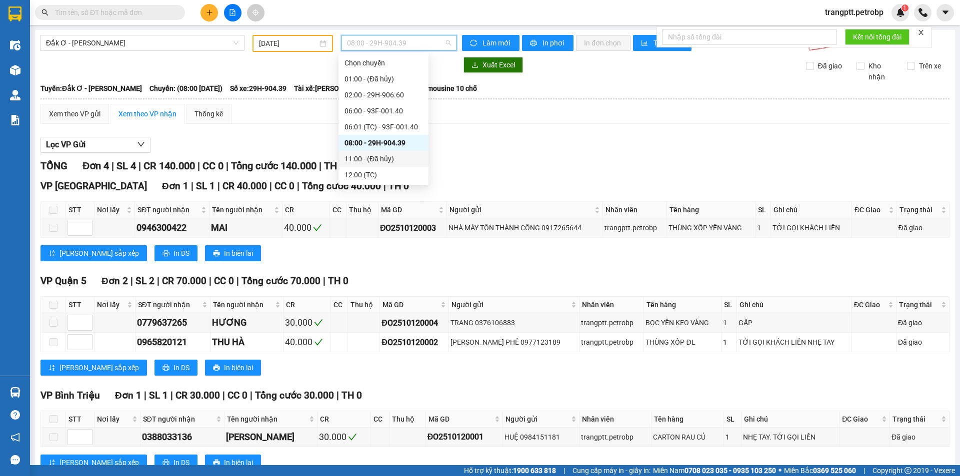
scroll to position [50, 0]
click at [371, 142] on div "13:00 - 29H-905.98" at bounding box center [383, 140] width 78 height 11
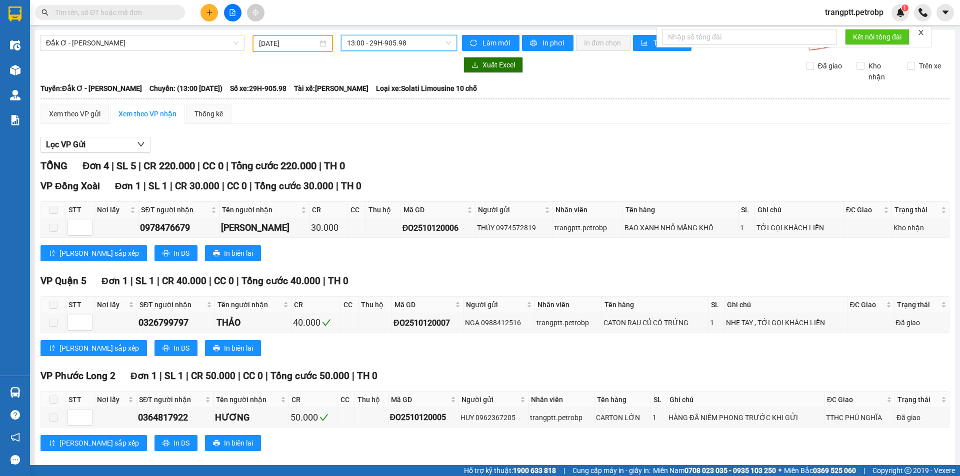
click at [374, 43] on span "13:00 - 29H-905.98" at bounding box center [399, 42] width 104 height 15
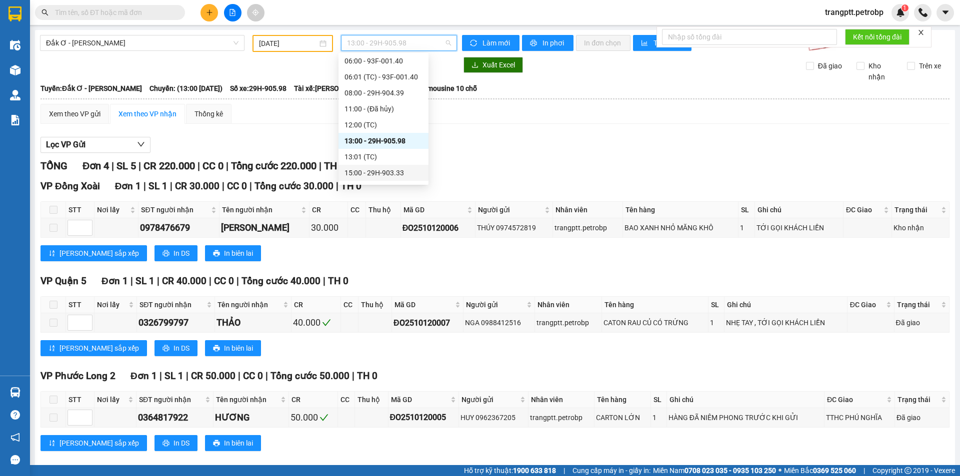
click at [382, 173] on div "15:00 - 29H-903.33" at bounding box center [383, 172] width 78 height 11
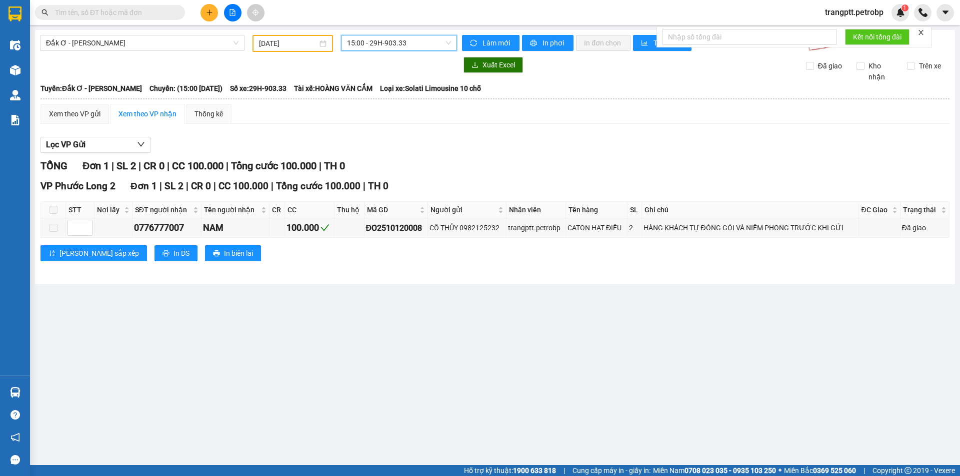
drag, startPoint x: 364, startPoint y: 45, endPoint x: 368, endPoint y: 61, distance: 17.0
click at [364, 45] on span "15:00 - 29H-903.33" at bounding box center [399, 42] width 104 height 15
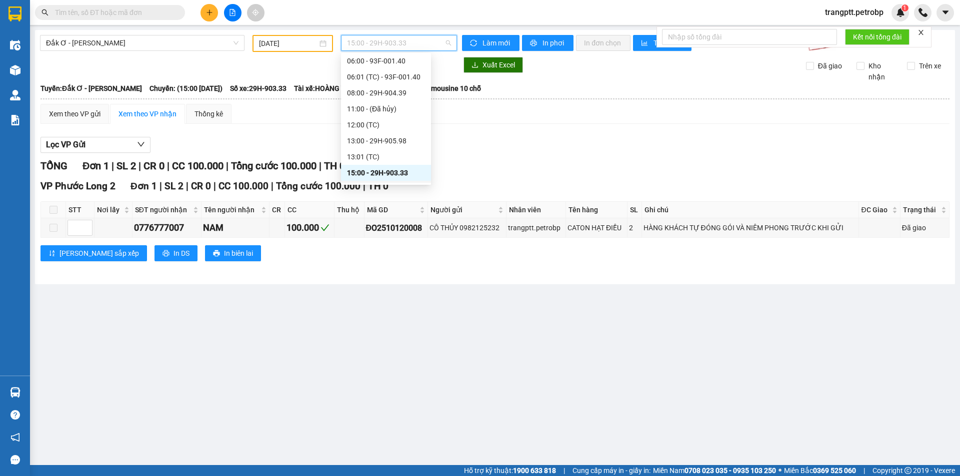
scroll to position [96, 0]
click at [383, 159] on div "17:00 - 29H-906.60" at bounding box center [386, 158] width 78 height 11
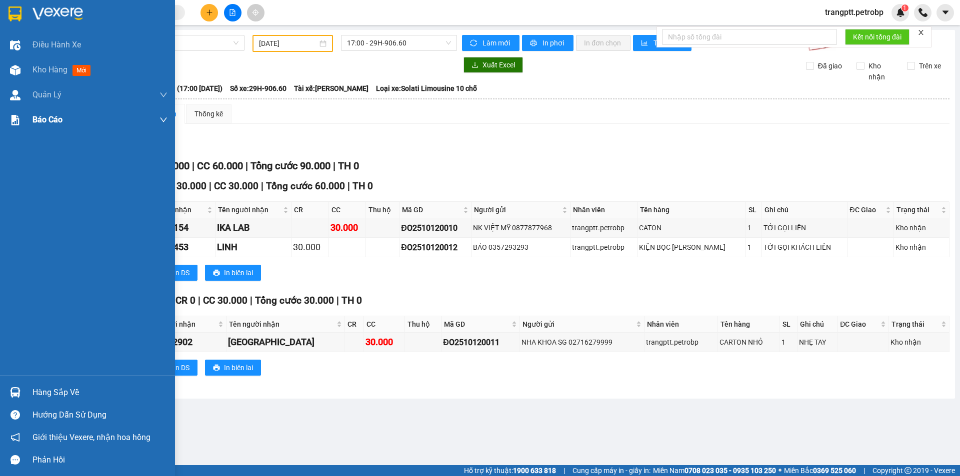
drag, startPoint x: 50, startPoint y: 67, endPoint x: 159, endPoint y: 130, distance: 125.4
click at [53, 69] on span "Kho hàng" at bounding box center [49, 69] width 35 height 9
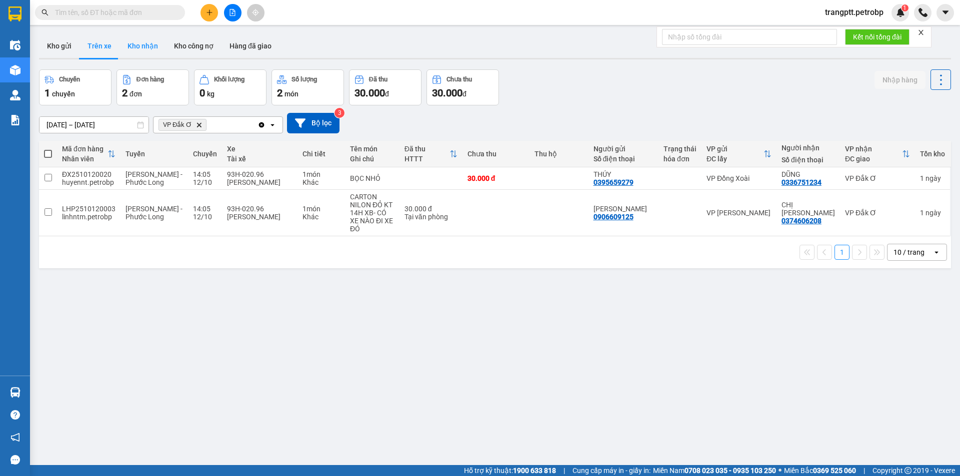
click at [141, 43] on button "Kho nhận" at bounding box center [142, 46] width 46 height 24
type input "[DATE] – [DATE]"
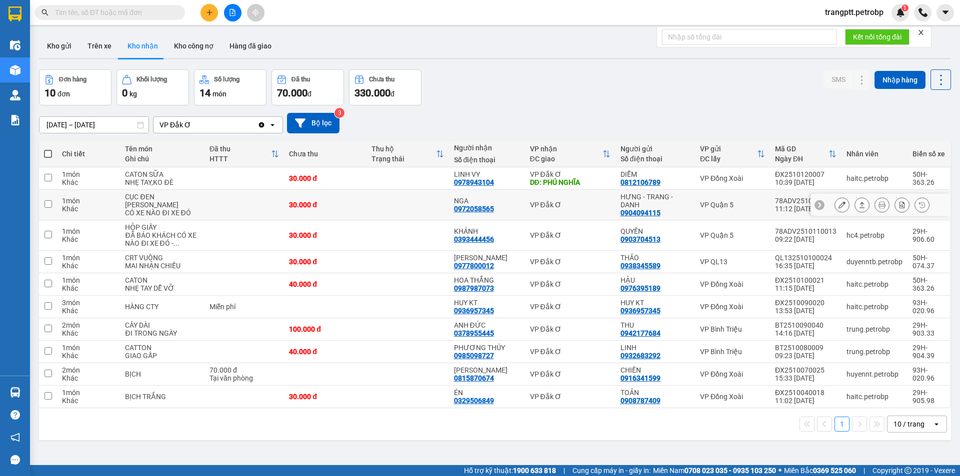
scroll to position [46, 0]
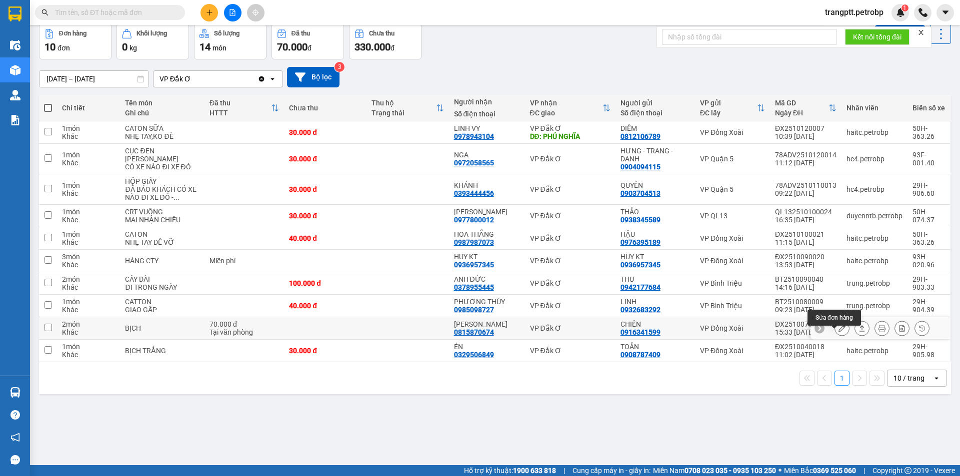
click at [840, 332] on div at bounding box center [841, 328] width 15 height 15
click at [838, 332] on icon at bounding box center [841, 328] width 7 height 7
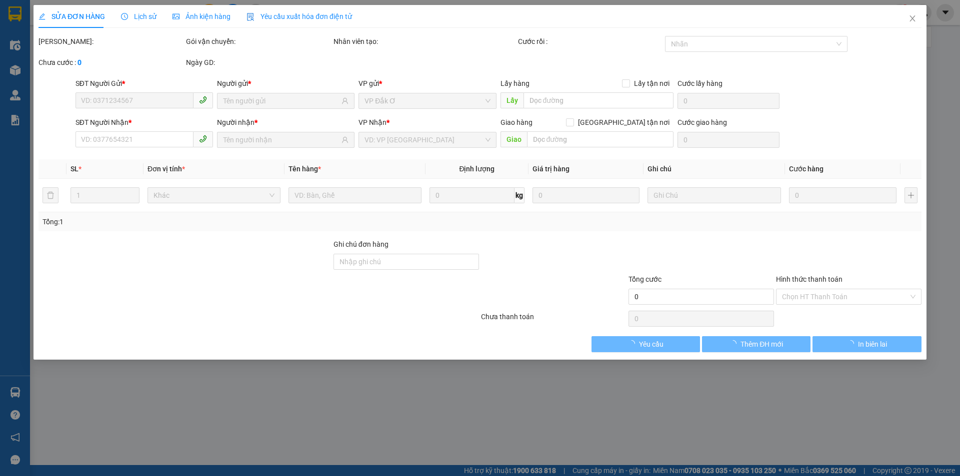
type input "0916341599"
type input "CHIẾN"
type input "0815870674"
type input "KIM CHI"
type input "70.000"
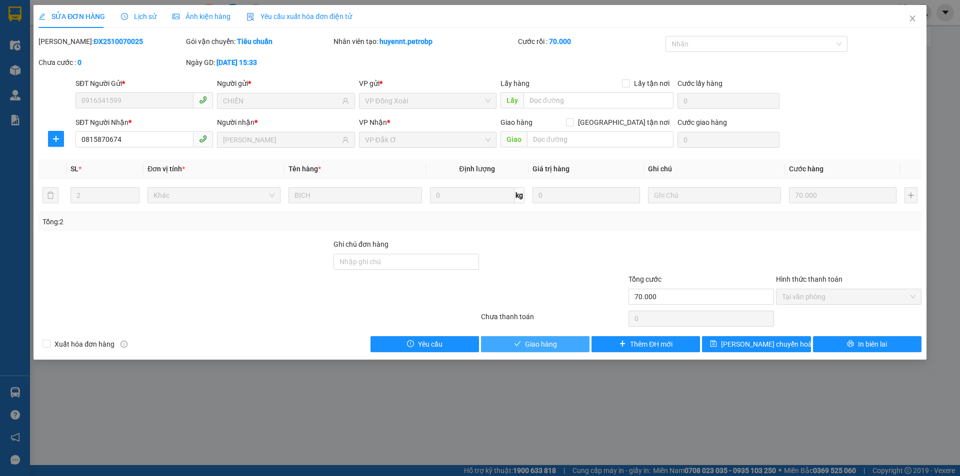
drag, startPoint x: 526, startPoint y: 345, endPoint x: 717, endPoint y: 322, distance: 192.2
click at [531, 345] on span "Giao hàng" at bounding box center [541, 344] width 32 height 11
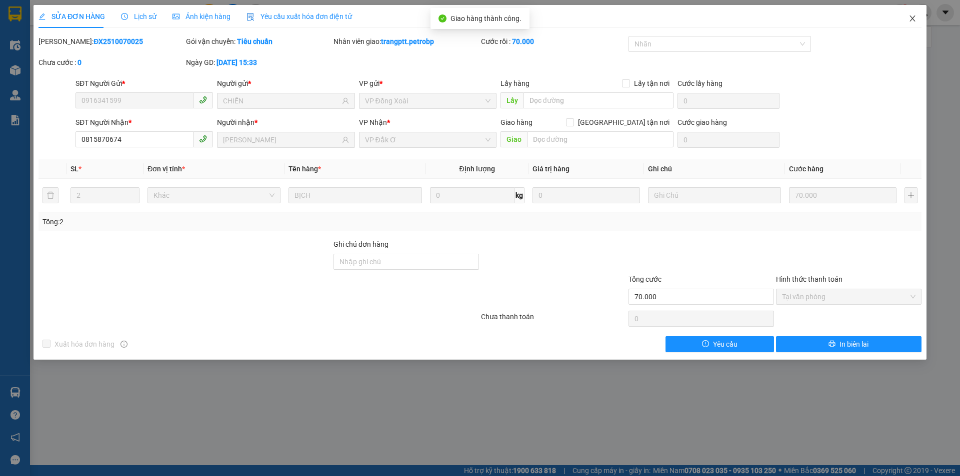
click at [913, 15] on icon "close" at bounding box center [912, 18] width 8 height 8
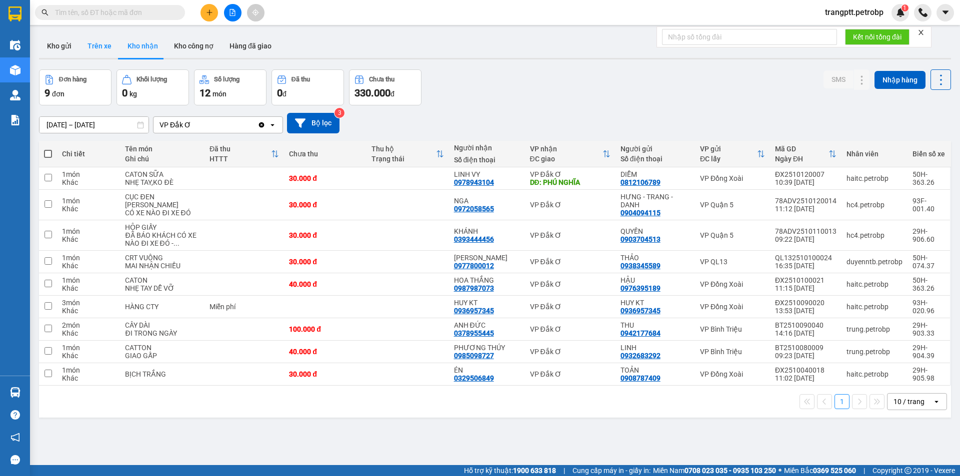
click at [104, 43] on button "Trên xe" at bounding box center [99, 46] width 40 height 24
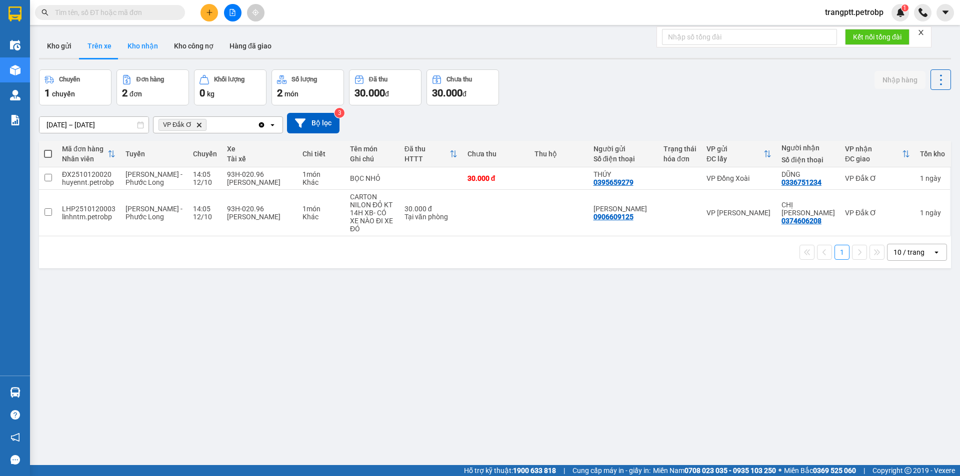
click at [135, 45] on button "Kho nhận" at bounding box center [142, 46] width 46 height 24
type input "[DATE] – [DATE]"
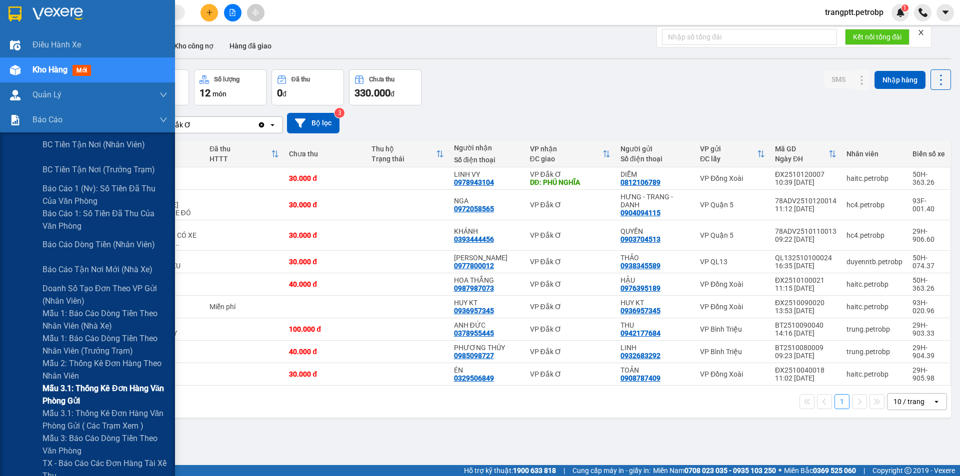
drag, startPoint x: 103, startPoint y: 413, endPoint x: 135, endPoint y: 405, distance: 33.5
click at [105, 413] on span "Mẫu 3.1: Thống kê đơn hàng văn phòng gửi ( các trạm xem )" at bounding box center [104, 419] width 125 height 25
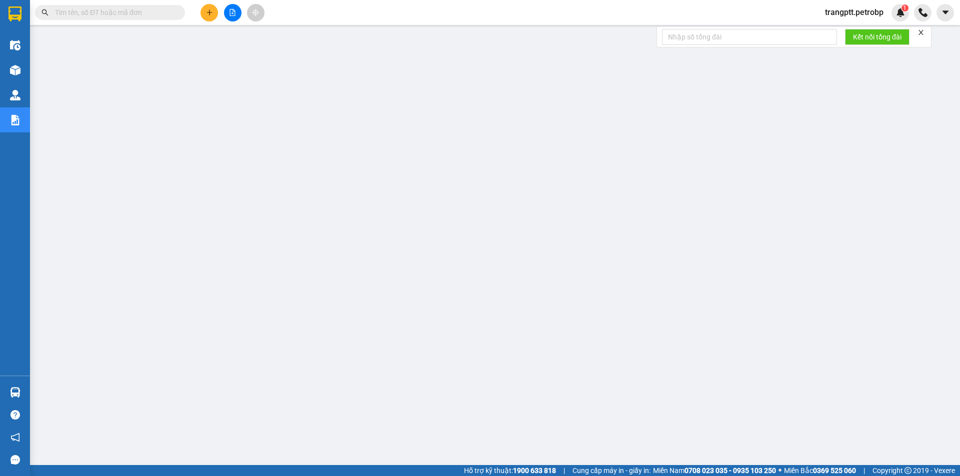
click at [126, 12] on input "text" at bounding box center [114, 12] width 118 height 11
paste input "BT2510130002"
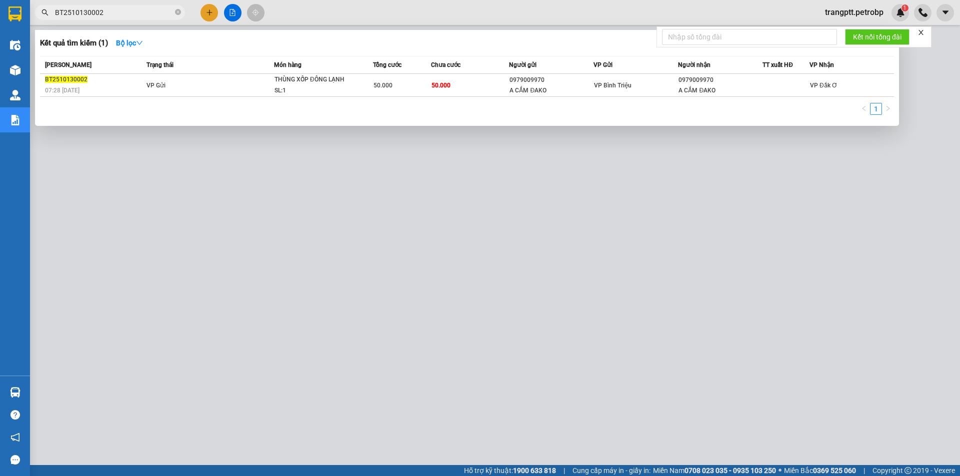
type input "BT2510130002"
click at [250, 244] on div at bounding box center [480, 238] width 960 height 476
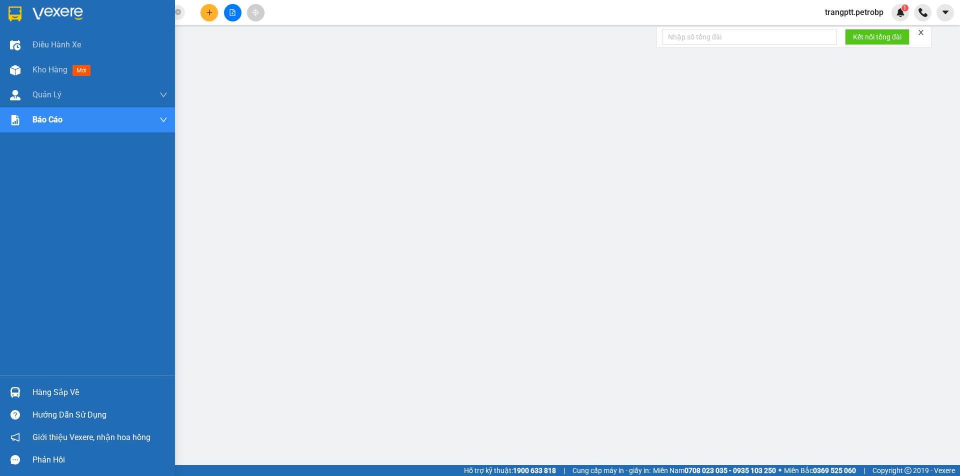
click at [8, 68] on div at bounding box center [14, 69] width 17 height 17
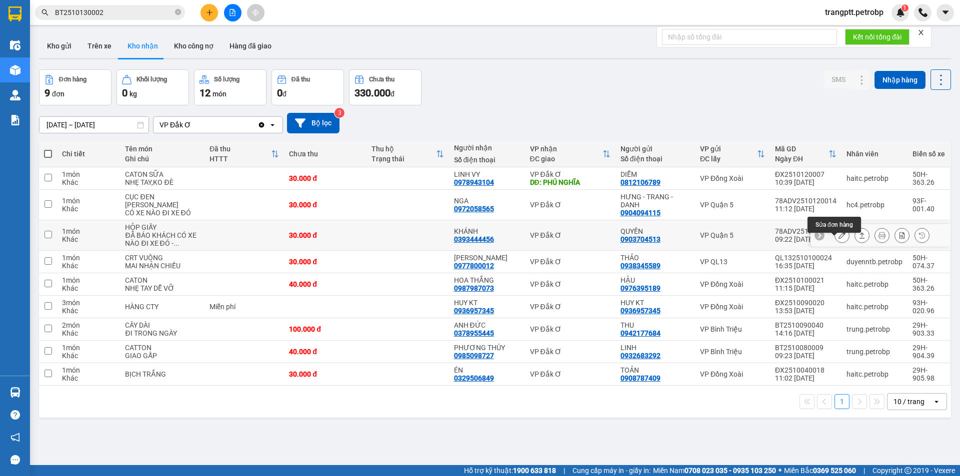
click at [838, 239] on icon at bounding box center [841, 235] width 7 height 7
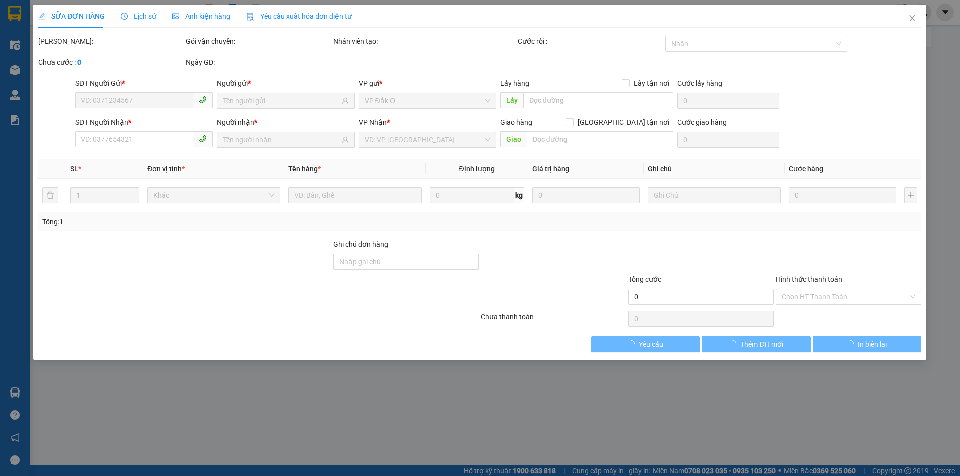
type input "0903704513"
type input "QUYỀN"
type input "0393444456"
type input "KHÁNH"
type input "30.000"
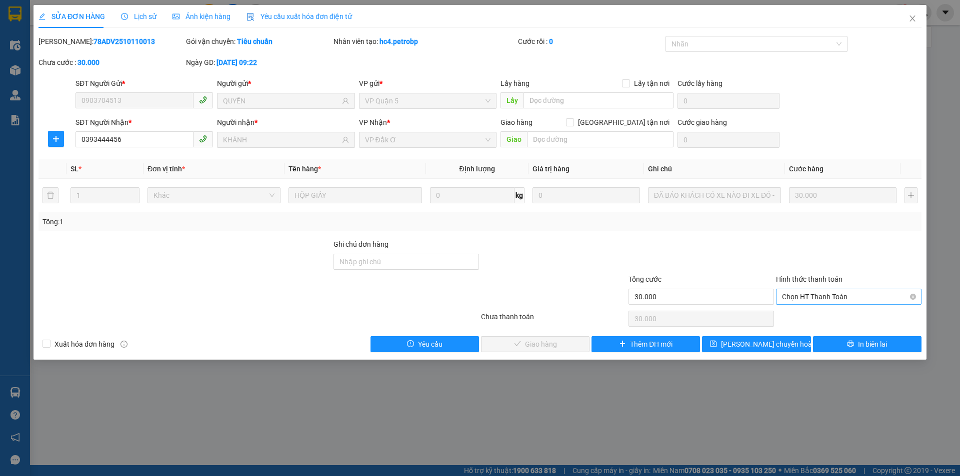
drag, startPoint x: 806, startPoint y: 296, endPoint x: 806, endPoint y: 303, distance: 7.5
click at [806, 296] on span "Chọn HT Thanh Toán" at bounding box center [848, 296] width 133 height 15
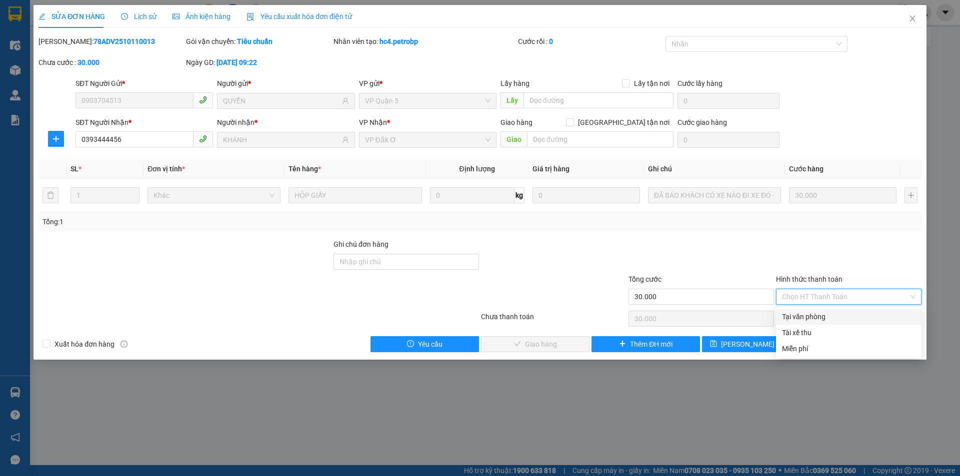
click at [802, 315] on div "Tại văn phòng" at bounding box center [848, 316] width 133 height 11
type input "0"
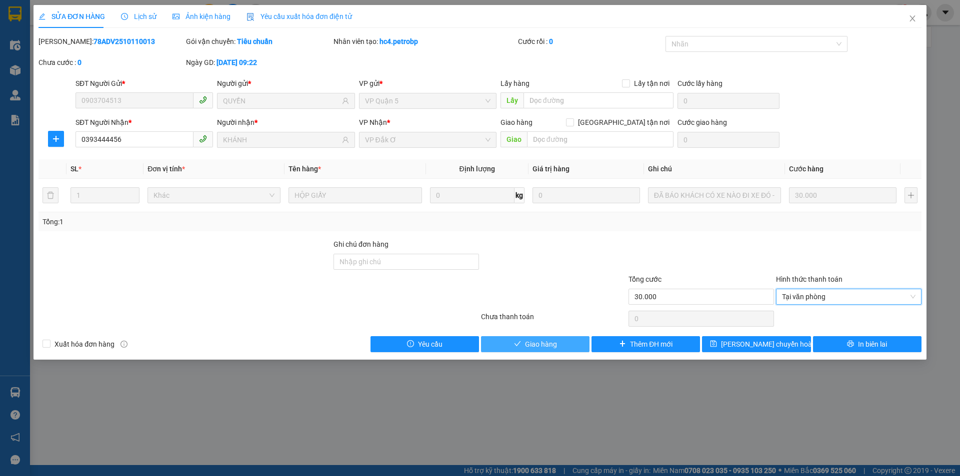
click at [558, 347] on button "Giao hàng" at bounding box center [535, 344] width 108 height 16
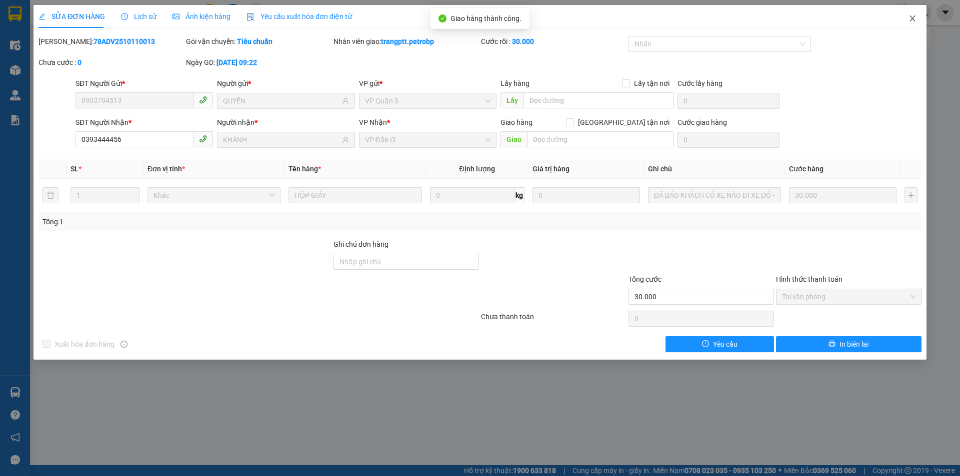
click at [918, 22] on span "Close" at bounding box center [912, 19] width 28 height 28
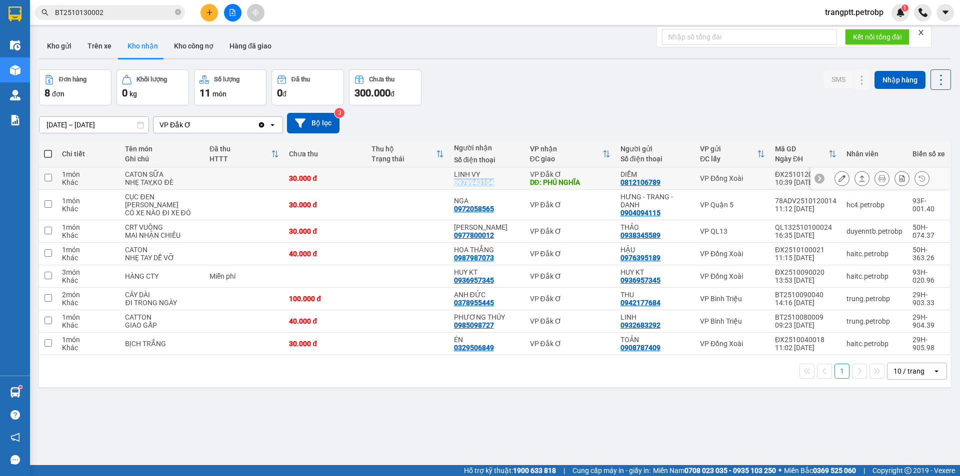
drag, startPoint x: 452, startPoint y: 182, endPoint x: 488, endPoint y: 180, distance: 36.0
click at [488, 180] on div "0978943104" at bounding box center [474, 182] width 40 height 8
copy div "0978943104"
drag, startPoint x: 454, startPoint y: 210, endPoint x: 465, endPoint y: 213, distance: 11.9
click at [485, 213] on div "0972058565" at bounding box center [474, 209] width 40 height 8
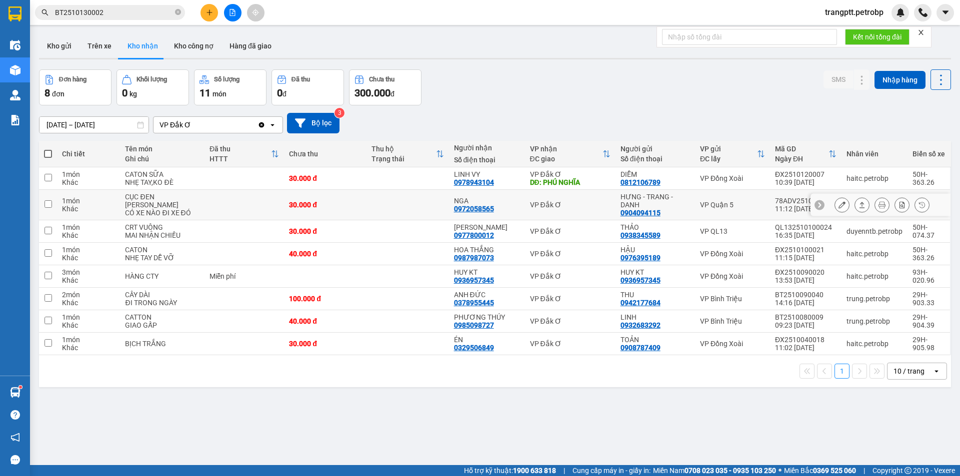
click at [433, 215] on td at bounding box center [407, 205] width 82 height 30
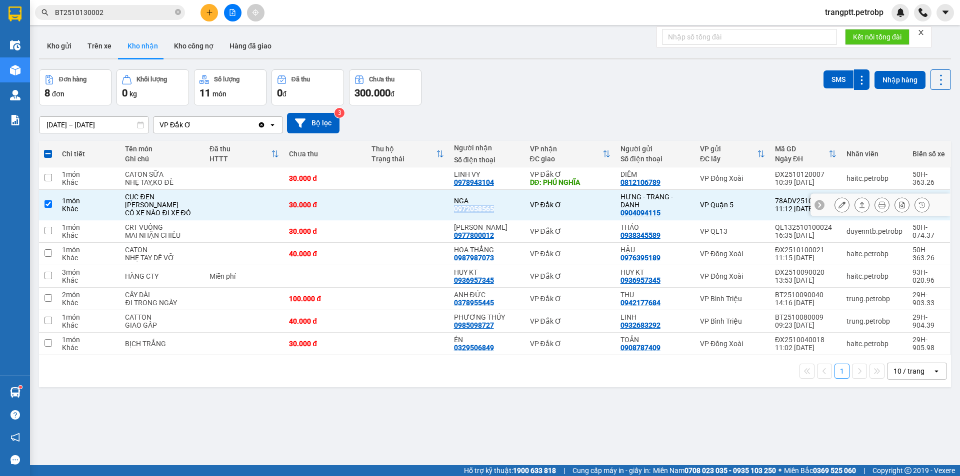
drag, startPoint x: 451, startPoint y: 213, endPoint x: 490, endPoint y: 220, distance: 39.1
click at [490, 220] on td "NGA 0972058565" at bounding box center [487, 205] width 76 height 30
checkbox input "false"
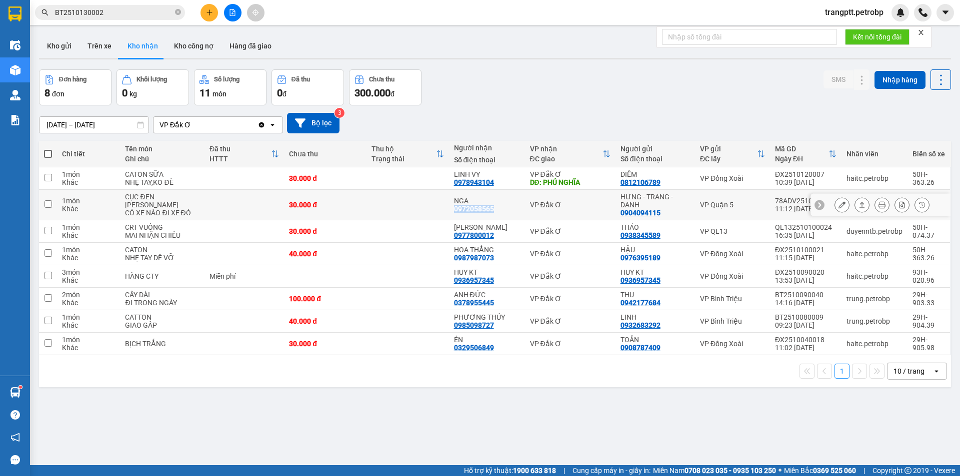
copy div "0972058565"
drag, startPoint x: 449, startPoint y: 246, endPoint x: 491, endPoint y: 246, distance: 42.0
click at [491, 243] on td "ANH CƯỜNG 0977800012" at bounding box center [487, 231] width 76 height 22
checkbox input "true"
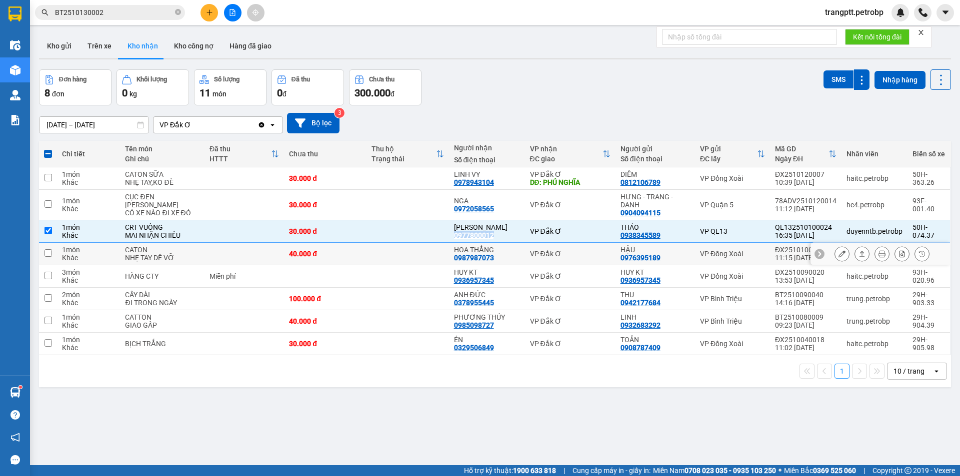
copy div "0977800012"
drag, startPoint x: 450, startPoint y: 264, endPoint x: 498, endPoint y: 267, distance: 48.0
click at [498, 262] on div "HOA THẮNG 0987987073" at bounding box center [487, 254] width 66 height 16
checkbox input "true"
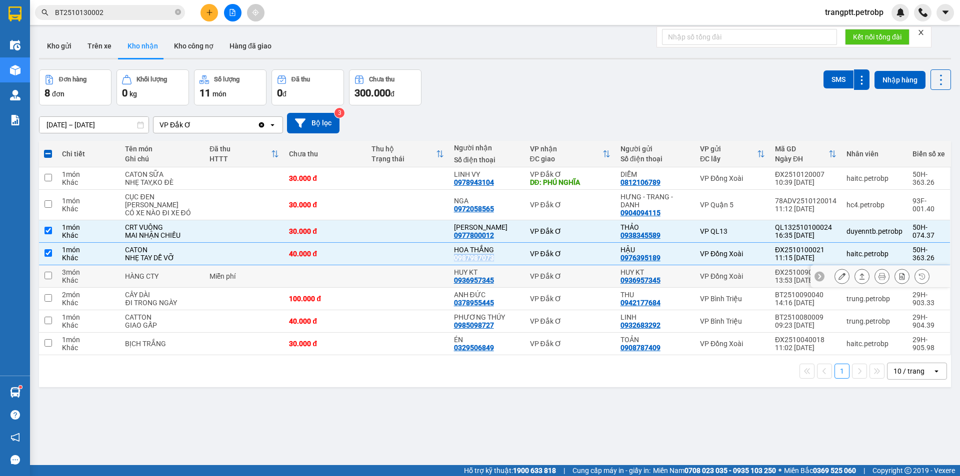
copy div "0987987073"
drag, startPoint x: 458, startPoint y: 286, endPoint x: 496, endPoint y: 288, distance: 38.0
click at [496, 284] on div "HUY KT 0936957345" at bounding box center [487, 276] width 66 height 16
checkbox input "true"
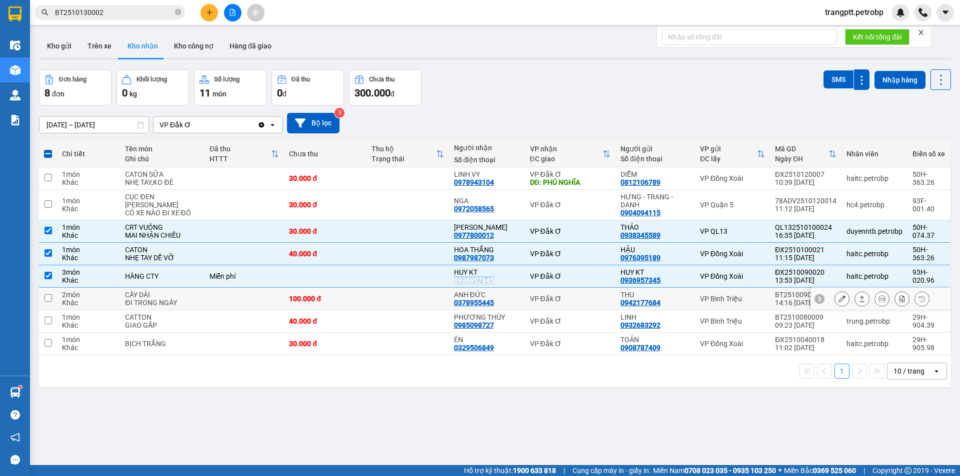
copy div "0936957345"
drag, startPoint x: 452, startPoint y: 309, endPoint x: 488, endPoint y: 307, distance: 36.5
click at [488, 307] on div "0378955445" at bounding box center [474, 303] width 40 height 8
copy div "0378955445"
drag, startPoint x: 450, startPoint y: 329, endPoint x: 493, endPoint y: 331, distance: 42.6
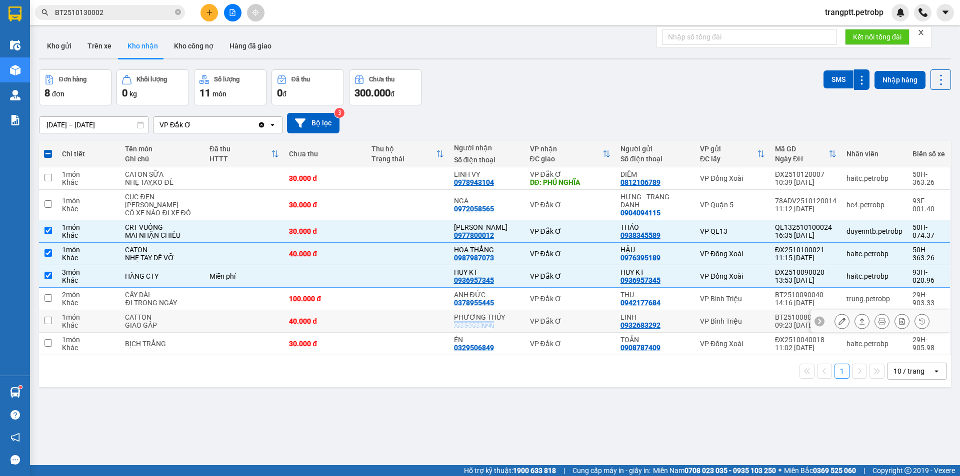
click at [493, 329] on div "PHƯƠNG THÚY 0985098727" at bounding box center [487, 321] width 66 height 16
checkbox input "true"
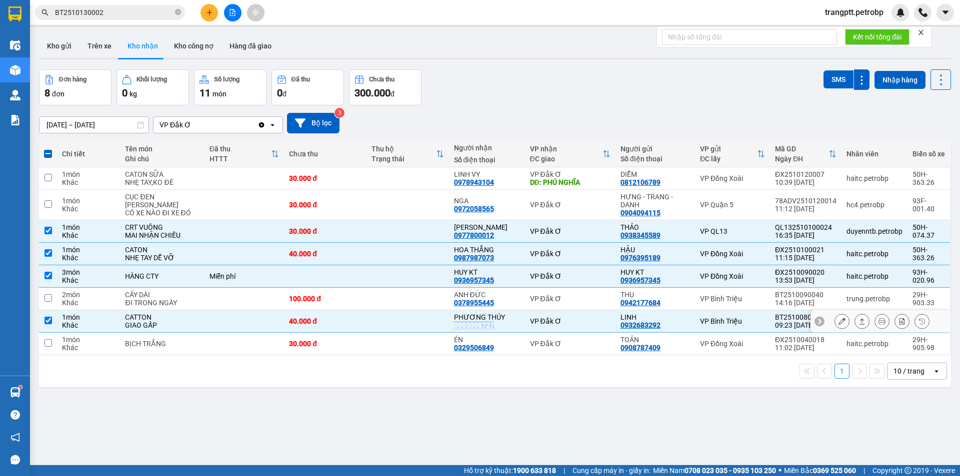
copy div "0985098727"
click at [395, 175] on td at bounding box center [407, 178] width 82 height 22
checkbox input "true"
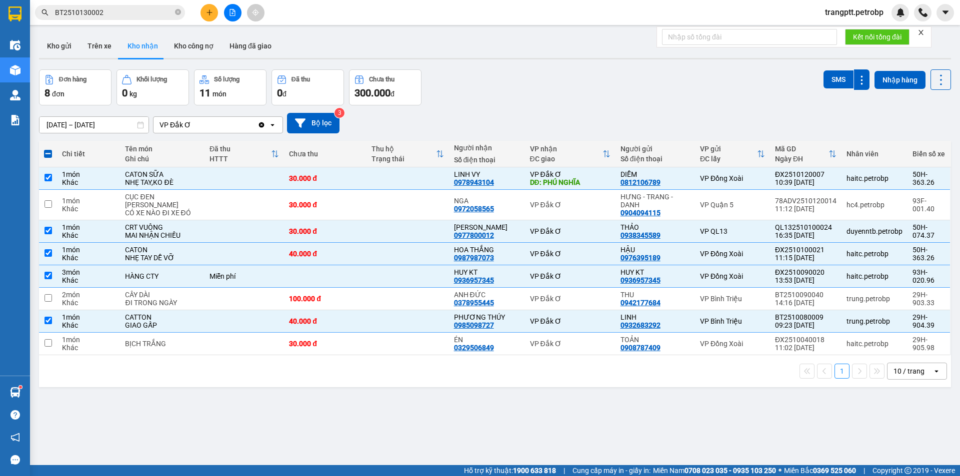
click at [363, 440] on div "ver 1.8.146 Kho gửi Trên xe Kho nhận Kho công nợ Hàng đã giao Đơn hàng 8 đơn Kh…" at bounding box center [495, 268] width 920 height 476
click at [49, 154] on span at bounding box center [48, 154] width 8 height 8
click at [48, 149] on input "checkbox" at bounding box center [48, 149] width 0 height 0
checkbox input "true"
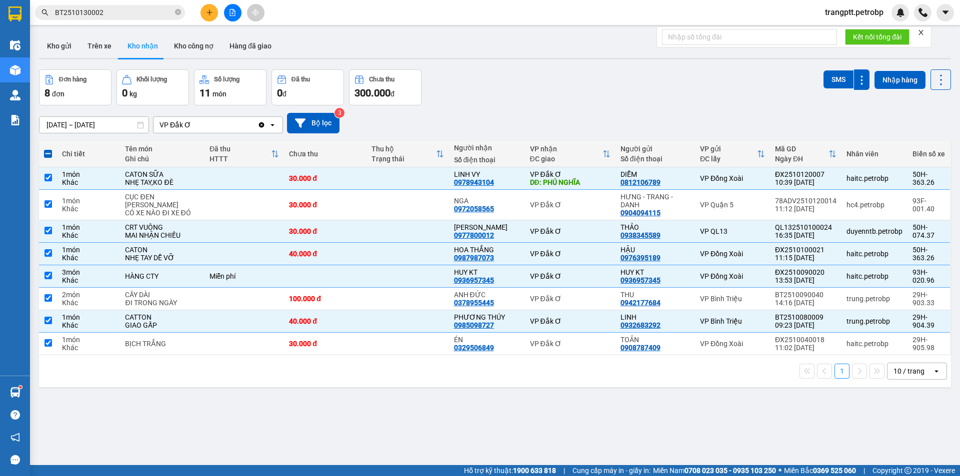
checkbox input "true"
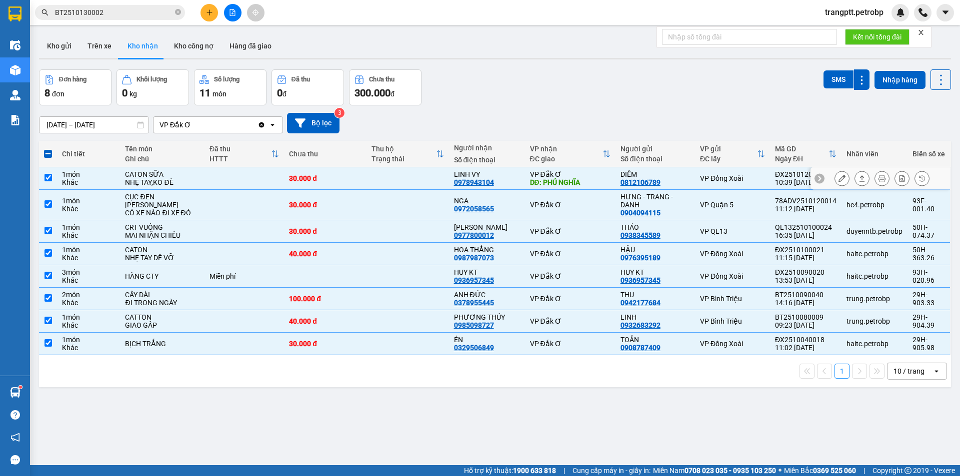
click at [46, 175] on input "checkbox" at bounding box center [47, 177] width 7 height 7
checkbox input "false"
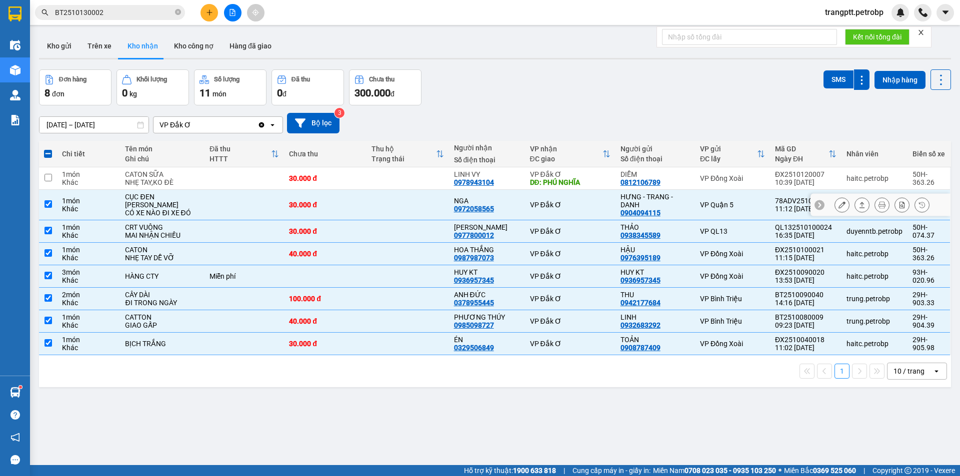
click at [48, 207] on input "checkbox" at bounding box center [47, 203] width 7 height 7
checkbox input "false"
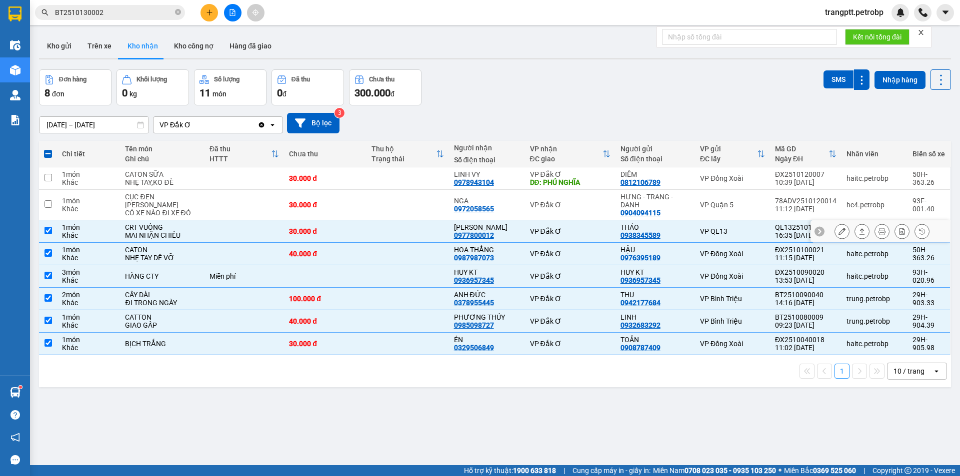
click at [46, 234] on input "checkbox" at bounding box center [47, 230] width 7 height 7
checkbox input "false"
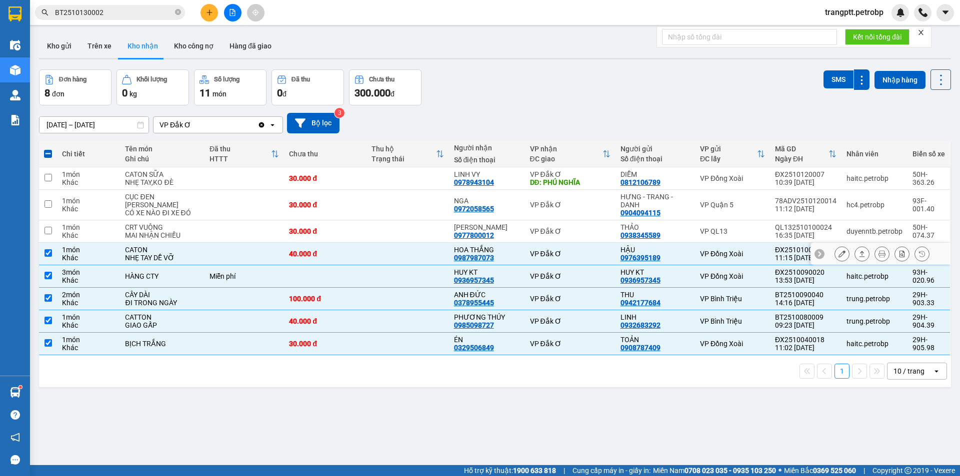
click at [49, 257] on input "checkbox" at bounding box center [47, 252] width 7 height 7
checkbox input "false"
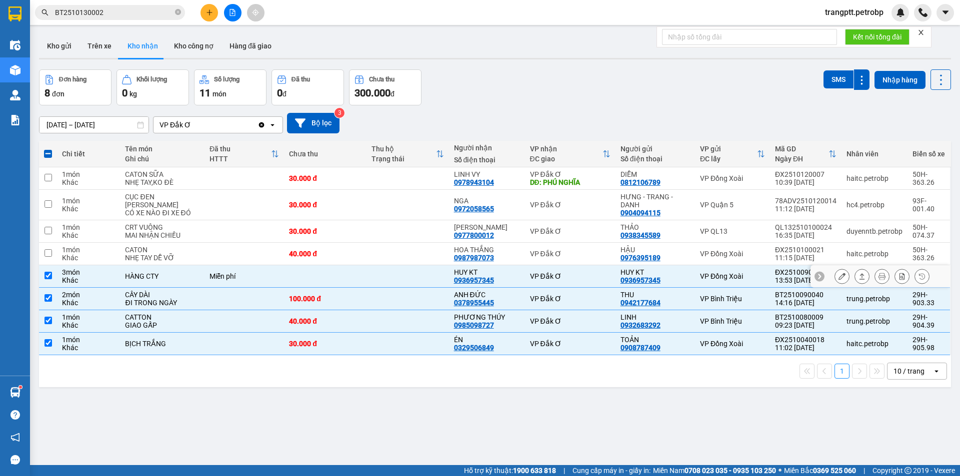
click at [49, 279] on input "checkbox" at bounding box center [47, 275] width 7 height 7
checkbox input "false"
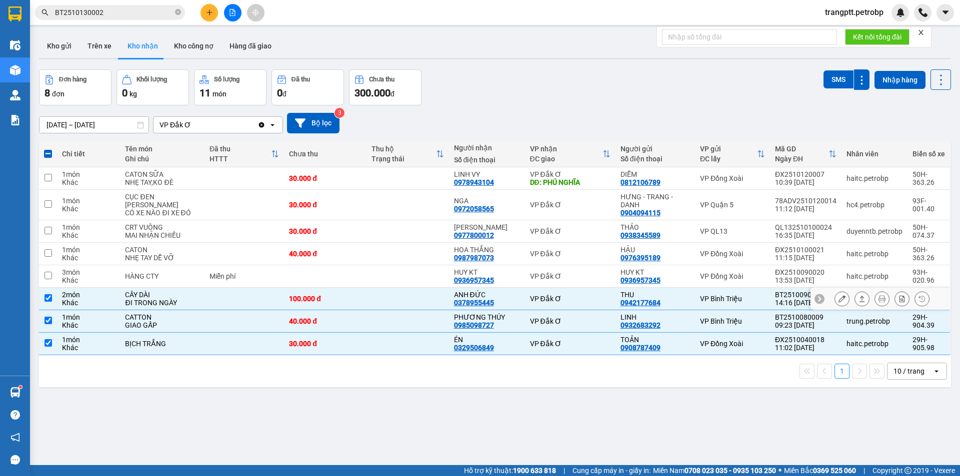
click at [49, 302] on input "checkbox" at bounding box center [47, 297] width 7 height 7
checkbox input "false"
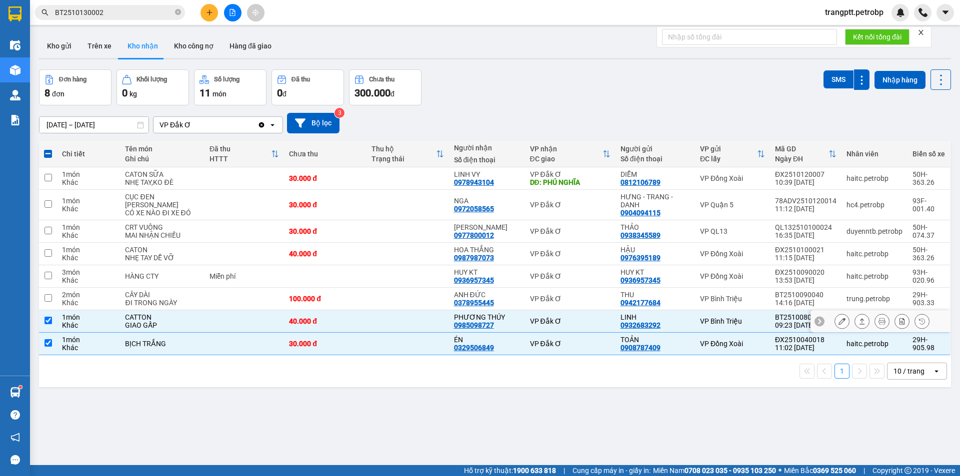
click at [50, 324] on input "checkbox" at bounding box center [47, 320] width 7 height 7
checkbox input "false"
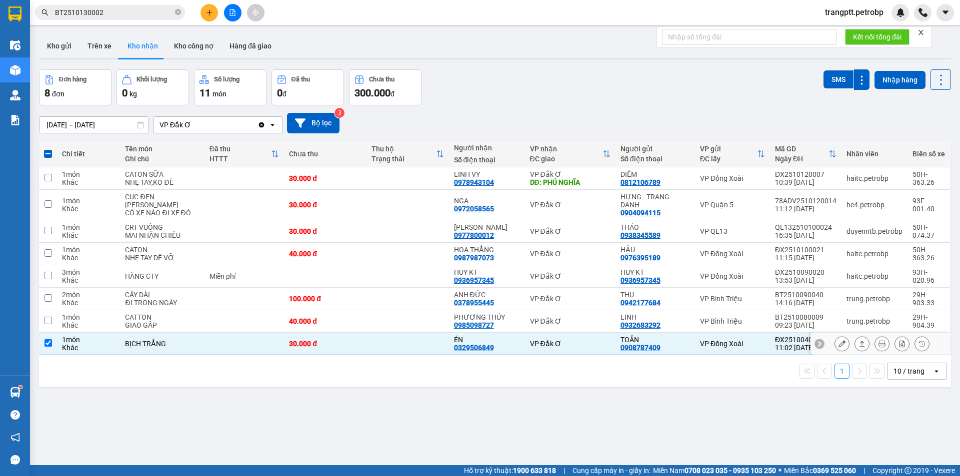
click at [48, 347] on input "checkbox" at bounding box center [47, 342] width 7 height 7
checkbox input "false"
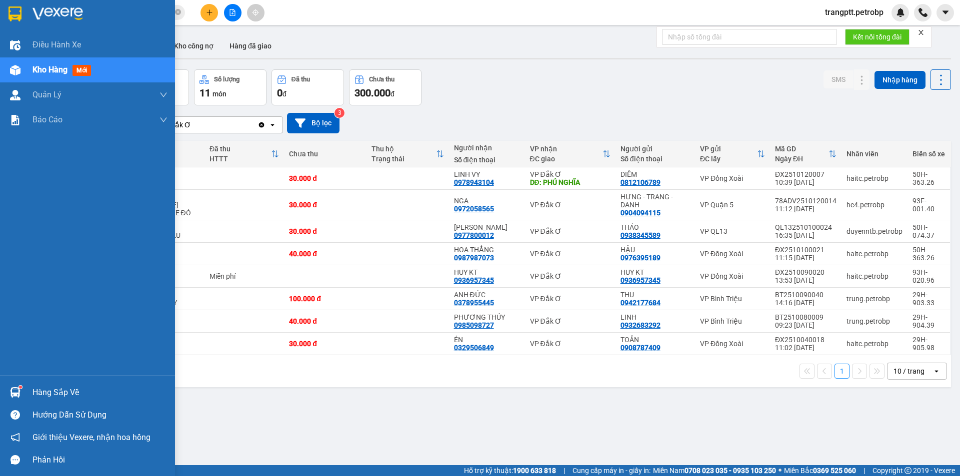
drag, startPoint x: 28, startPoint y: 387, endPoint x: 40, endPoint y: 390, distance: 12.3
click at [29, 388] on div "Hàng sắp về" at bounding box center [87, 392] width 175 height 22
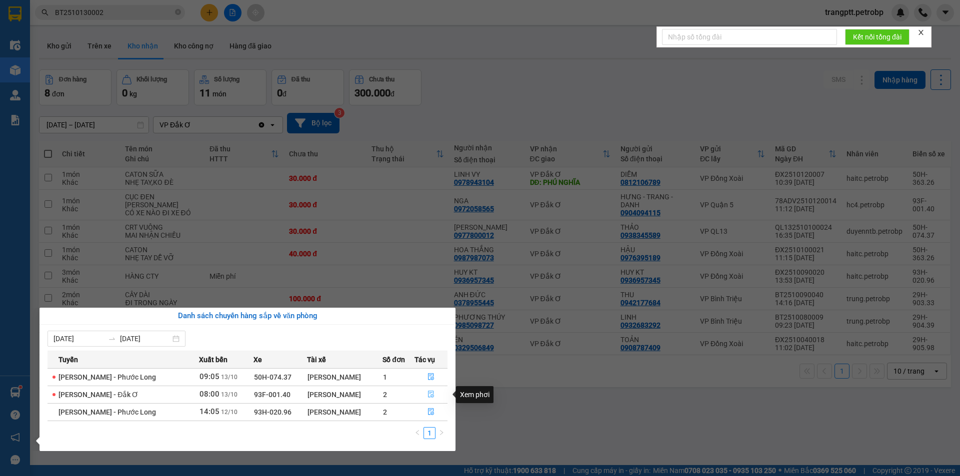
click at [434, 391] on button "button" at bounding box center [431, 395] width 32 height 16
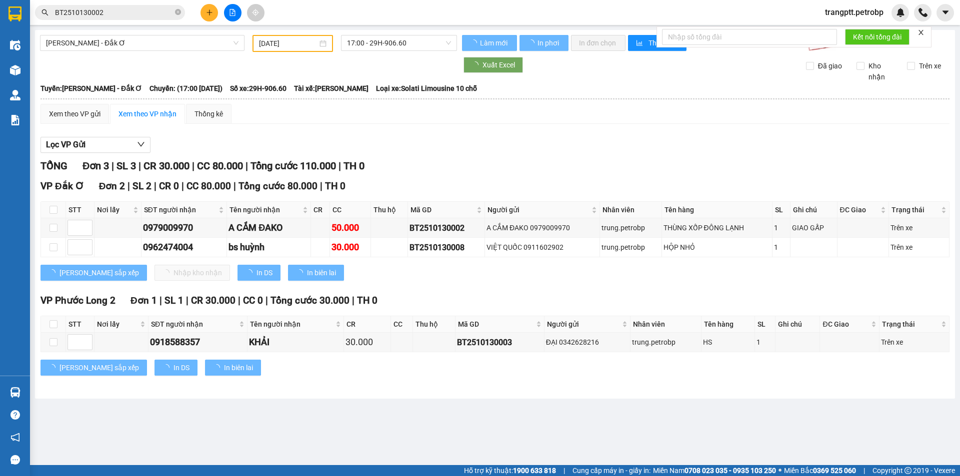
type input "[DATE]"
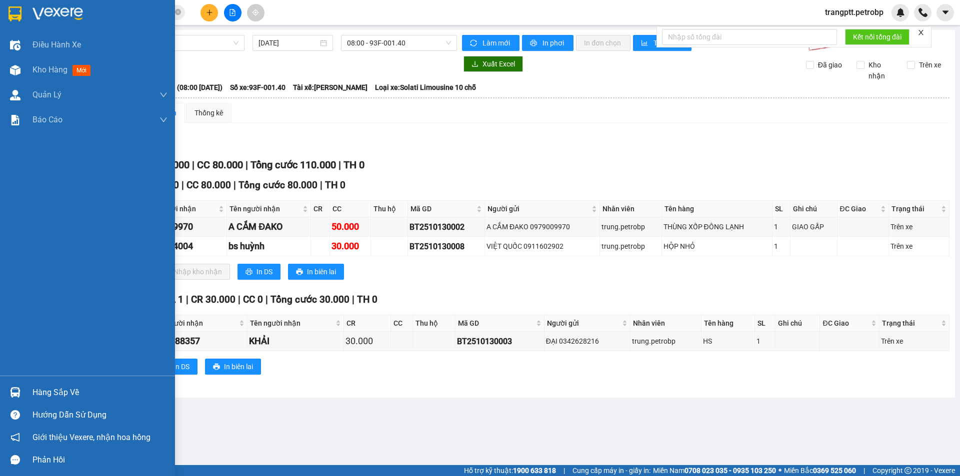
drag, startPoint x: 29, startPoint y: 71, endPoint x: 155, endPoint y: 155, distance: 151.8
click at [36, 79] on div "Kho hàng mới" at bounding box center [87, 69] width 175 height 25
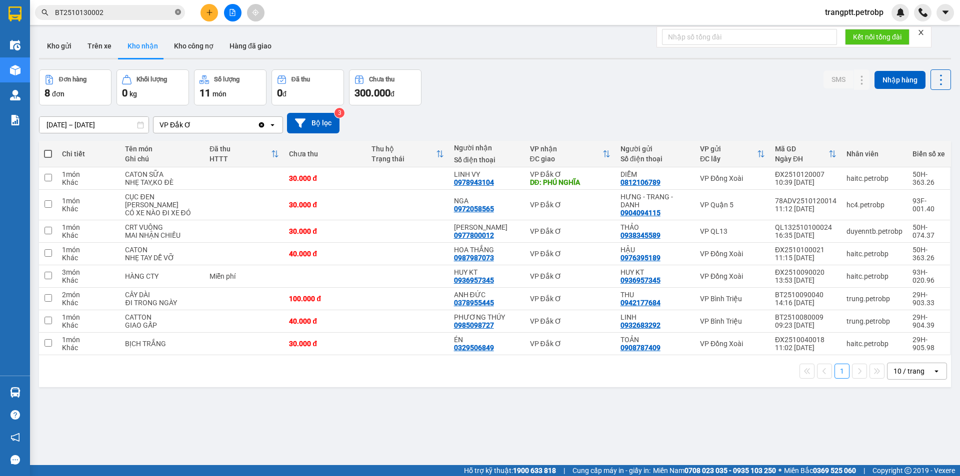
click at [178, 13] on icon "close-circle" at bounding box center [178, 12] width 6 height 6
click at [153, 12] on input "text" at bounding box center [114, 12] width 118 height 11
paste input "PL2251012000"
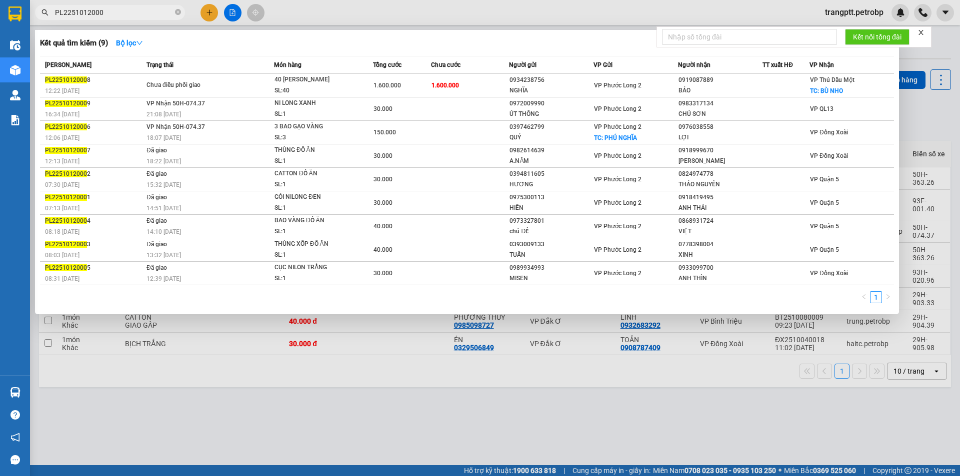
type input "PL2251012000"
click at [209, 419] on div at bounding box center [480, 238] width 960 height 476
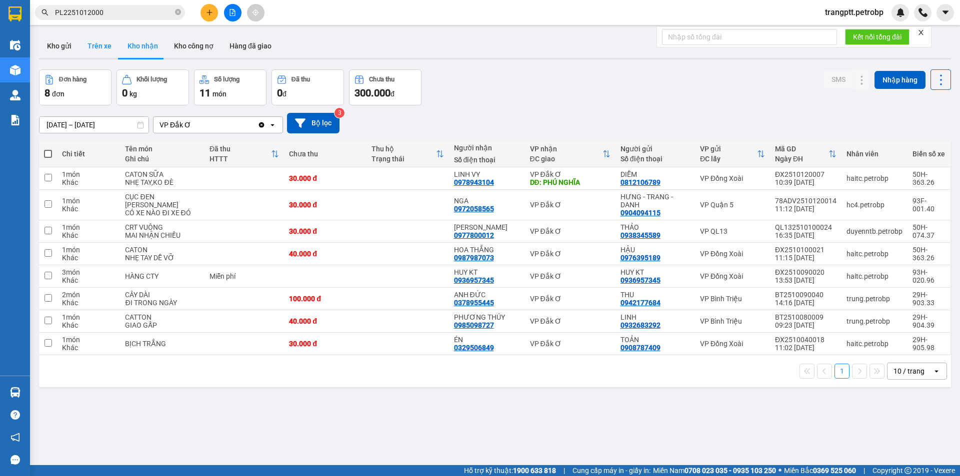
click at [96, 42] on button "Trên xe" at bounding box center [99, 46] width 40 height 24
type input "[DATE] – [DATE]"
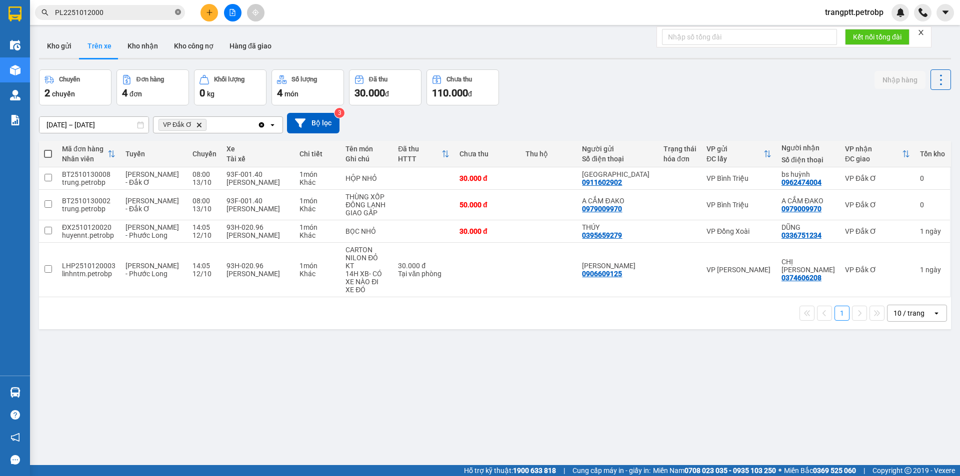
click at [177, 12] on icon "close-circle" at bounding box center [178, 12] width 6 height 6
drag, startPoint x: 96, startPoint y: 41, endPoint x: 109, endPoint y: 100, distance: 59.8
click at [99, 47] on button "Trên xe" at bounding box center [99, 46] width 40 height 24
drag, startPoint x: 58, startPoint y: 40, endPoint x: 59, endPoint y: 45, distance: 5.1
click at [59, 45] on button "Kho gửi" at bounding box center [59, 46] width 40 height 24
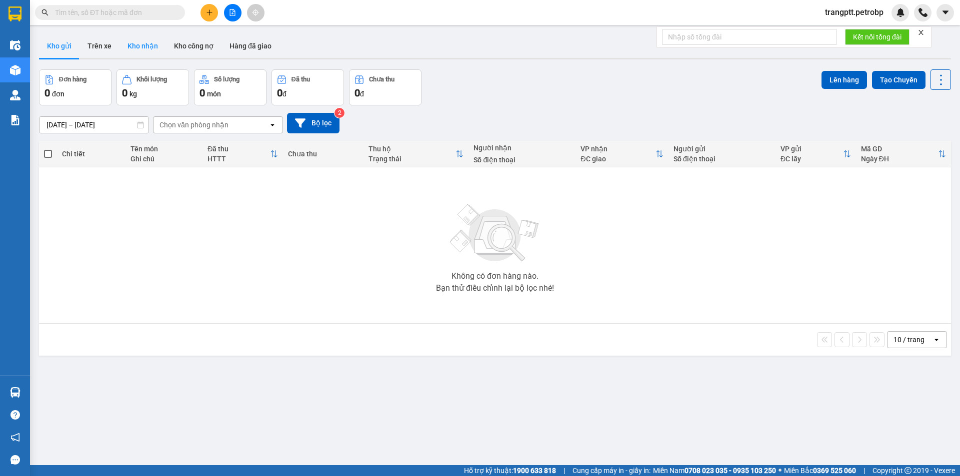
drag, startPoint x: 145, startPoint y: 44, endPoint x: 146, endPoint y: 50, distance: 6.6
click at [145, 44] on button "Kho nhận" at bounding box center [142, 46] width 46 height 24
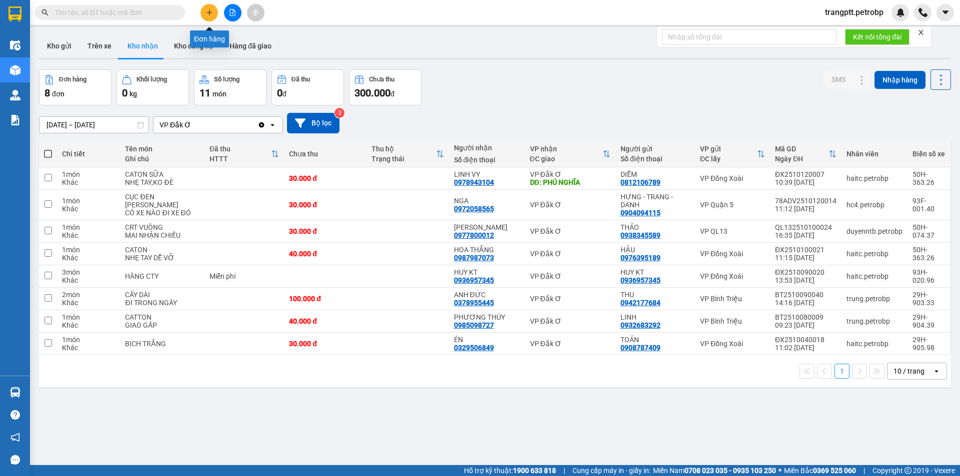
click at [210, 12] on icon "plus" at bounding box center [209, 12] width 7 height 7
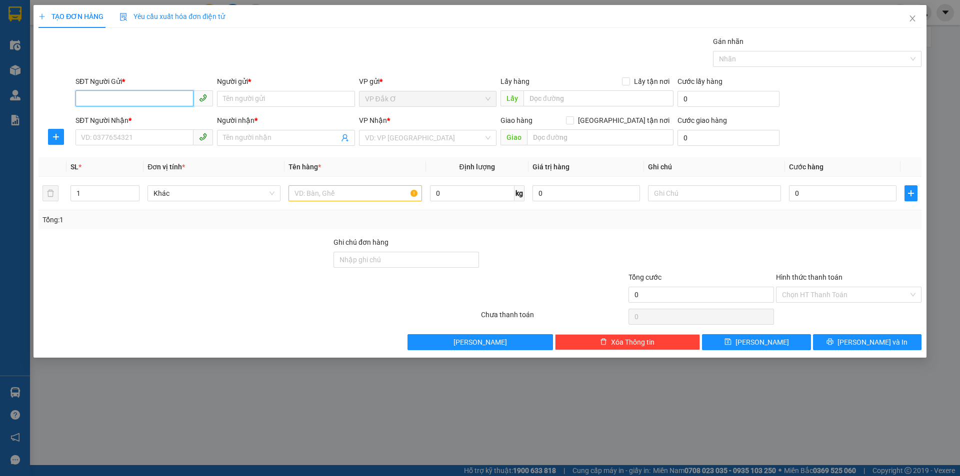
click at [152, 97] on input "SĐT Người Gửi *" at bounding box center [134, 98] width 118 height 16
click at [135, 115] on div "0969631923 - CÔ TUYẾT" at bounding box center [143, 118] width 125 height 11
type input "0969631923"
type input "CÔ TUYẾT"
type input "0967235326"
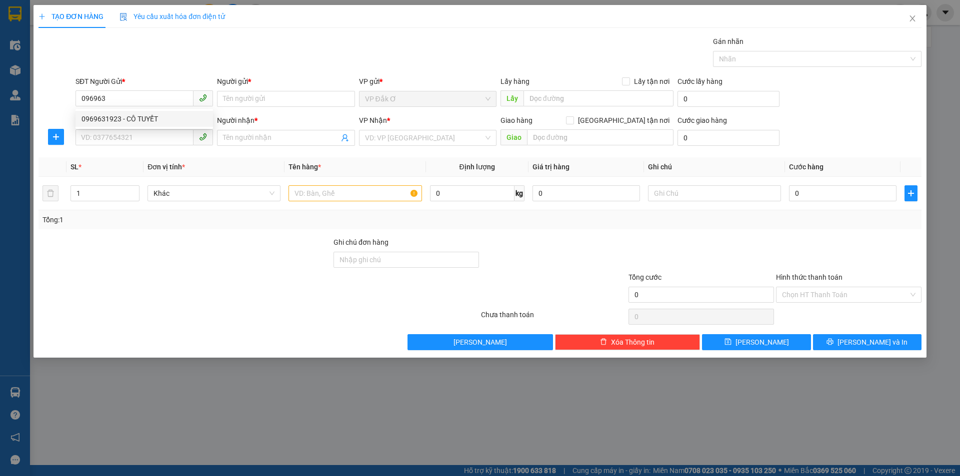
type input "QUỐC ANH"
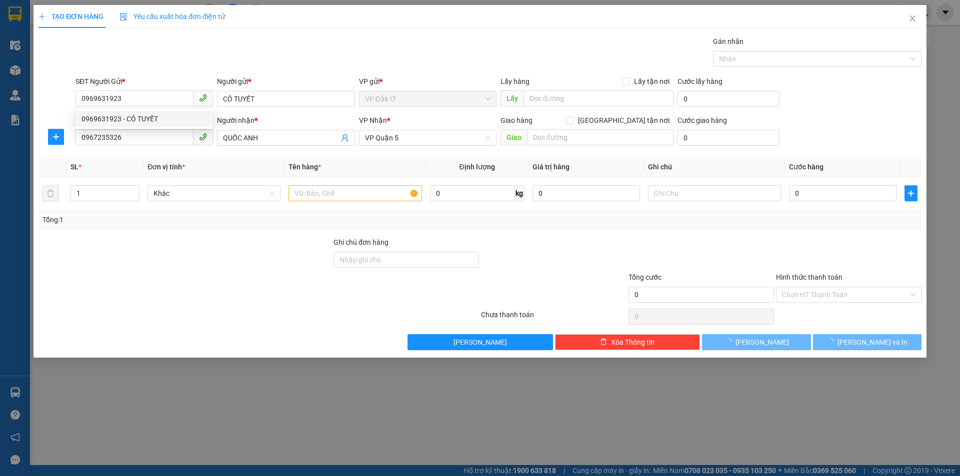
type input "50.000"
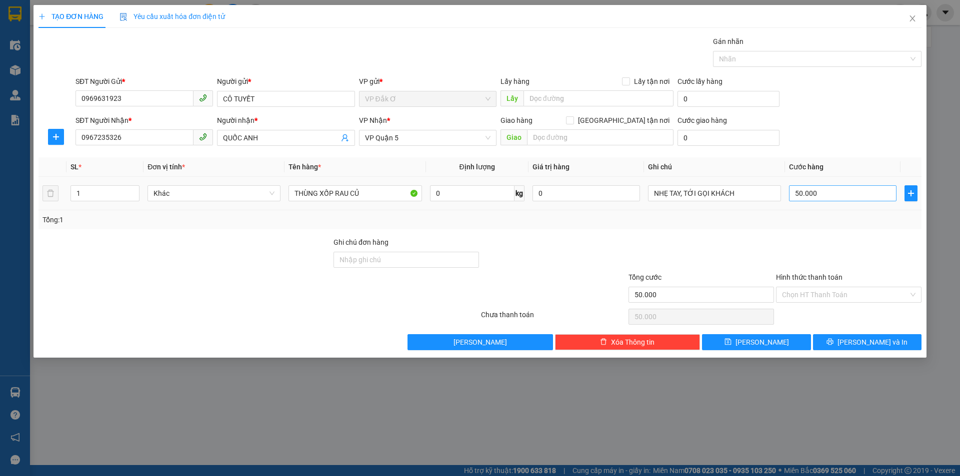
type input "0969631923"
click at [798, 193] on input "50.000" at bounding box center [842, 193] width 107 height 16
type input "0"
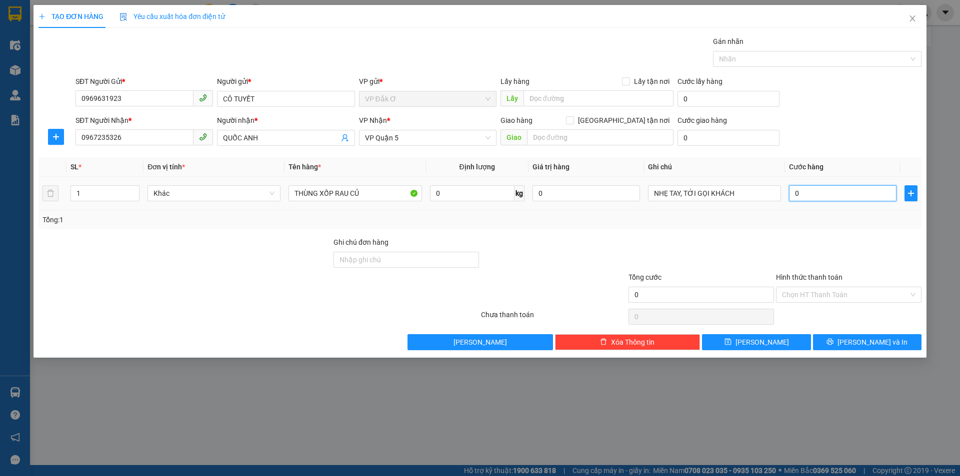
type input "4"
type input "04"
type input "40"
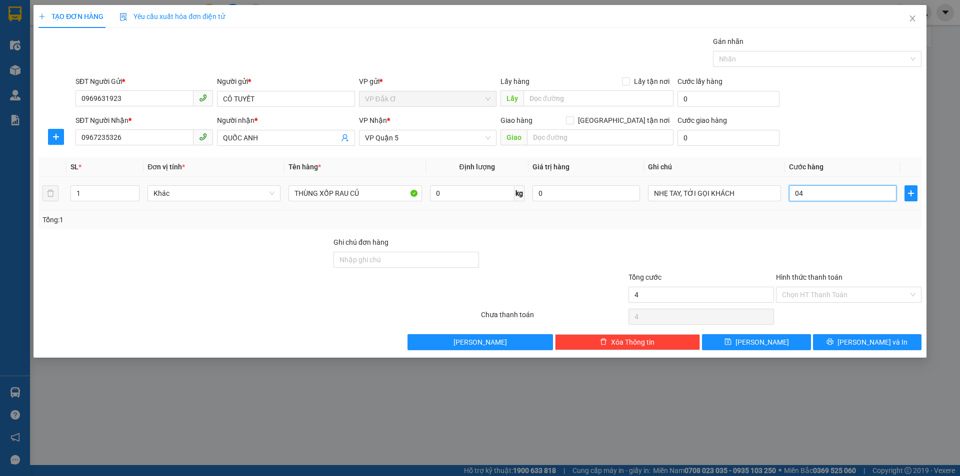
type input "040"
type input "400"
type input "0.400"
type input "4.000"
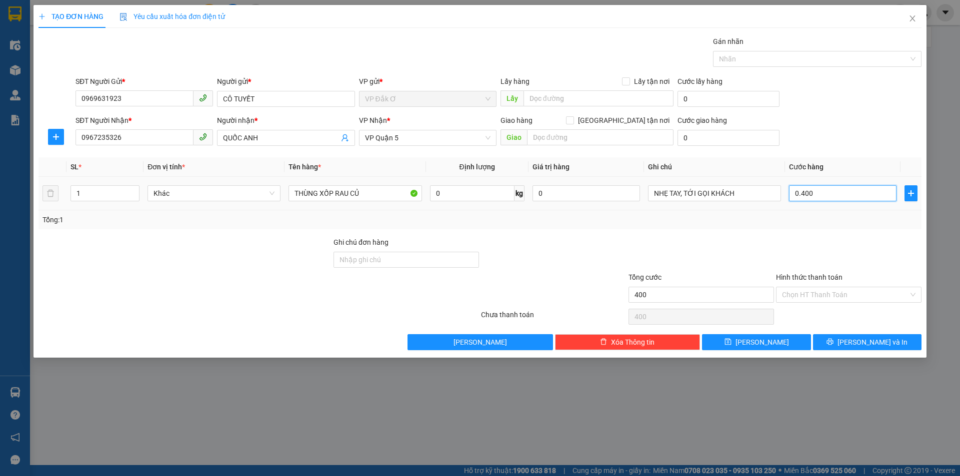
type input "4.000"
type input "04.000"
type input "40.000"
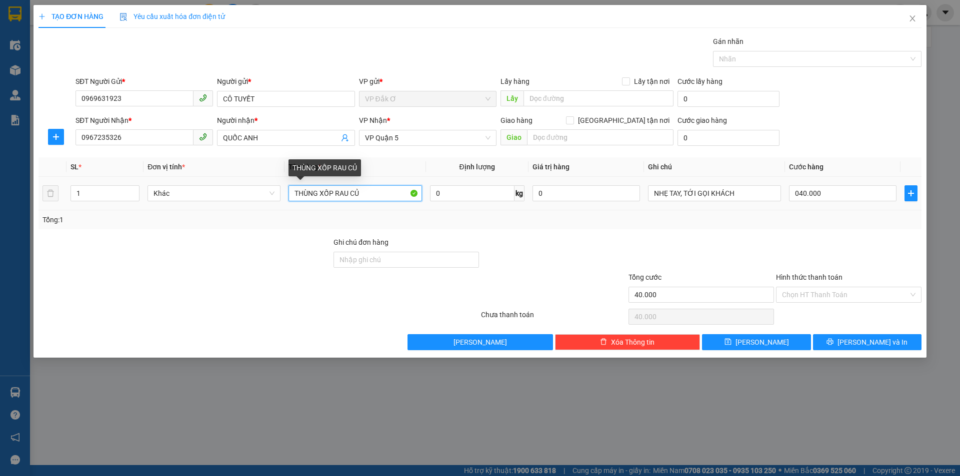
type input "40.000"
click at [334, 192] on input "THÙNG XỐP RAU CỦ" at bounding box center [354, 193] width 133 height 16
click at [333, 194] on input "THÙNG XỐPTRẮNG RAU CỦ" at bounding box center [354, 193] width 133 height 16
type input "THÙNG XỐP TRẮNG RAU CỦ"
click at [838, 292] on input "Hình thức thanh toán" at bounding box center [845, 294] width 126 height 15
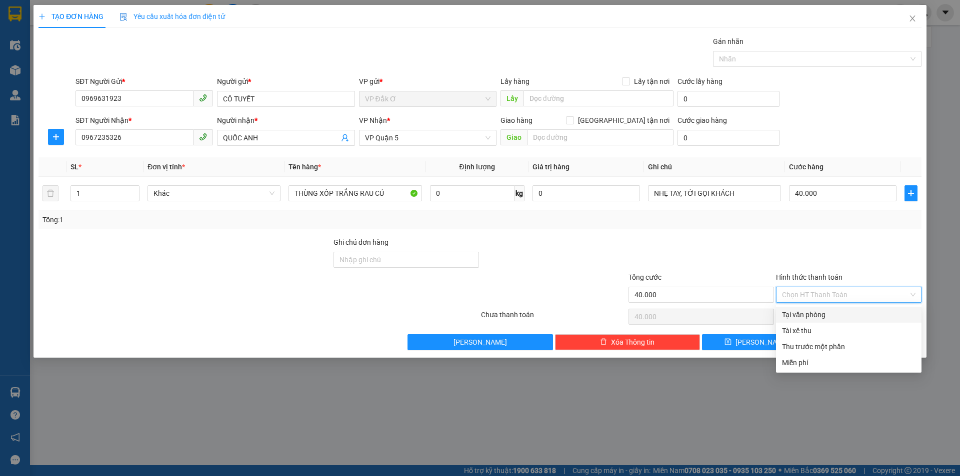
click at [822, 314] on div "Tại văn phòng" at bounding box center [848, 314] width 133 height 11
type input "0"
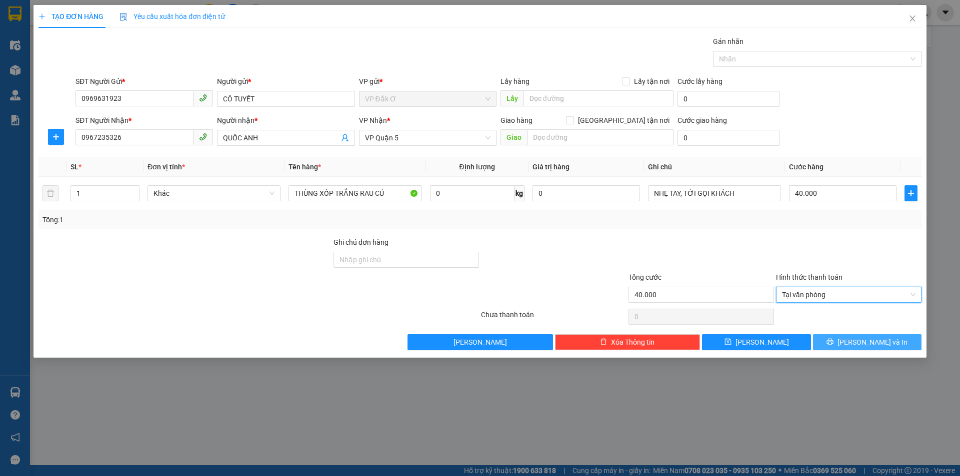
click at [850, 337] on button "[PERSON_NAME] và In" at bounding box center [867, 342] width 108 height 16
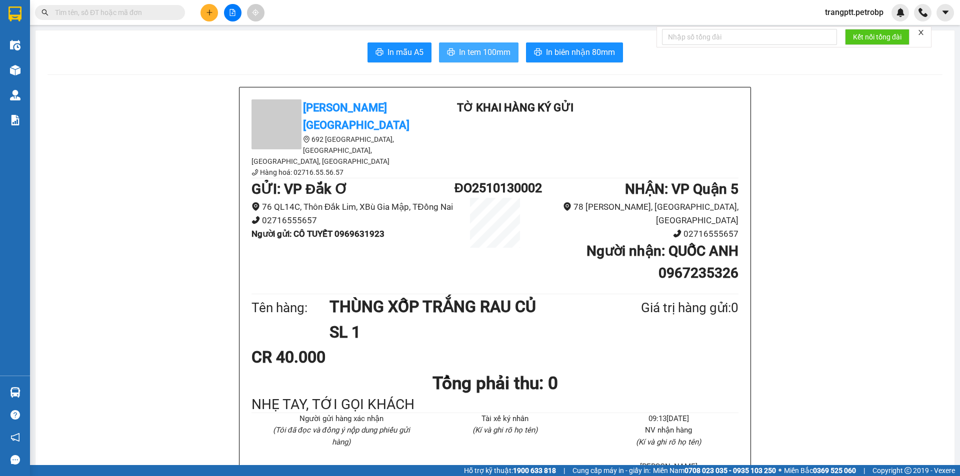
click at [469, 52] on span "In tem 100mm" at bounding box center [484, 52] width 51 height 12
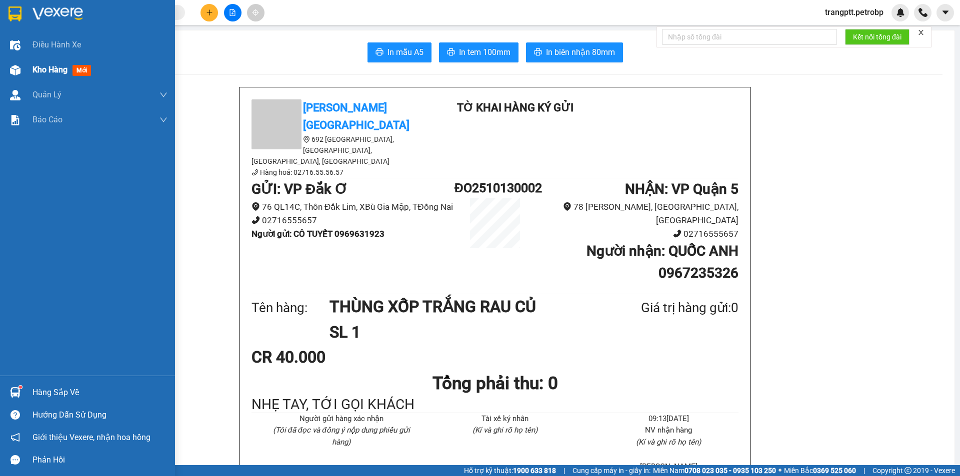
click at [37, 64] on div "Kho hàng mới" at bounding box center [63, 69] width 62 height 12
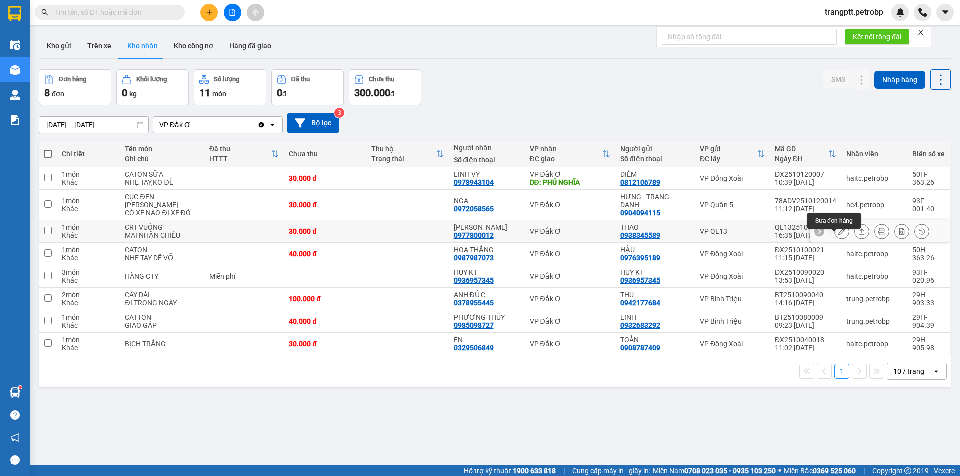
click at [835, 238] on button at bounding box center [842, 231] width 14 height 17
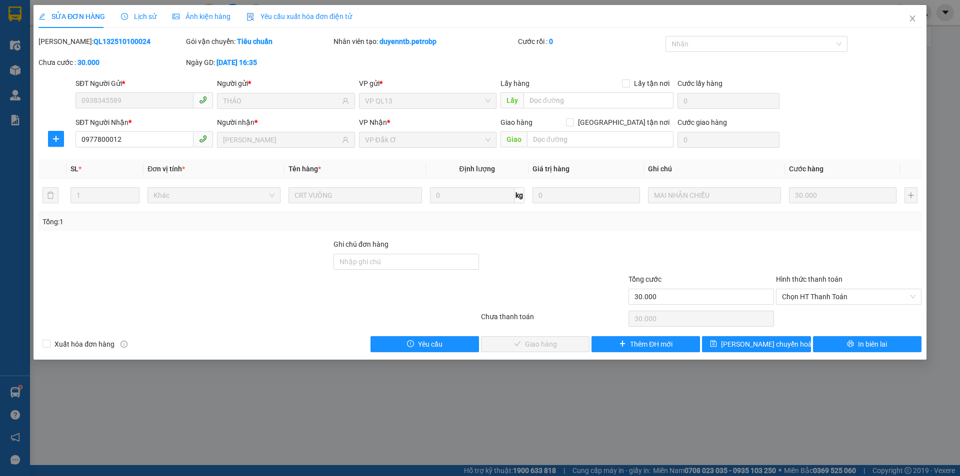
type input "0938345589"
type input "THẢO"
type input "0977800012"
type input "[PERSON_NAME]"
type input "30.000"
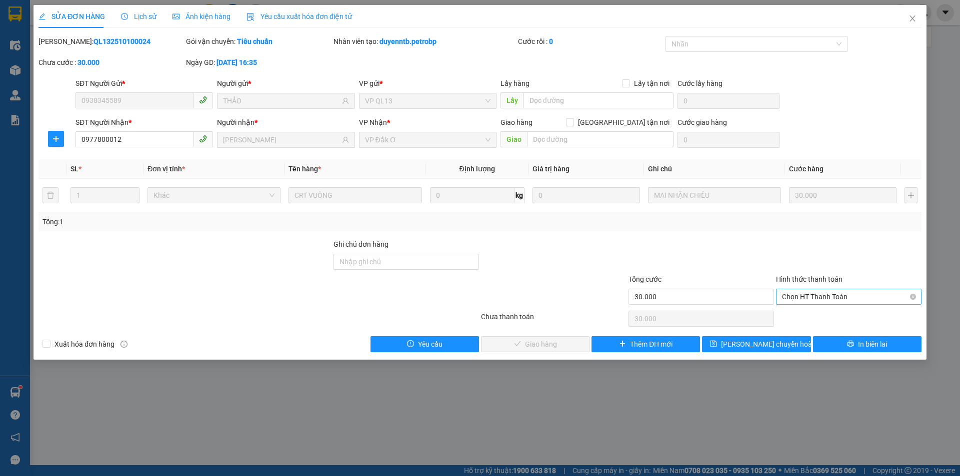
click at [858, 294] on span "Chọn HT Thanh Toán" at bounding box center [848, 296] width 133 height 15
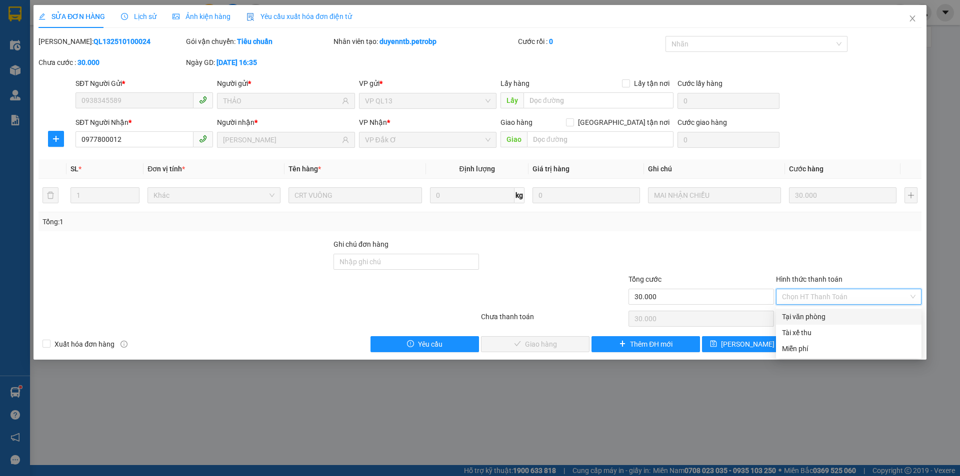
click at [832, 314] on div "Tại văn phòng" at bounding box center [848, 316] width 133 height 11
type input "0"
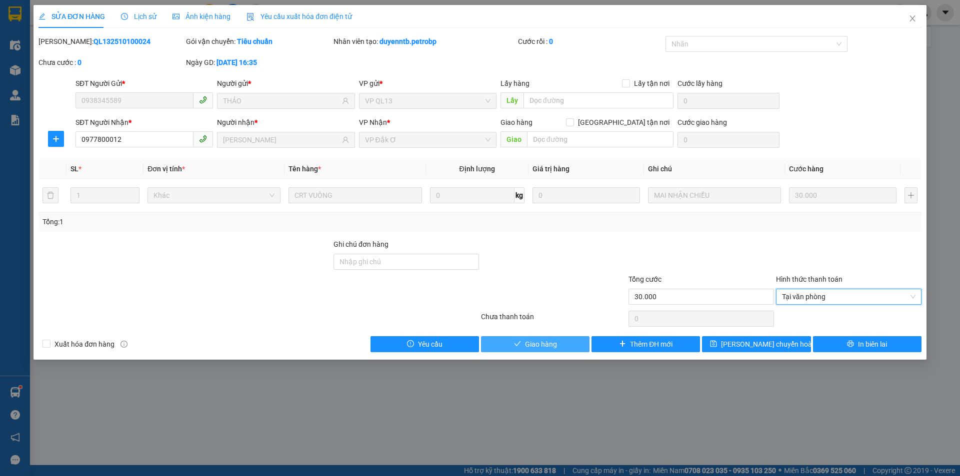
click at [551, 346] on span "Giao hàng" at bounding box center [541, 344] width 32 height 11
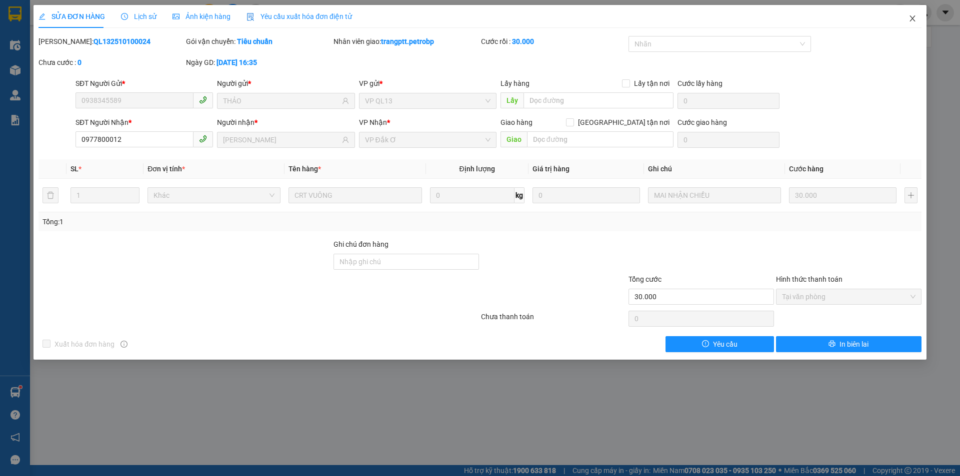
click at [913, 17] on icon "close" at bounding box center [912, 18] width 8 height 8
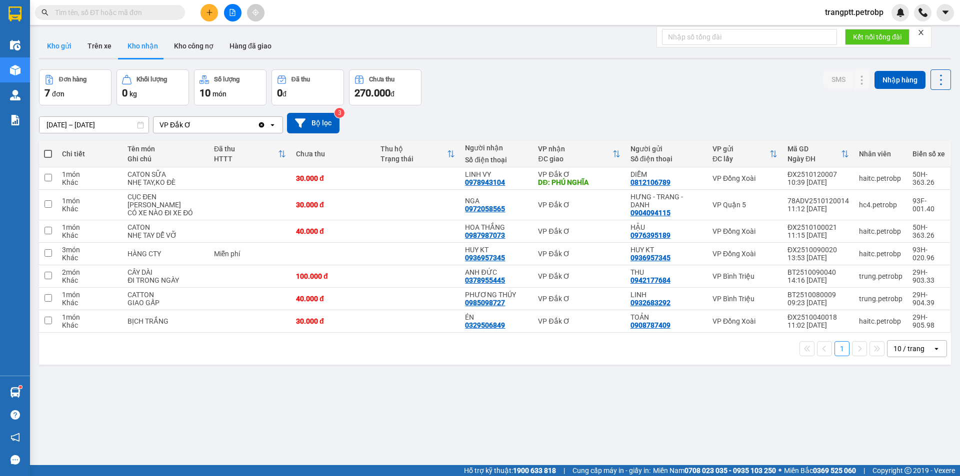
click at [64, 42] on button "Kho gửi" at bounding box center [59, 46] width 40 height 24
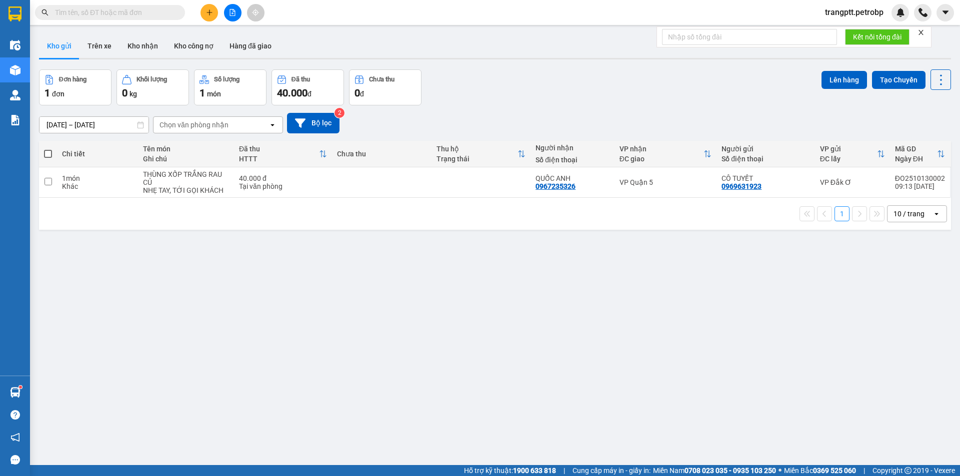
click at [113, 11] on input "text" at bounding box center [114, 12] width 118 height 11
click at [143, 48] on button "Kho nhận" at bounding box center [142, 46] width 46 height 24
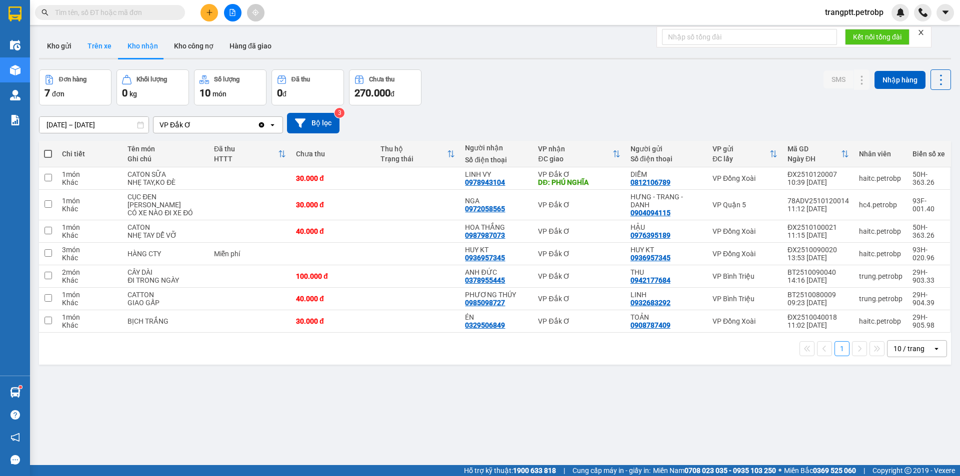
click at [100, 42] on button "Trên xe" at bounding box center [99, 46] width 40 height 24
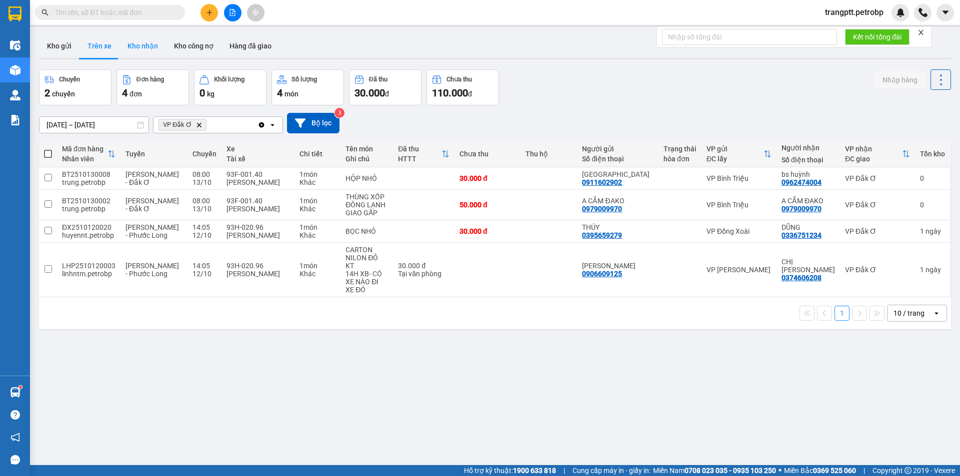
click at [141, 44] on button "Kho nhận" at bounding box center [142, 46] width 46 height 24
type input "[DATE] – [DATE]"
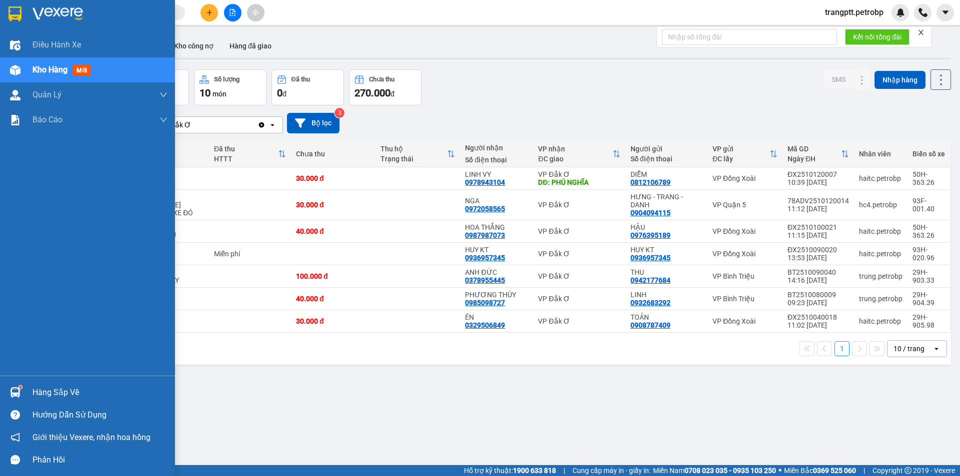
click at [33, 394] on div "Hàng sắp về" at bounding box center [99, 392] width 135 height 15
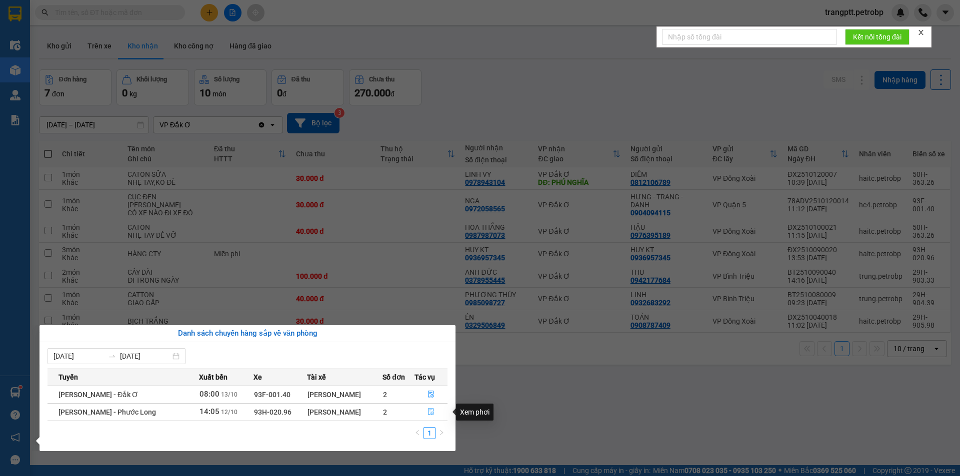
click at [429, 415] on icon "file-done" at bounding box center [430, 411] width 7 height 7
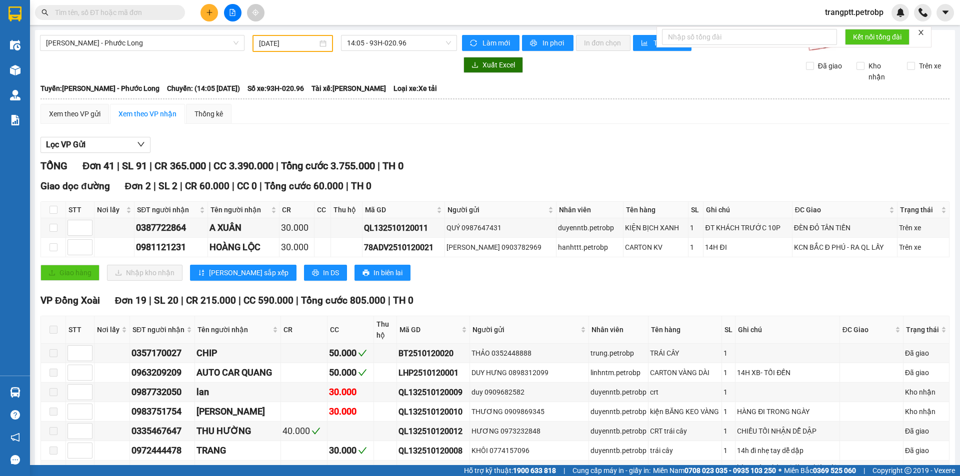
type input "[DATE]"
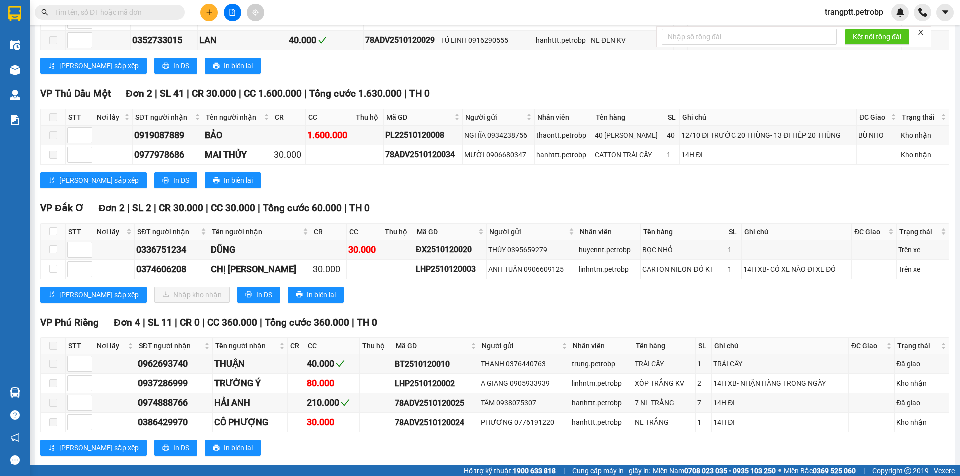
scroll to position [950, 0]
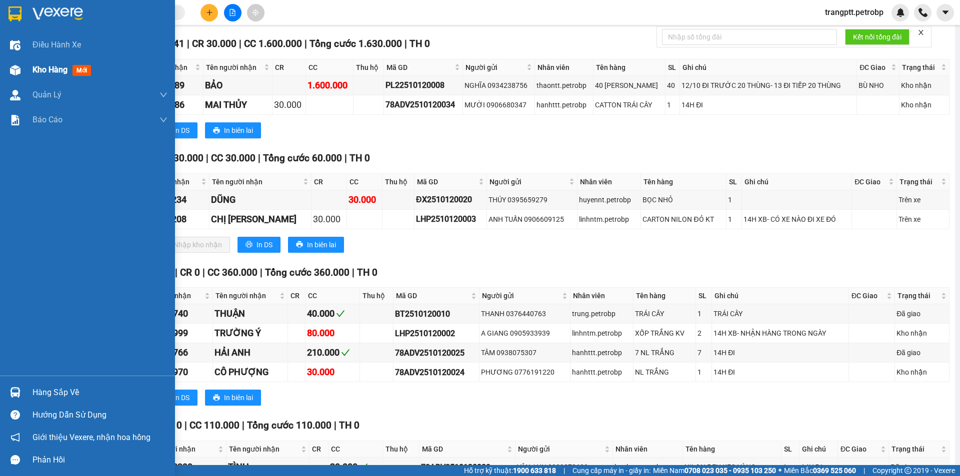
click at [26, 67] on div "Kho hàng mới" at bounding box center [87, 69] width 175 height 25
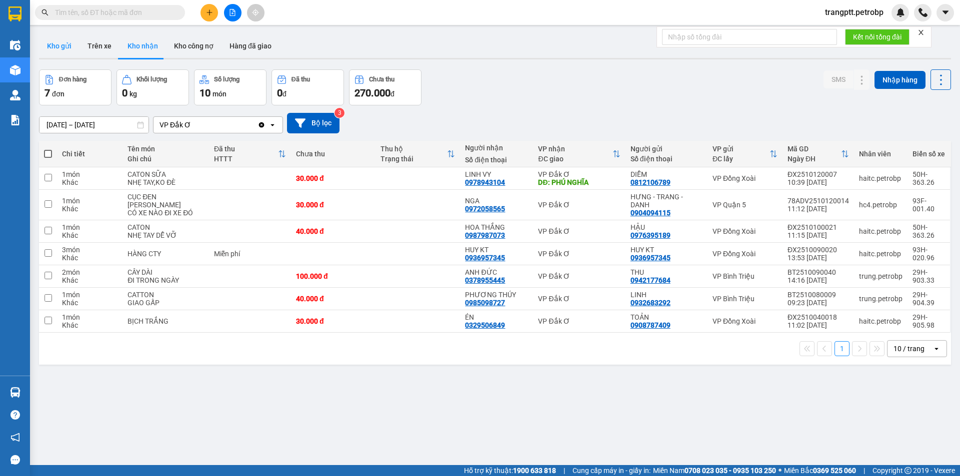
click at [63, 45] on button "Kho gửi" at bounding box center [59, 46] width 40 height 24
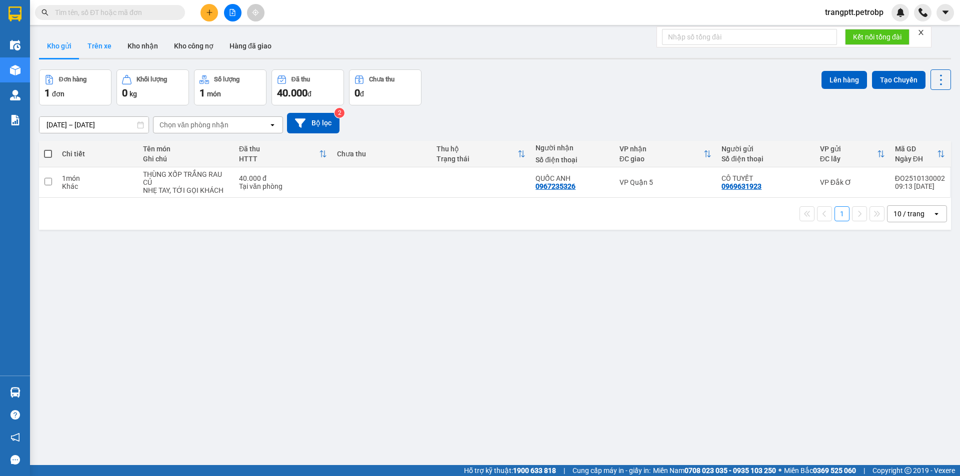
click at [97, 44] on button "Trên xe" at bounding box center [99, 46] width 40 height 24
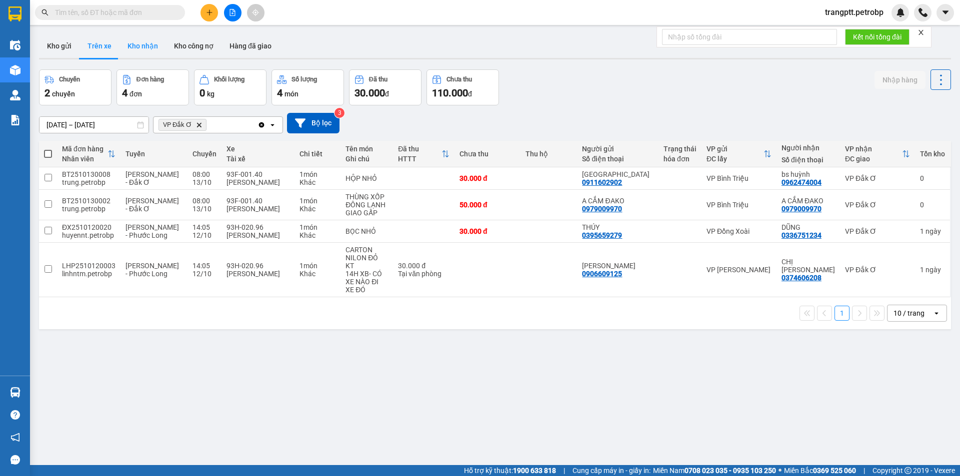
click at [146, 42] on button "Kho nhận" at bounding box center [142, 46] width 46 height 24
type input "[DATE] – [DATE]"
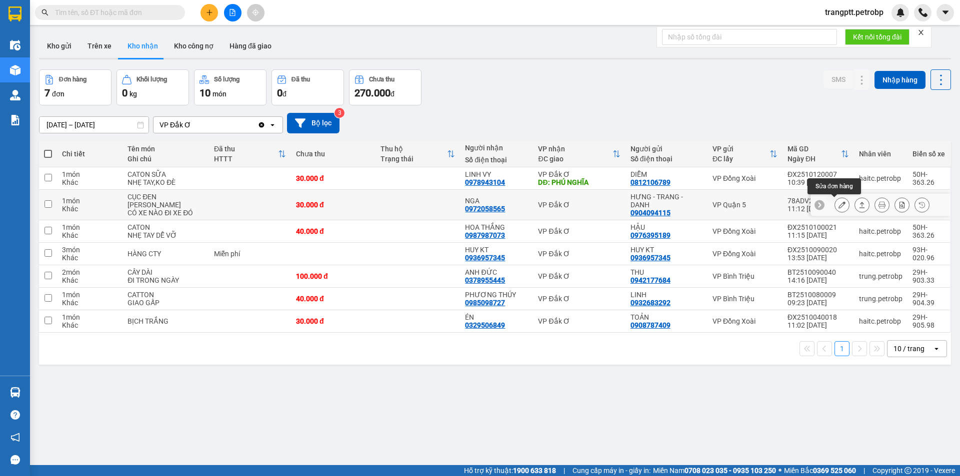
click at [835, 205] on button at bounding box center [842, 204] width 14 height 17
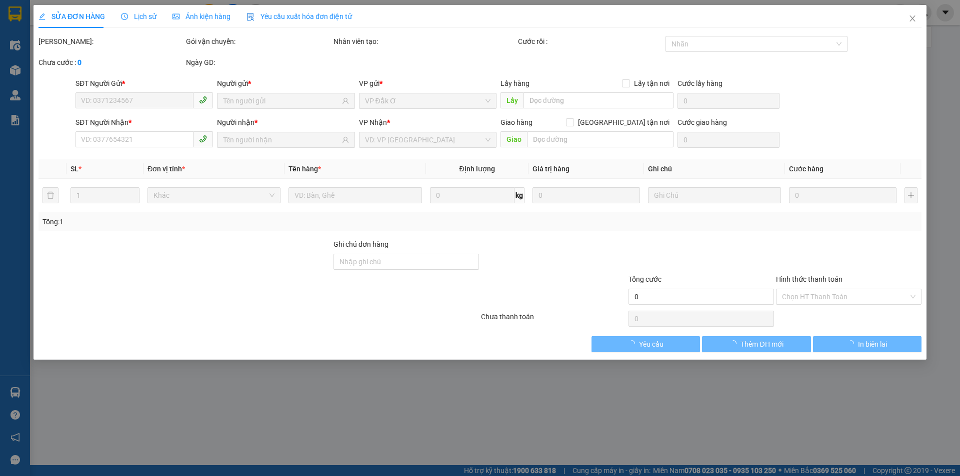
type input "0904094115"
type input "HƯNG - TRANG - DANH"
type input "0972058565"
type input "NGA"
type input "30.000"
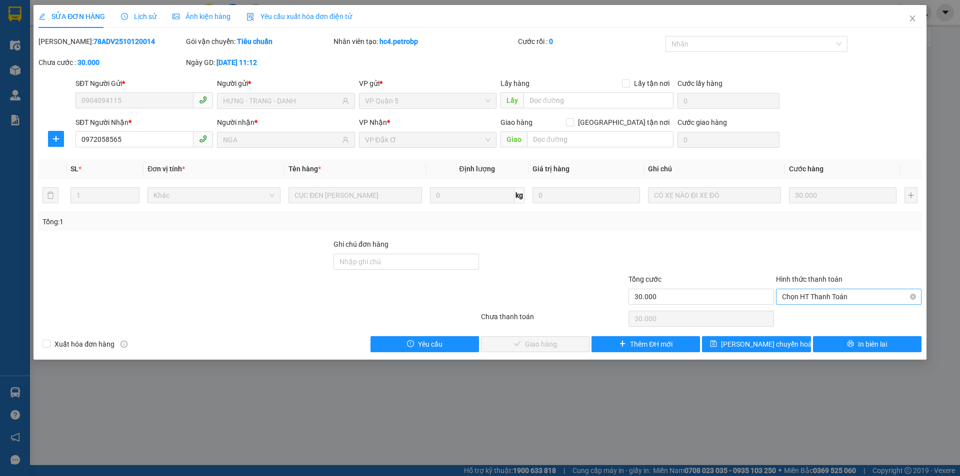
click at [835, 295] on span "Chọn HT Thanh Toán" at bounding box center [848, 296] width 133 height 15
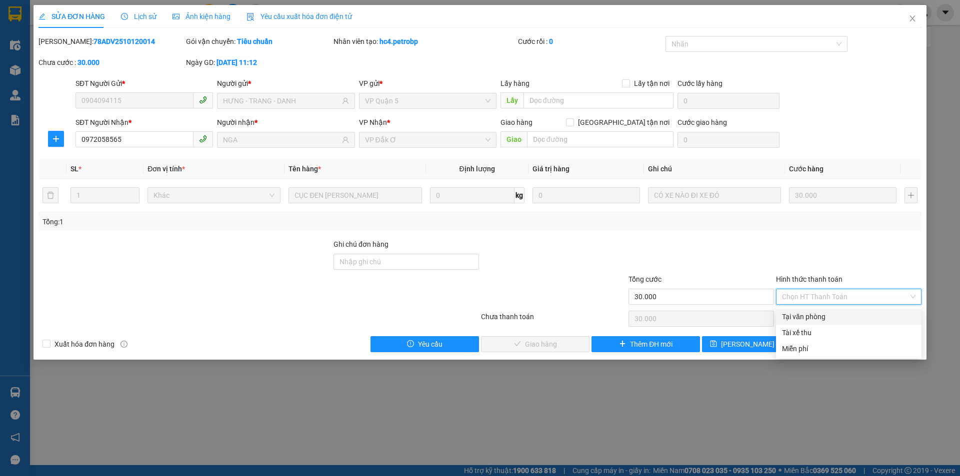
click at [824, 316] on div "Tại văn phòng" at bounding box center [848, 316] width 133 height 11
type input "0"
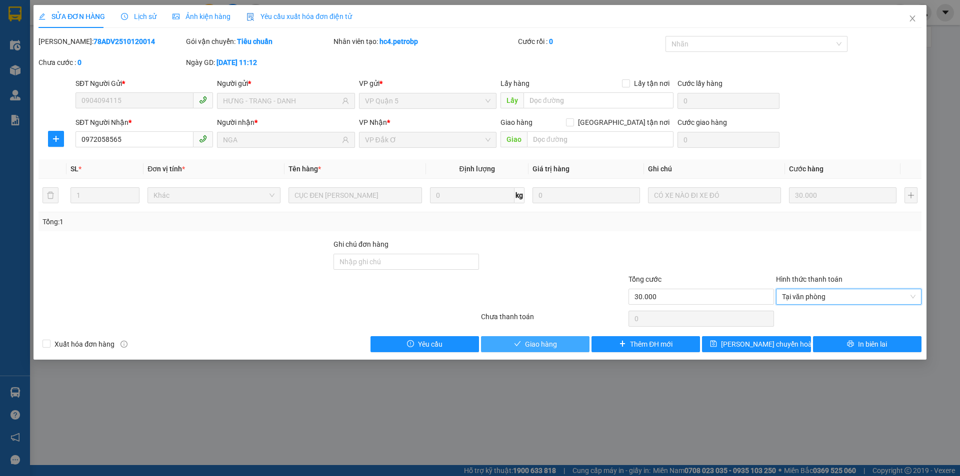
click at [565, 342] on button "Giao hàng" at bounding box center [535, 344] width 108 height 16
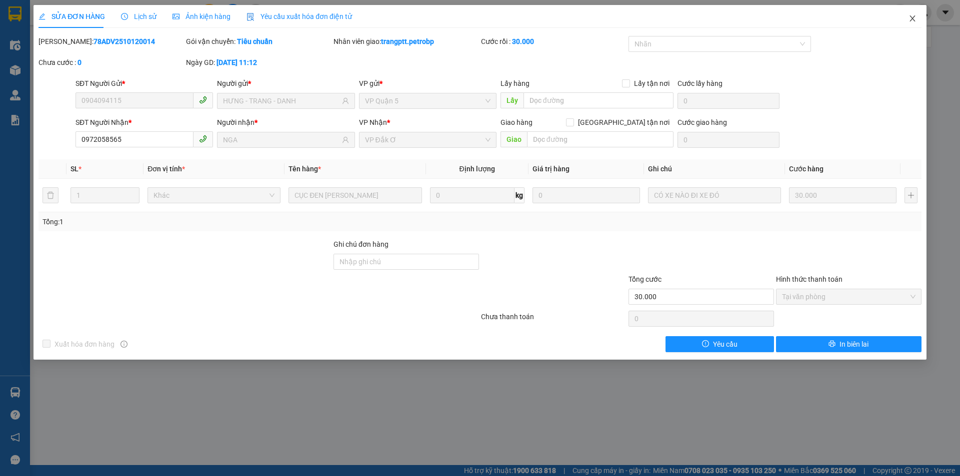
click at [915, 19] on icon "close" at bounding box center [912, 18] width 8 height 8
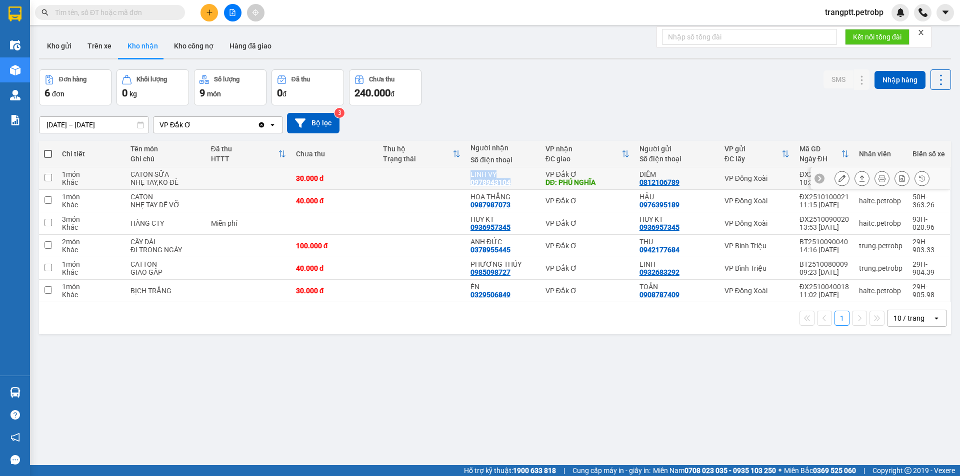
drag, startPoint x: 466, startPoint y: 169, endPoint x: 509, endPoint y: 183, distance: 45.7
click at [509, 183] on td "LINH VY 0978943104" at bounding box center [502, 178] width 75 height 22
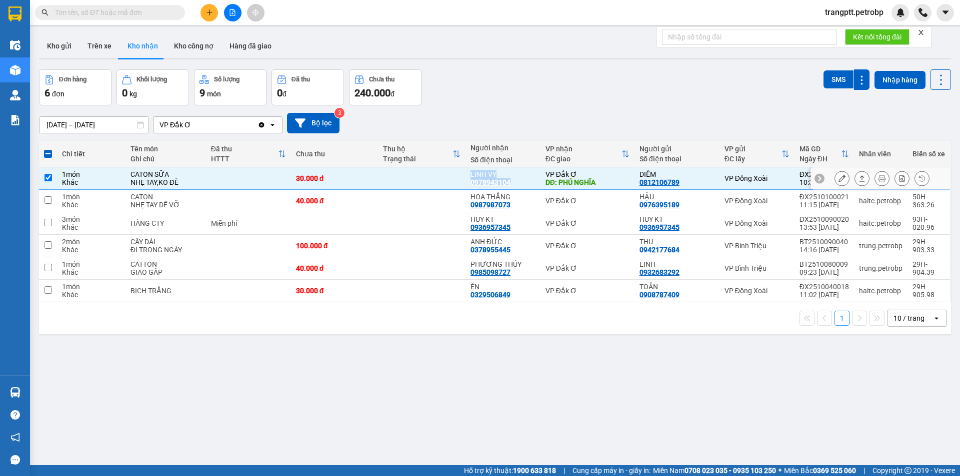
copy div "LINH VY 0978943104"
drag, startPoint x: 50, startPoint y: 177, endPoint x: 58, endPoint y: 208, distance: 31.5
click at [52, 191] on tbody "1 món Khác CATON SỮA NHẸ TAY,KO ĐÈ 30.000 đ LINH VY 0978943104 VP Đắk Ơ DĐ: PH…" at bounding box center [495, 234] width 912 height 135
drag, startPoint x: 48, startPoint y: 177, endPoint x: 83, endPoint y: 275, distance: 104.0
click at [48, 177] on input "checkbox" at bounding box center [47, 177] width 7 height 7
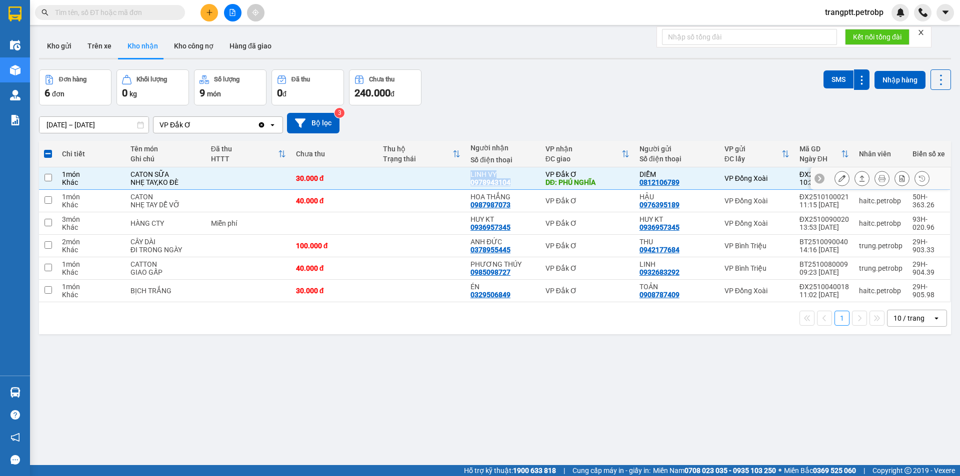
checkbox input "false"
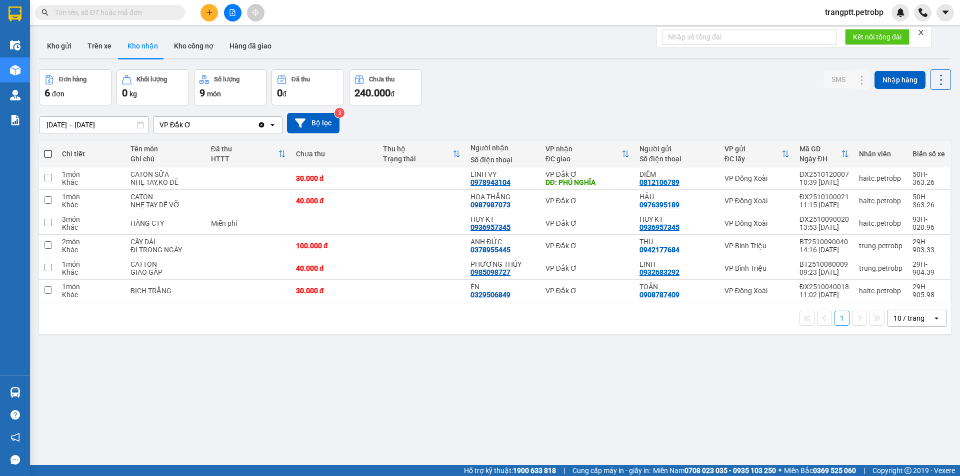
click at [307, 401] on div "ver 1.8.146 Kho gửi Trên xe Kho nhận Kho công nợ Hàng đã giao Đơn hàng 6 đơn Kh…" at bounding box center [495, 268] width 920 height 476
click at [835, 201] on button at bounding box center [842, 200] width 14 height 17
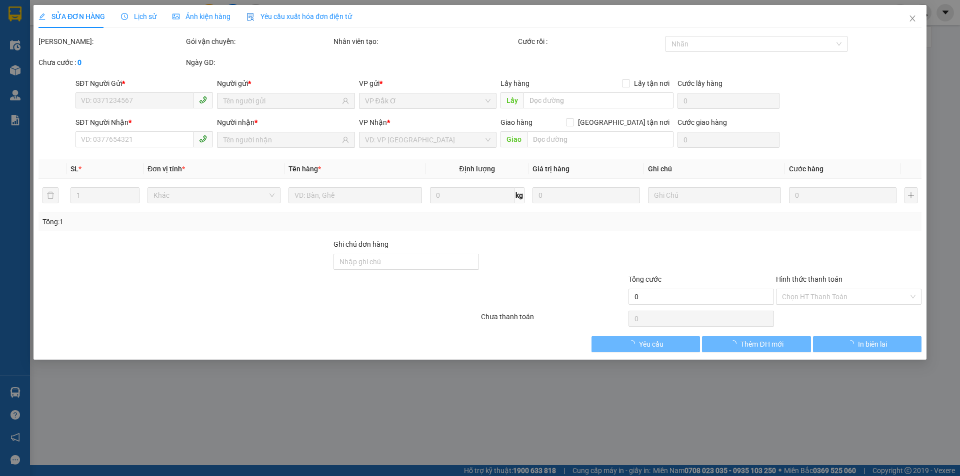
type input "0976395189"
type input "HẬU"
type input "0987987073"
type input "HOA THẮNG"
type input "40.000"
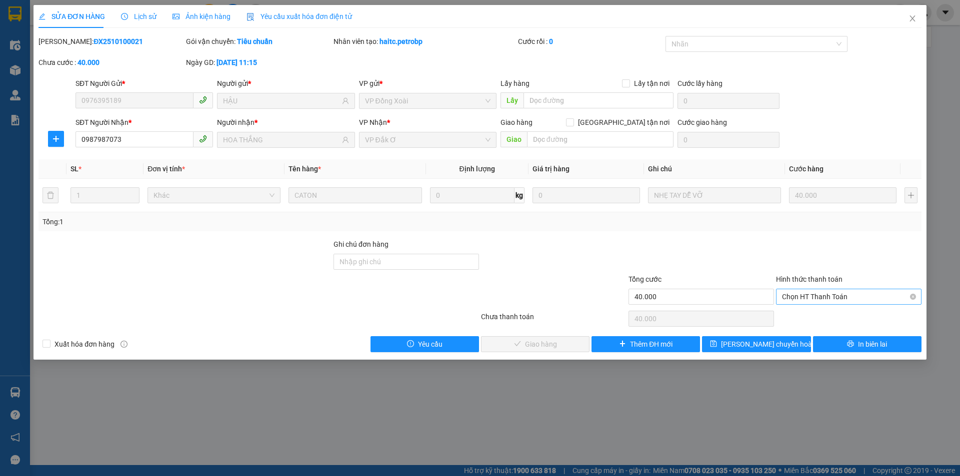
click at [857, 296] on span "Chọn HT Thanh Toán" at bounding box center [848, 296] width 133 height 15
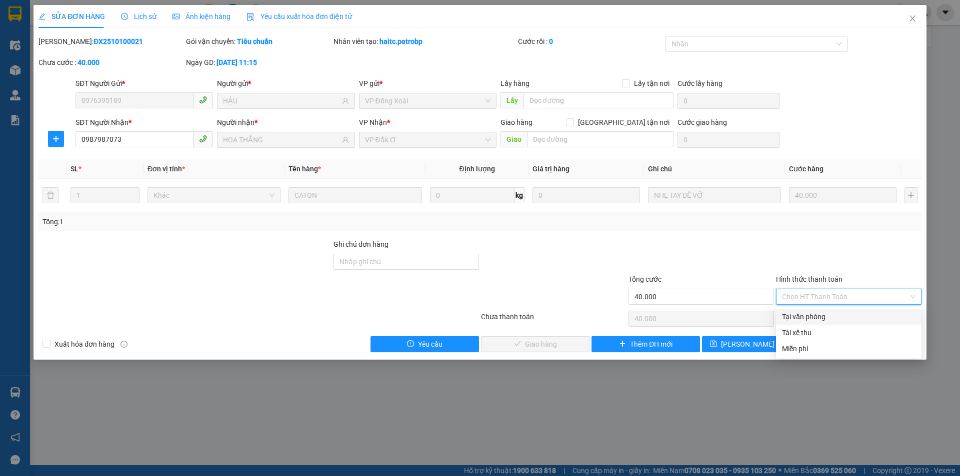
click at [834, 314] on div "Tại văn phòng" at bounding box center [848, 316] width 133 height 11
type input "0"
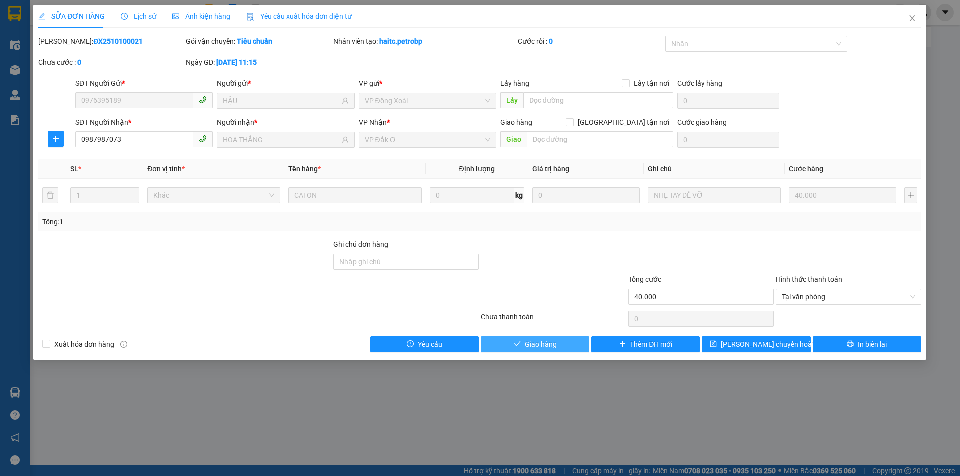
click at [538, 340] on span "Giao hàng" at bounding box center [541, 344] width 32 height 11
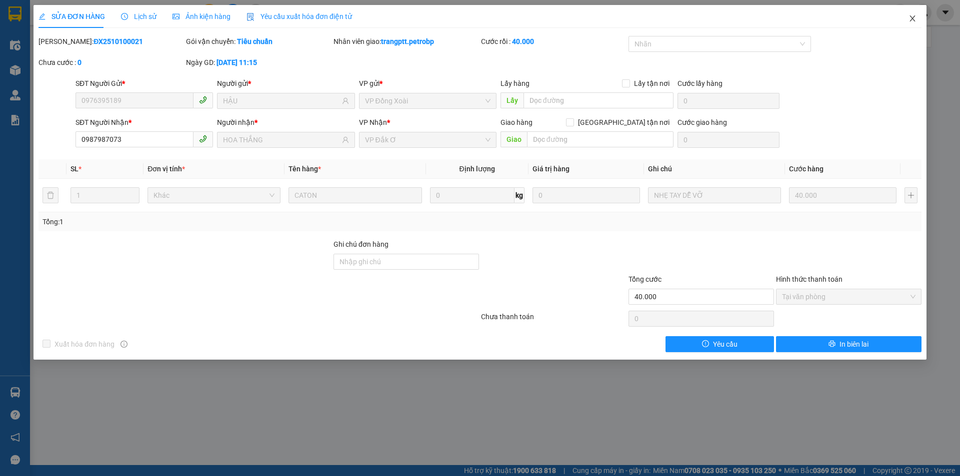
click at [912, 16] on icon "close" at bounding box center [912, 18] width 8 height 8
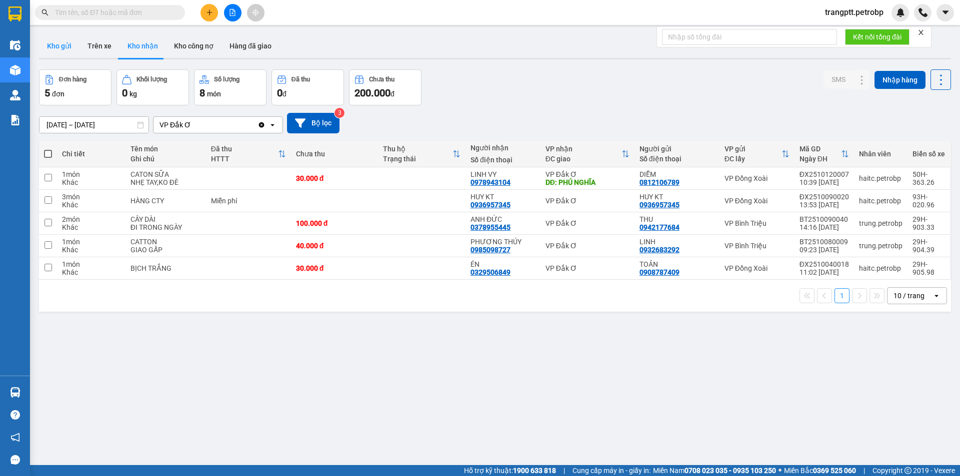
click at [59, 45] on button "Kho gửi" at bounding box center [59, 46] width 40 height 24
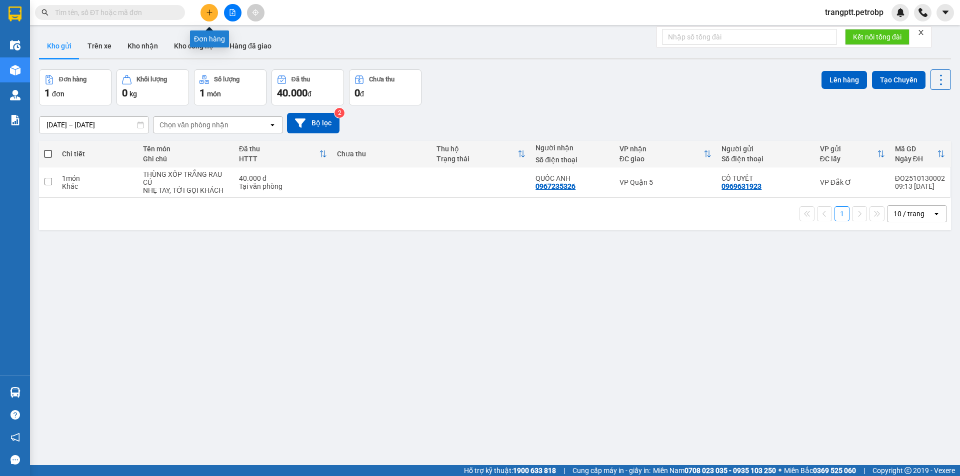
click at [206, 9] on icon "plus" at bounding box center [209, 12] width 7 height 7
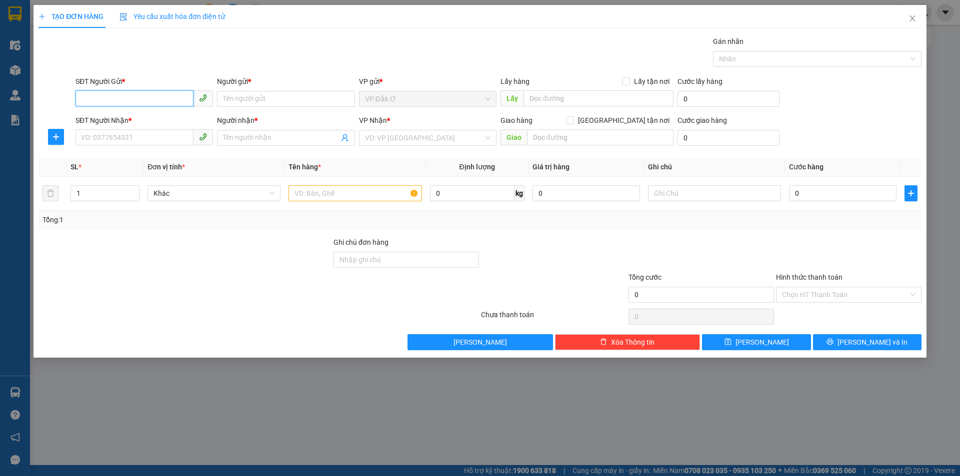
click at [153, 97] on input "SĐT Người Gửi *" at bounding box center [134, 98] width 118 height 16
click at [172, 118] on div "0382332116 - ANH 6" at bounding box center [143, 118] width 125 height 11
type input "0382332116"
type input "ANH 6"
type input "0327583338"
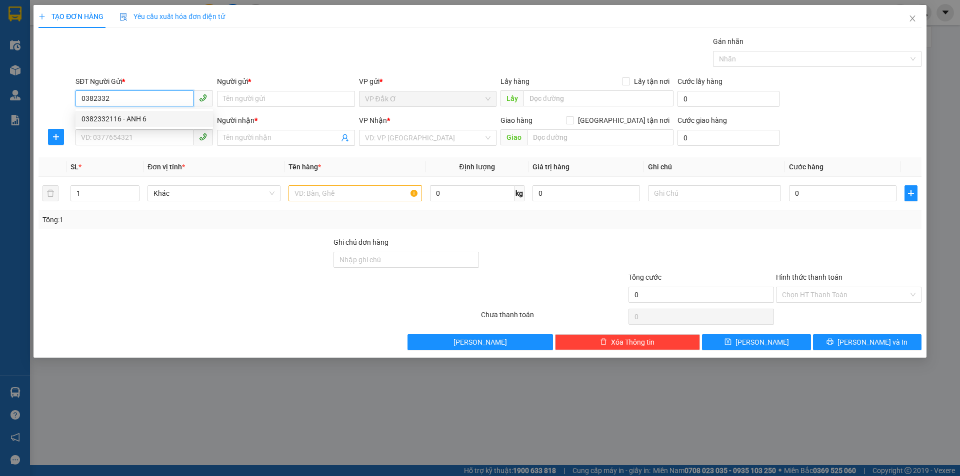
type input "SON"
type input "Trái cây xin nhẹ tay. Tới gọi khách liền"
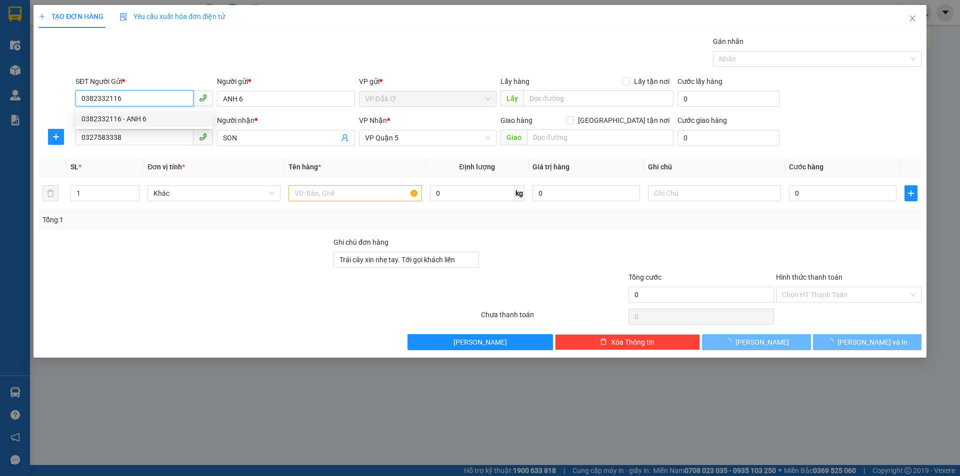
type input "30.000"
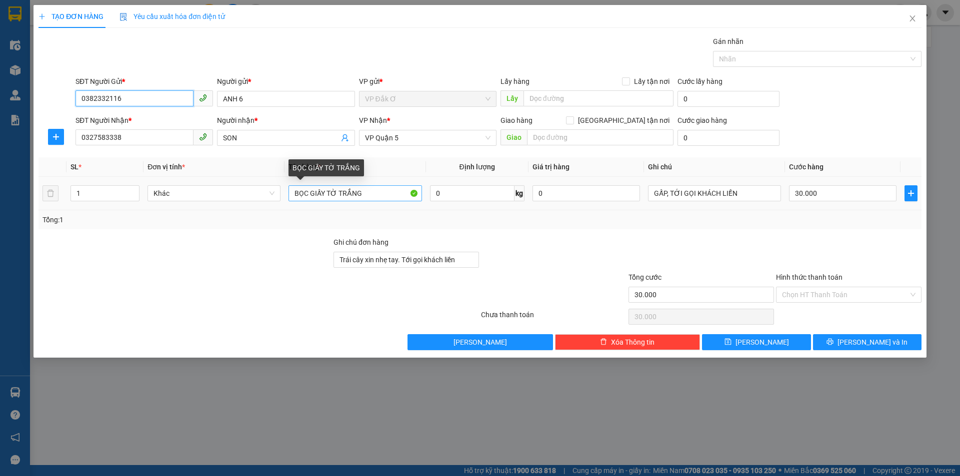
type input "0382332116"
click at [337, 192] on input "BỌC GIẤY TỜ TRẮNG" at bounding box center [354, 193] width 133 height 16
drag, startPoint x: 379, startPoint y: 195, endPoint x: 672, endPoint y: 213, distance: 293.9
click at [397, 199] on input "THÙNG XỐP TRẮNG" at bounding box center [354, 193] width 133 height 16
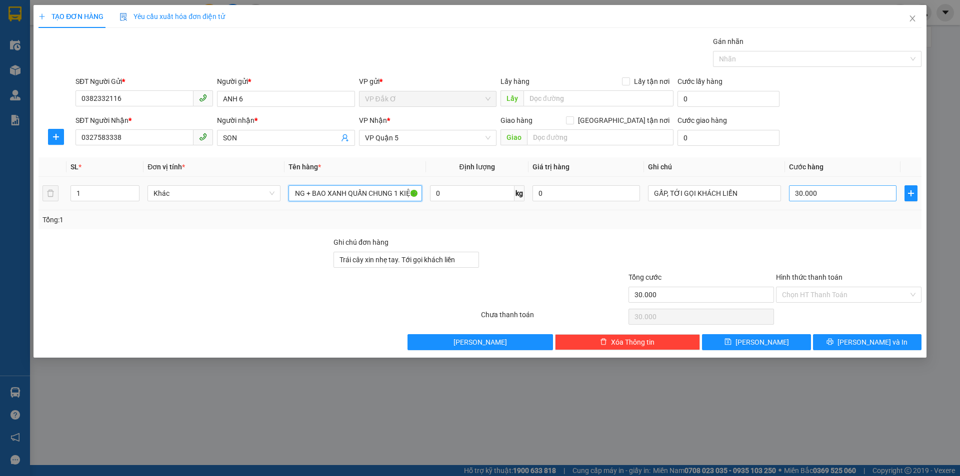
type input "THÙNG XỐP TRẮNG + BAO XANH QUẤN CHUNG 1 KIỆN"
click at [800, 192] on input "30.000" at bounding box center [842, 193] width 107 height 16
type input "0"
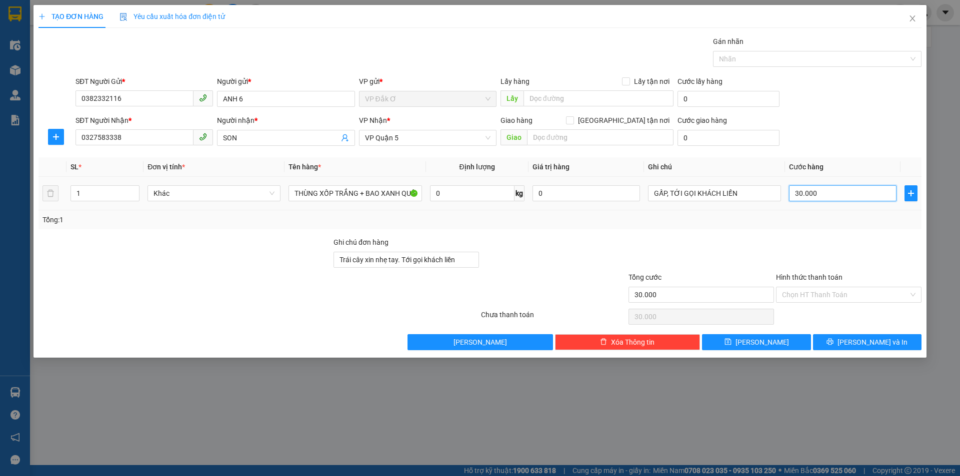
type input "0"
type input "4"
type input "04"
type input "40"
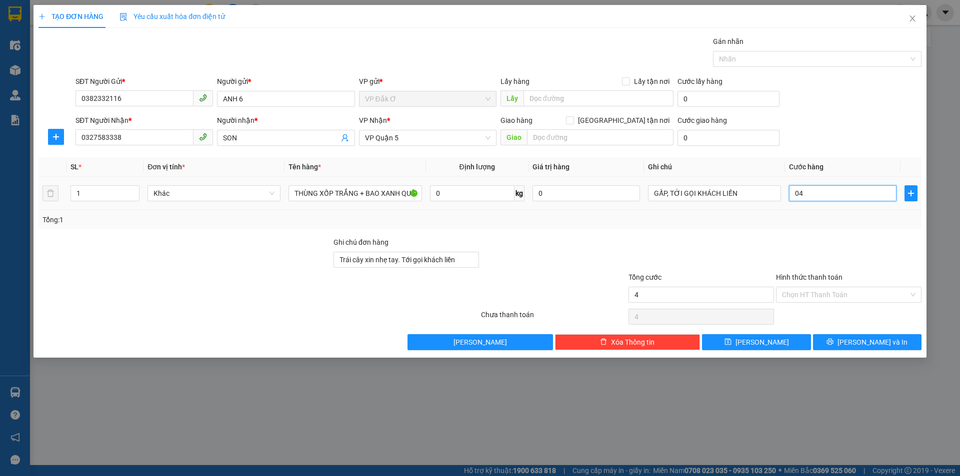
type input "40"
type input "040"
type input "400"
type input "0.400"
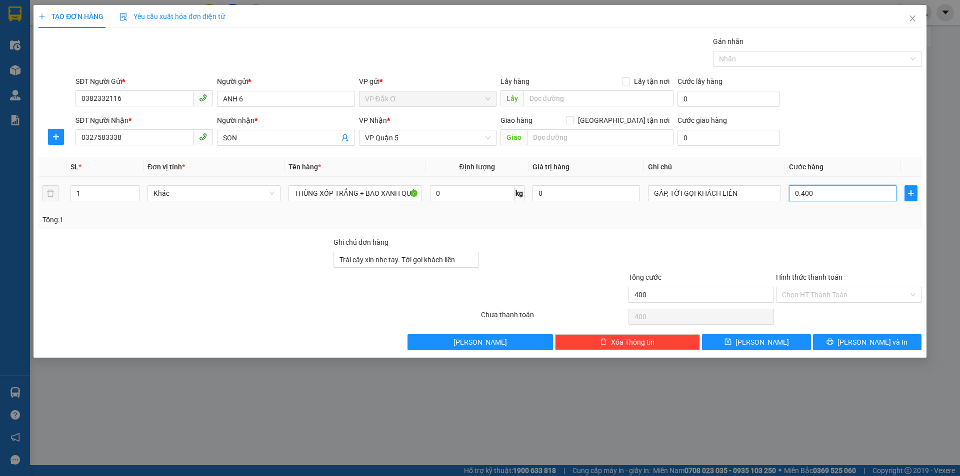
type input "4.000"
type input "04.000"
type input "40.000"
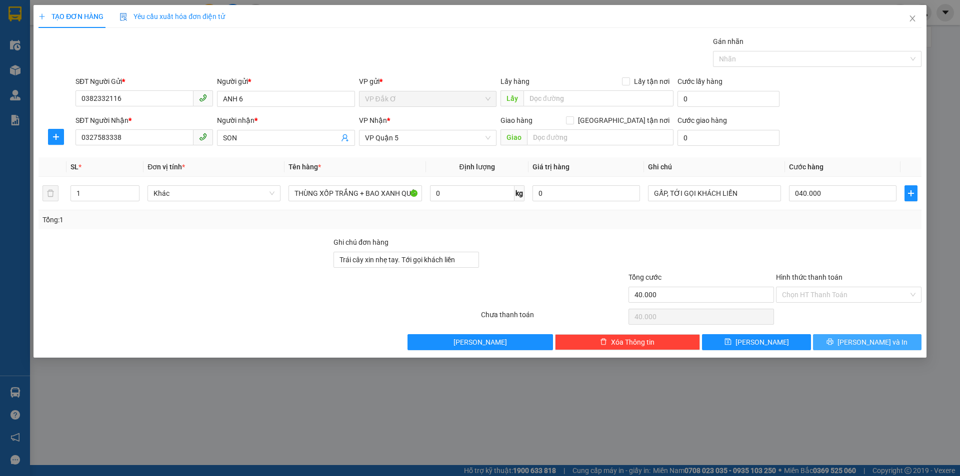
type input "40.000"
click at [883, 339] on span "[PERSON_NAME] và In" at bounding box center [872, 342] width 70 height 11
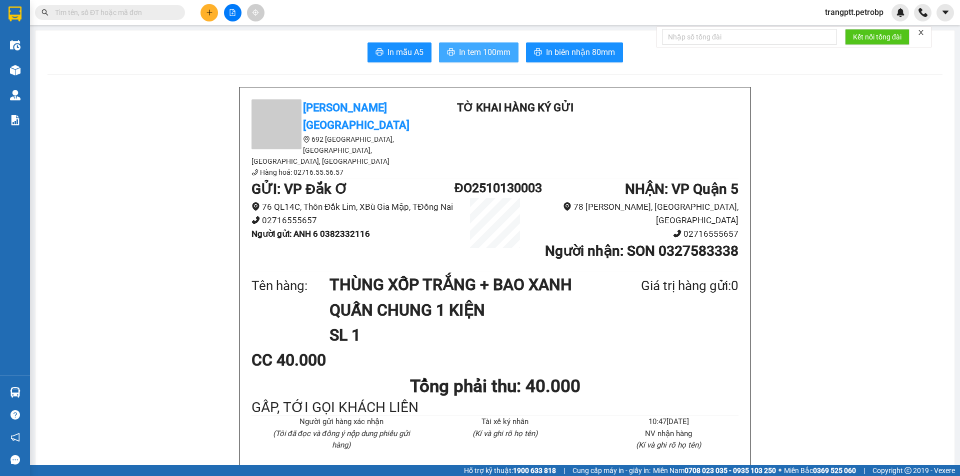
click at [471, 53] on span "In tem 100mm" at bounding box center [484, 52] width 51 height 12
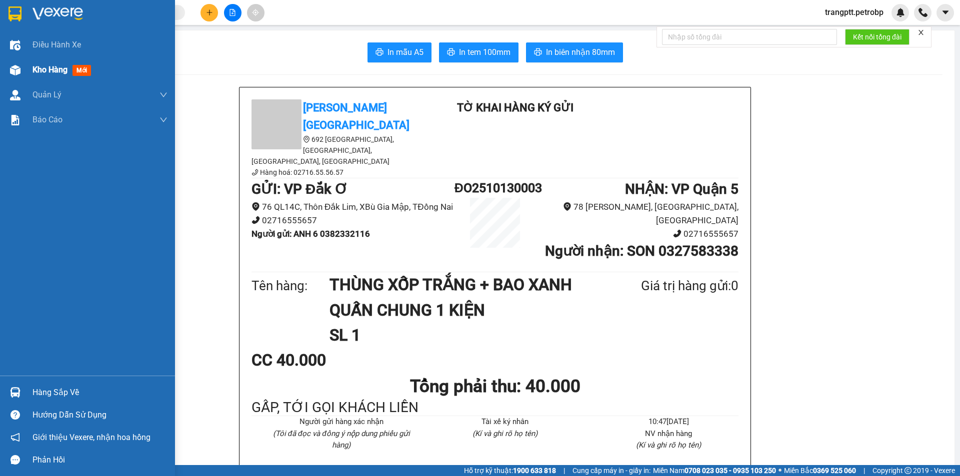
click at [57, 68] on span "Kho hàng" at bounding box center [49, 69] width 35 height 9
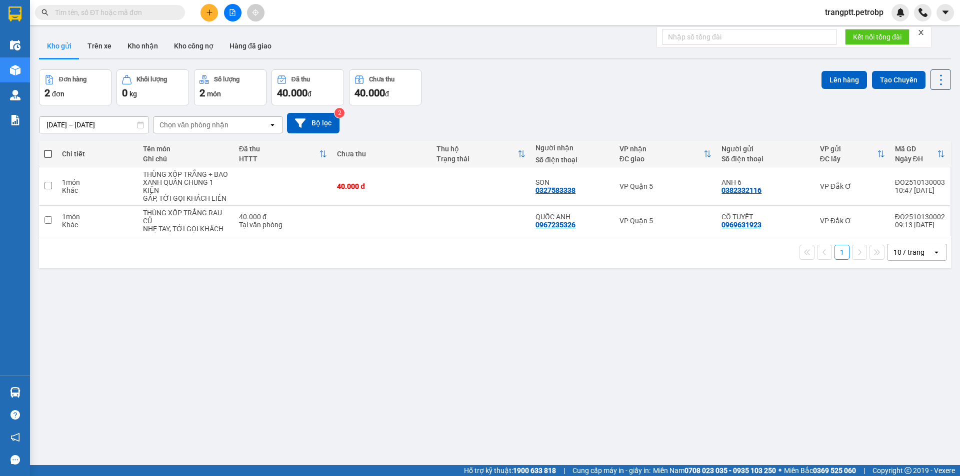
drag, startPoint x: 136, startPoint y: 44, endPoint x: 213, endPoint y: 81, distance: 84.9
click at [147, 50] on button "Kho nhận" at bounding box center [142, 46] width 46 height 24
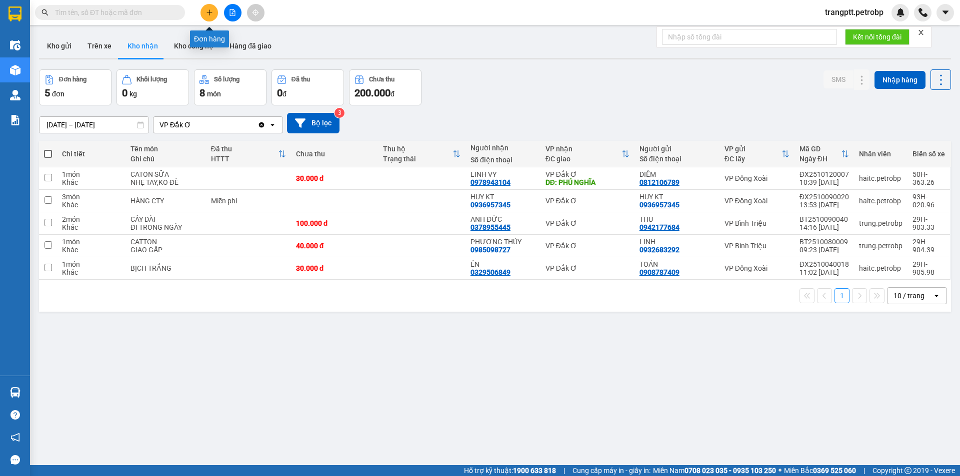
click at [205, 13] on button at bounding box center [208, 12] width 17 height 17
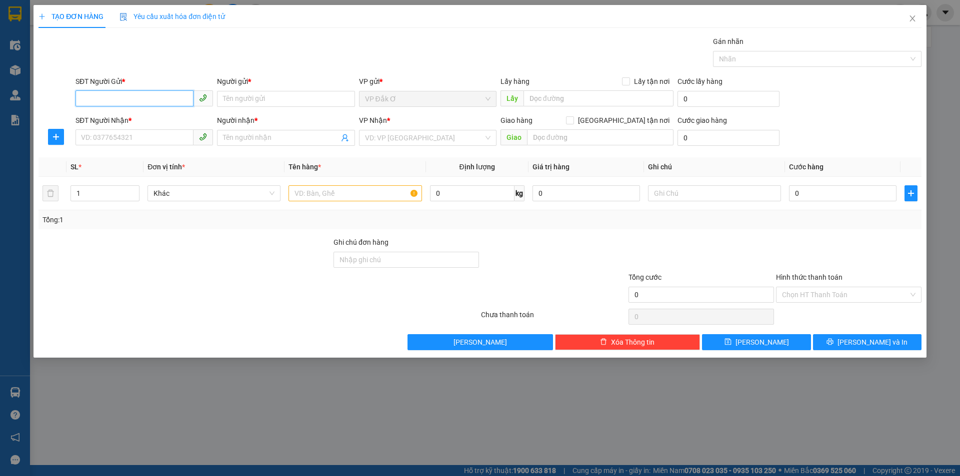
click at [145, 97] on input "SĐT Người Gửi *" at bounding box center [134, 98] width 118 height 16
type input "0373519001"
click at [265, 94] on input "Người gửi *" at bounding box center [285, 99] width 137 height 16
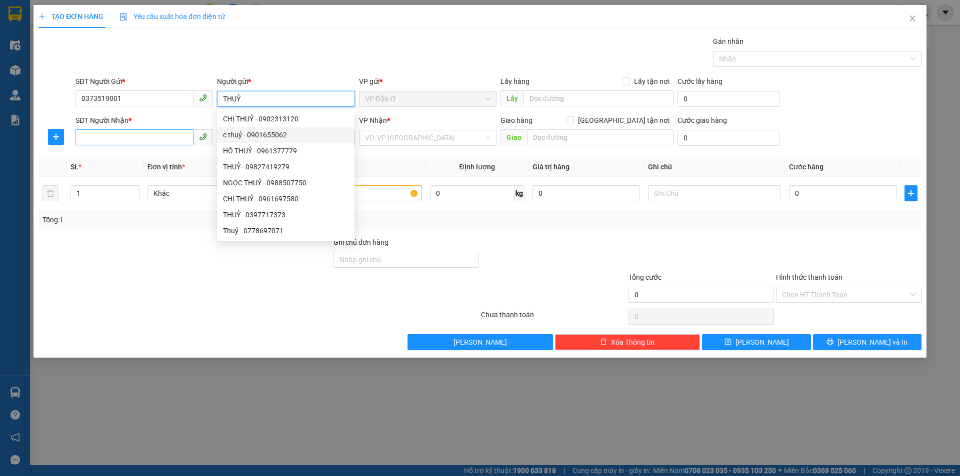
type input "THUỶ"
click at [165, 137] on input "SĐT Người Nhận *" at bounding box center [134, 137] width 118 height 16
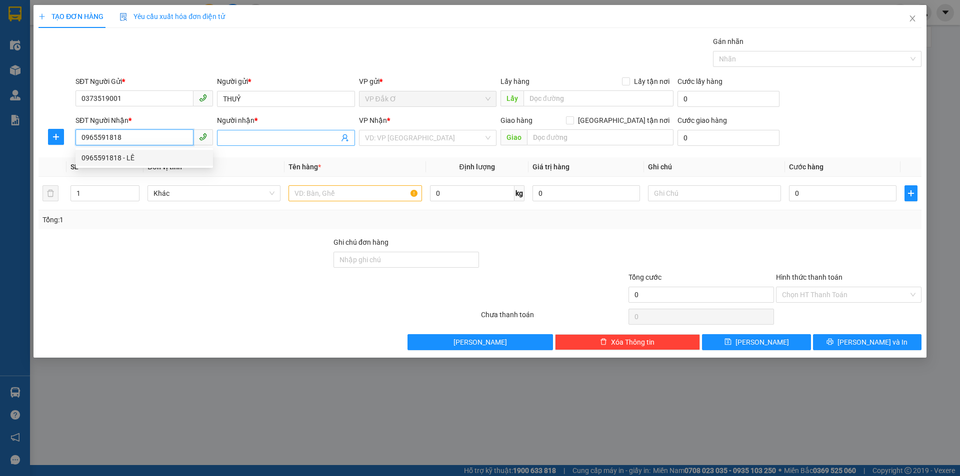
type input "0965591818"
click at [266, 132] on input "Người nhận *" at bounding box center [280, 137] width 115 height 11
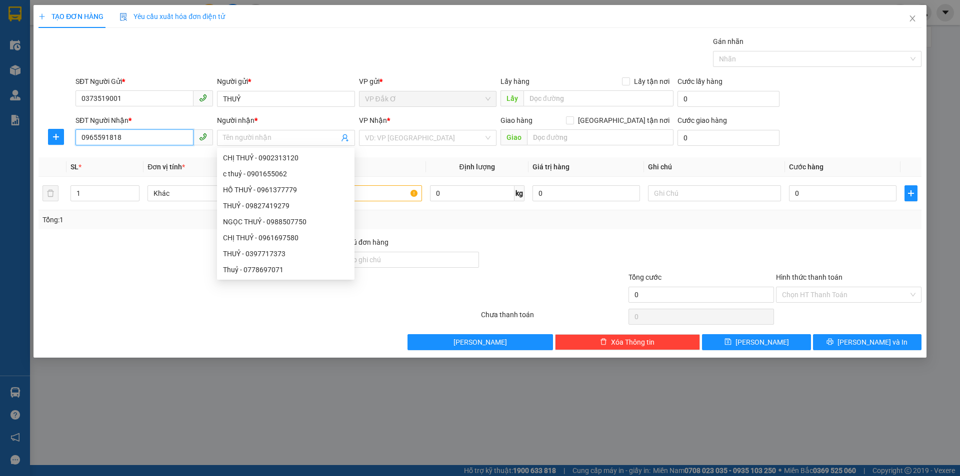
click at [161, 132] on input "0965591818" at bounding box center [134, 137] width 118 height 16
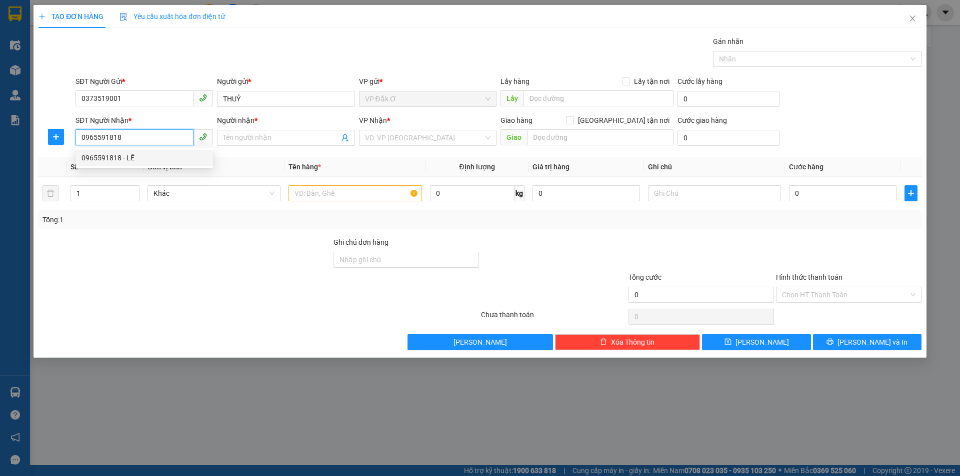
click at [150, 158] on div "0965591818 - LÊ" at bounding box center [143, 157] width 125 height 11
type input "LÊ"
type input "30.000"
click at [832, 294] on input "Hình thức thanh toán" at bounding box center [845, 294] width 126 height 15
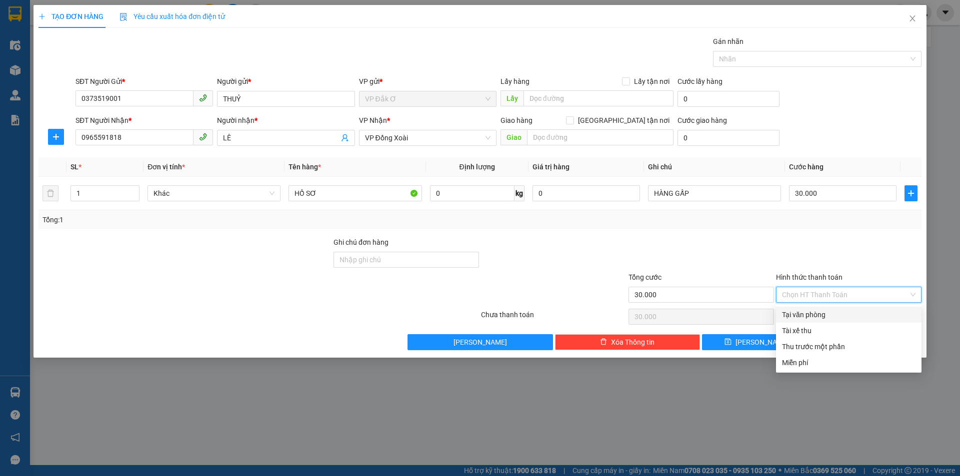
click at [830, 312] on div "Tại văn phòng" at bounding box center [848, 314] width 133 height 11
type input "0"
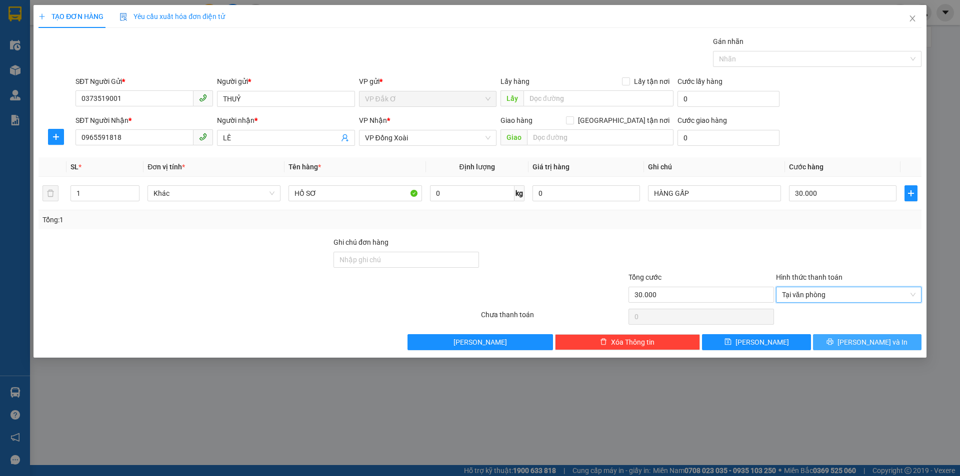
click at [833, 340] on icon "printer" at bounding box center [829, 341] width 7 height 7
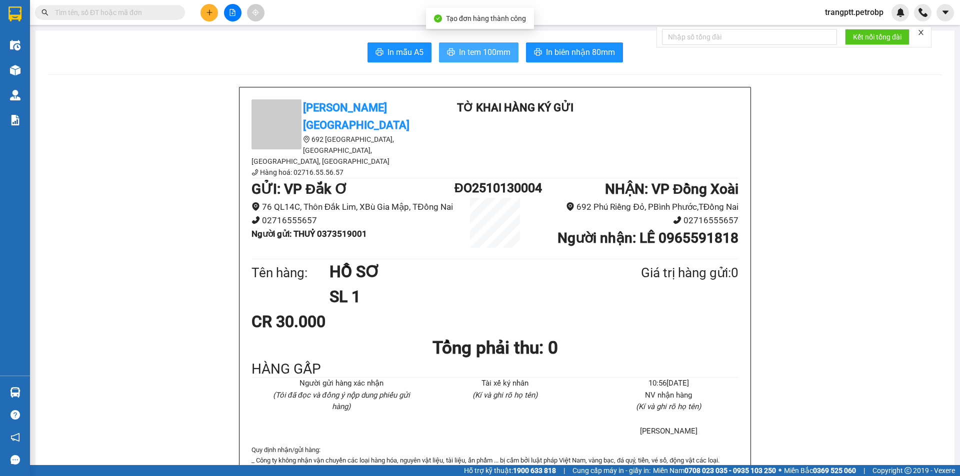
click at [474, 51] on span "In tem 100mm" at bounding box center [484, 52] width 51 height 12
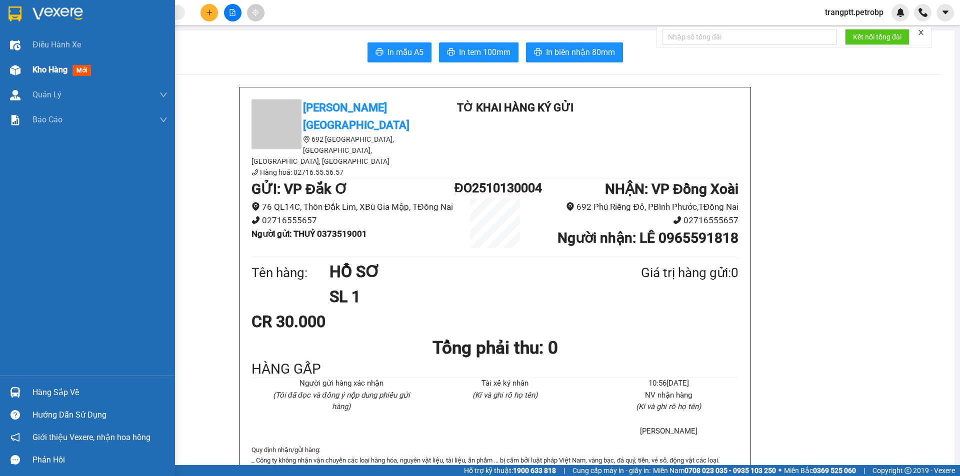
click at [53, 64] on div "Kho hàng mới" at bounding box center [63, 69] width 62 height 12
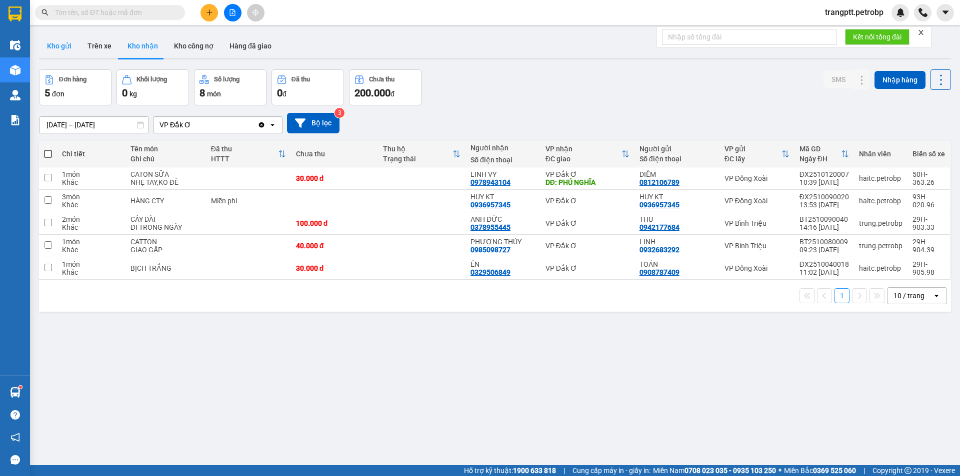
click at [60, 49] on button "Kho gửi" at bounding box center [59, 46] width 40 height 24
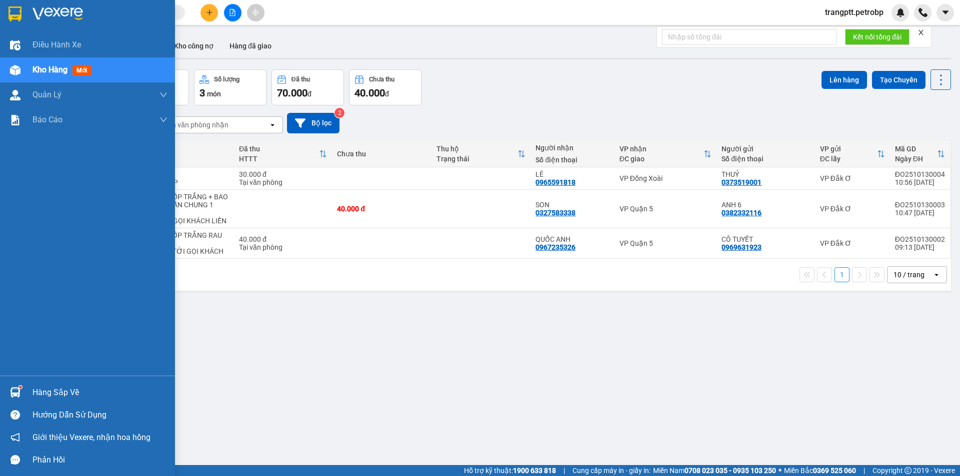
drag, startPoint x: 38, startPoint y: 388, endPoint x: 62, endPoint y: 397, distance: 25.4
click at [38, 389] on div "Hàng sắp về" at bounding box center [99, 392] width 135 height 15
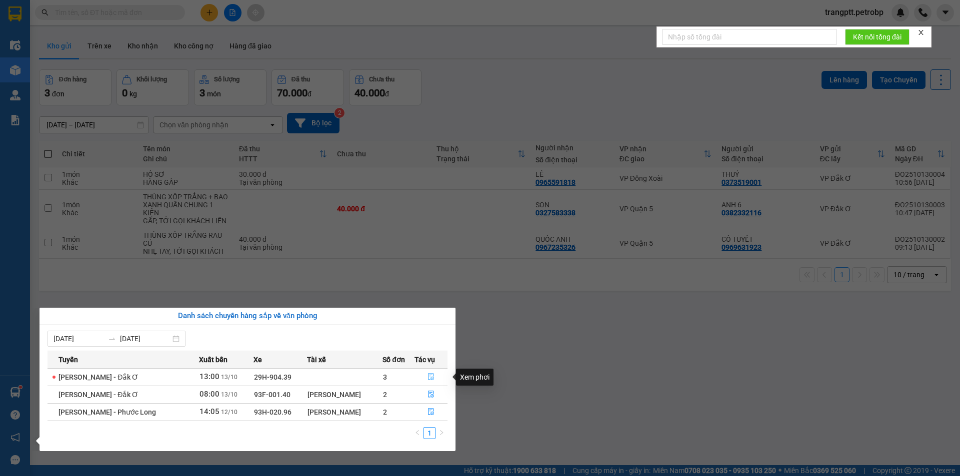
click at [431, 373] on icon "file-done" at bounding box center [430, 376] width 7 height 7
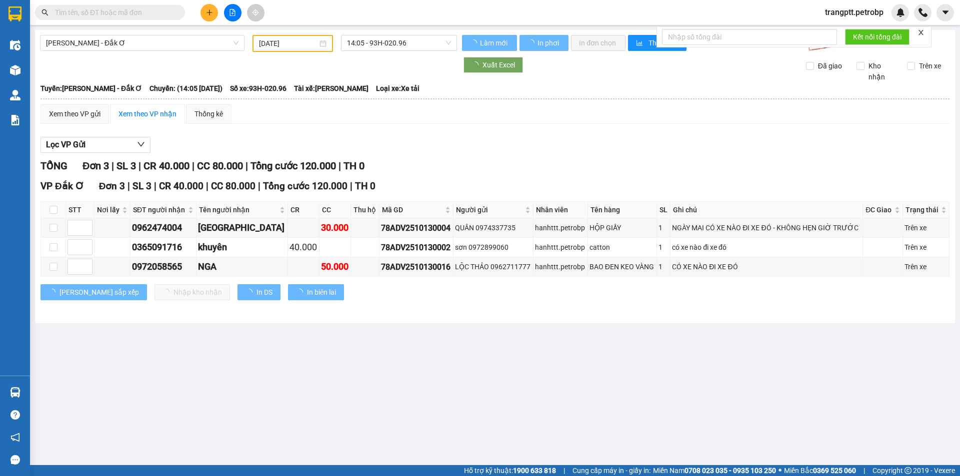
type input "[DATE]"
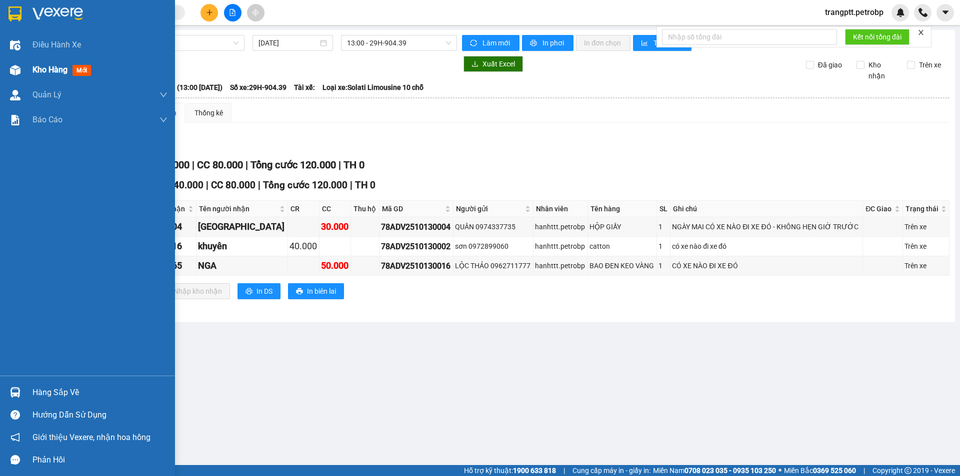
click at [12, 68] on img at bounding box center [15, 70] width 10 height 10
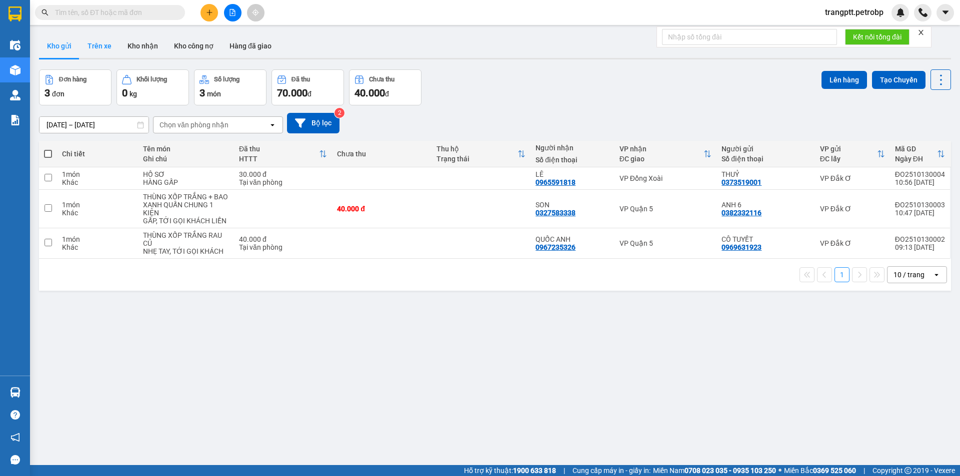
click at [99, 43] on button "Trên xe" at bounding box center [99, 46] width 40 height 24
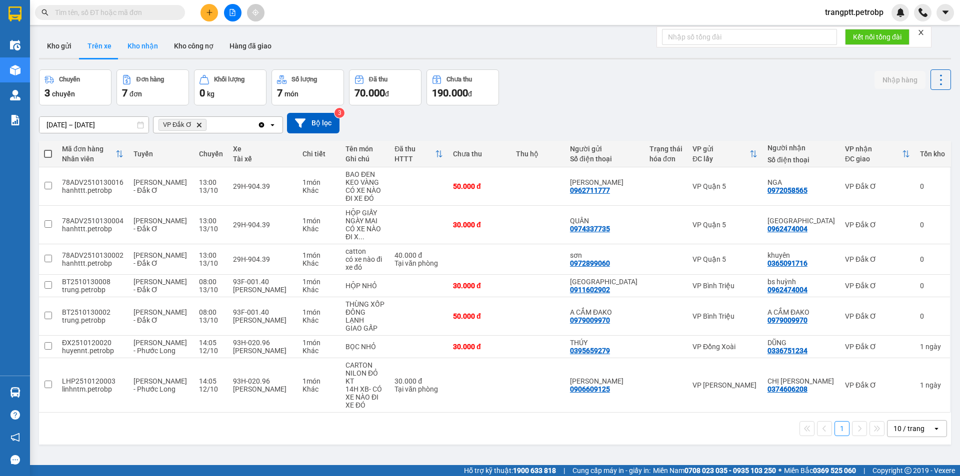
click at [144, 43] on button "Kho nhận" at bounding box center [142, 46] width 46 height 24
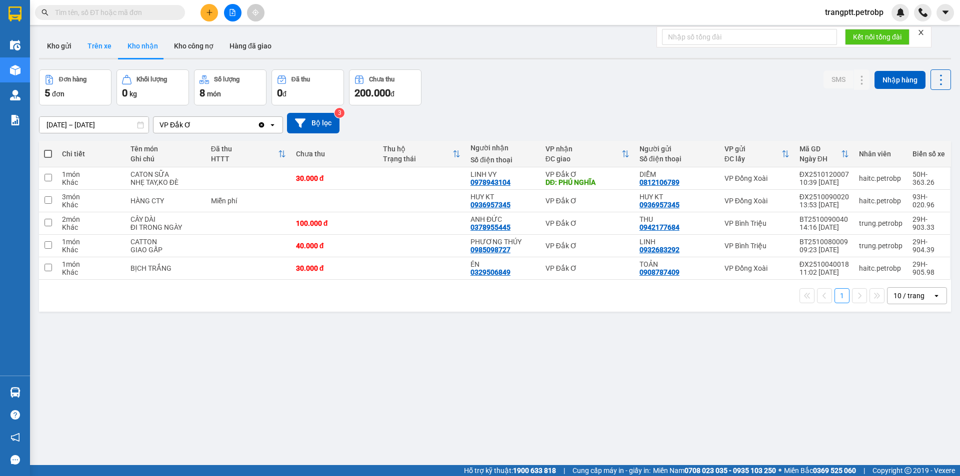
drag, startPoint x: 100, startPoint y: 40, endPoint x: 170, endPoint y: 99, distance: 91.5
click at [100, 41] on button "Trên xe" at bounding box center [99, 46] width 40 height 24
type input "[DATE] – [DATE]"
